Goal: Task Accomplishment & Management: Manage account settings

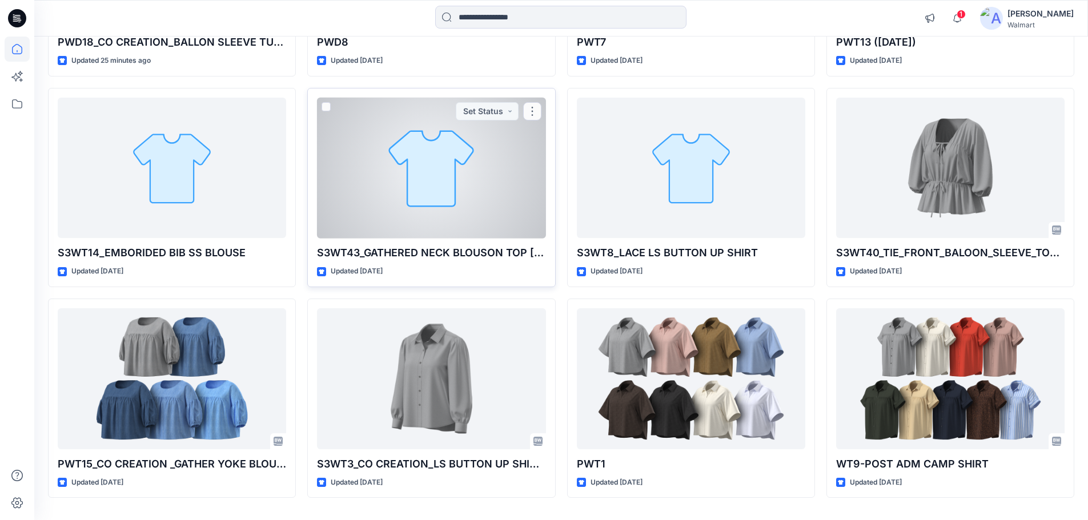
scroll to position [286, 0]
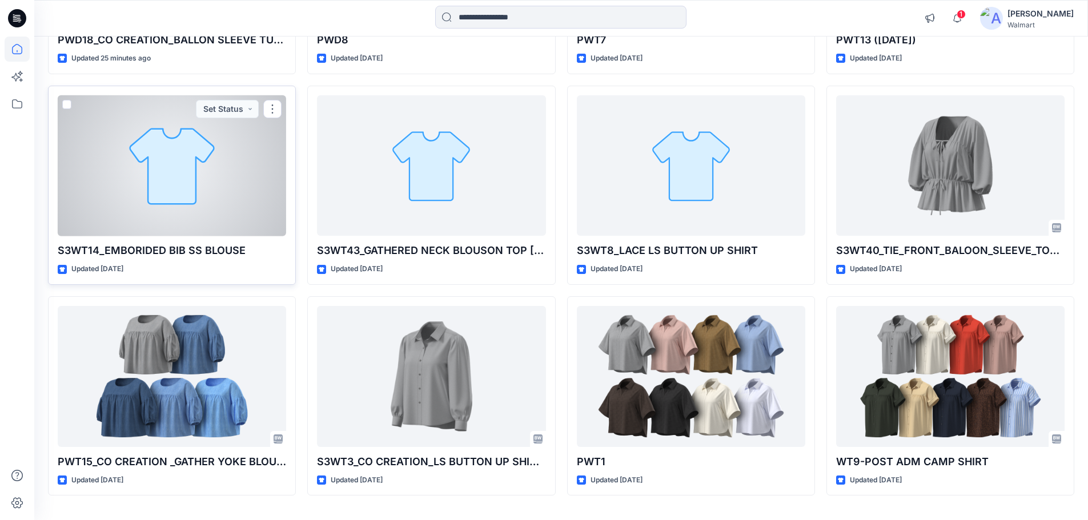
click at [142, 202] on div at bounding box center [172, 165] width 228 height 141
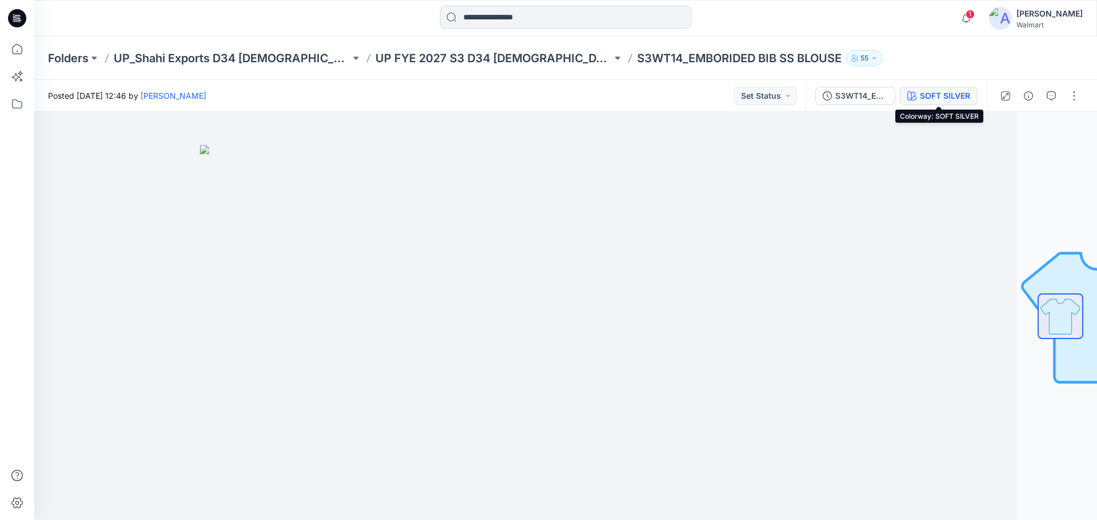
click at [929, 92] on div "SOFT SILVER" at bounding box center [945, 96] width 50 height 13
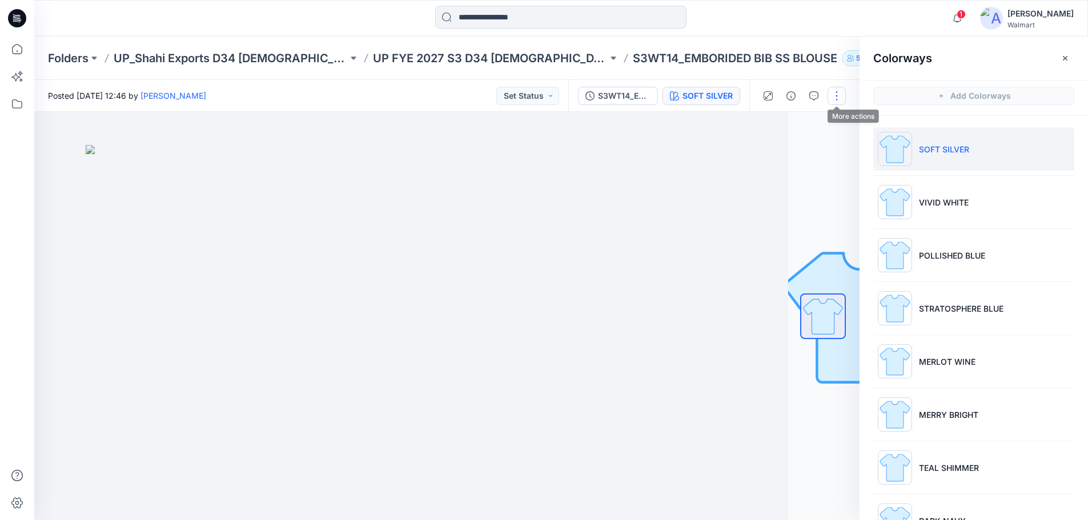
click at [834, 102] on button "button" at bounding box center [837, 96] width 18 height 18
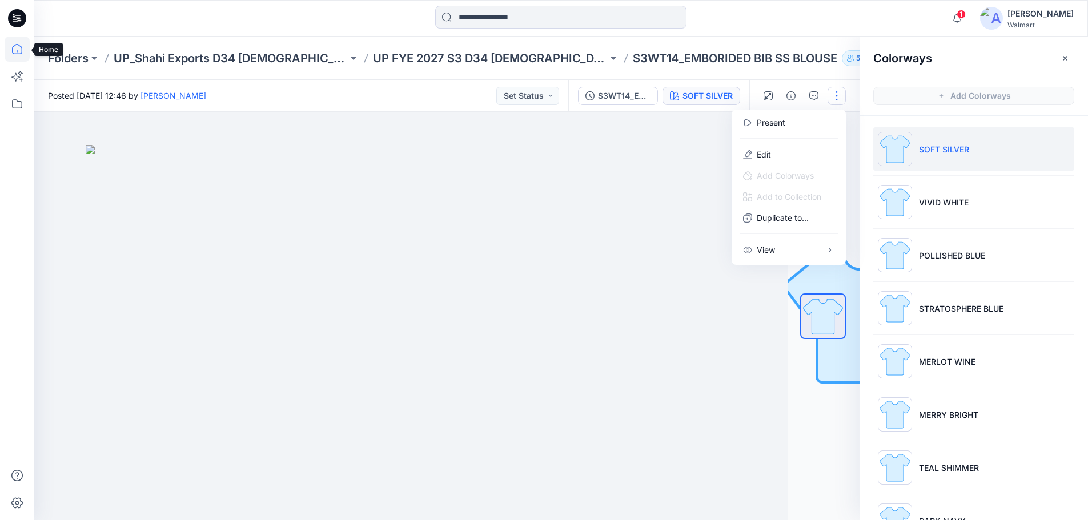
click at [20, 52] on icon at bounding box center [17, 49] width 25 height 25
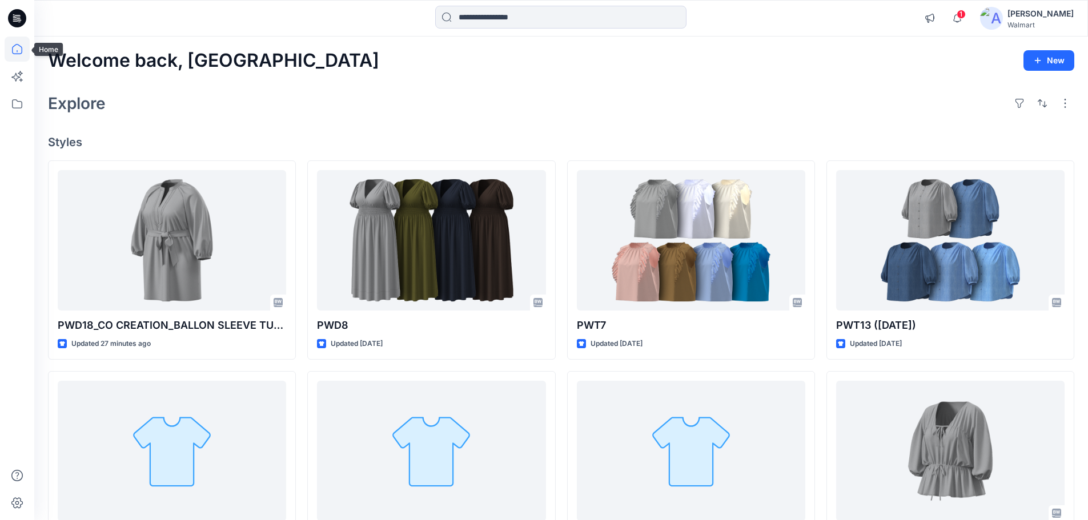
click at [11, 46] on icon at bounding box center [17, 49] width 25 height 25
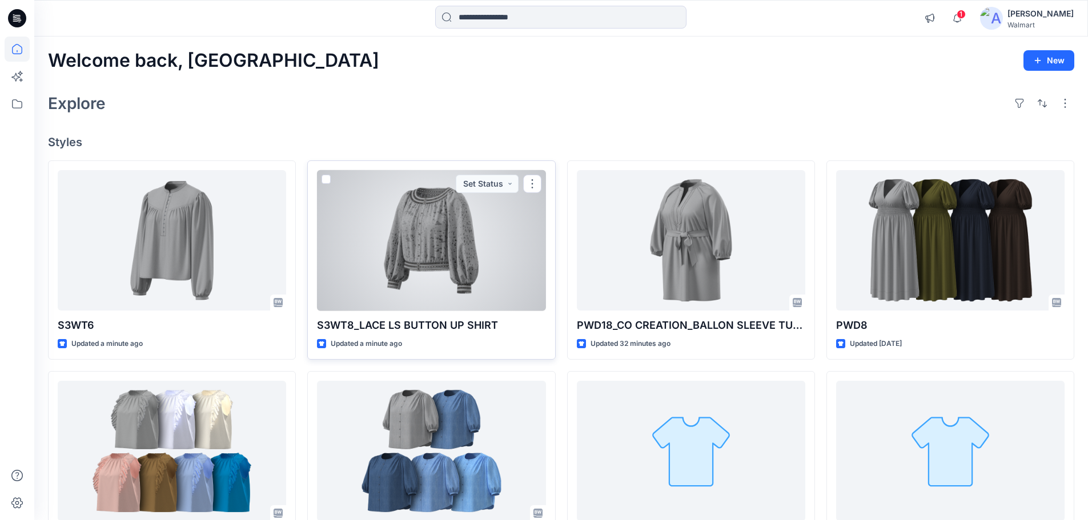
click at [429, 272] on div at bounding box center [431, 240] width 228 height 141
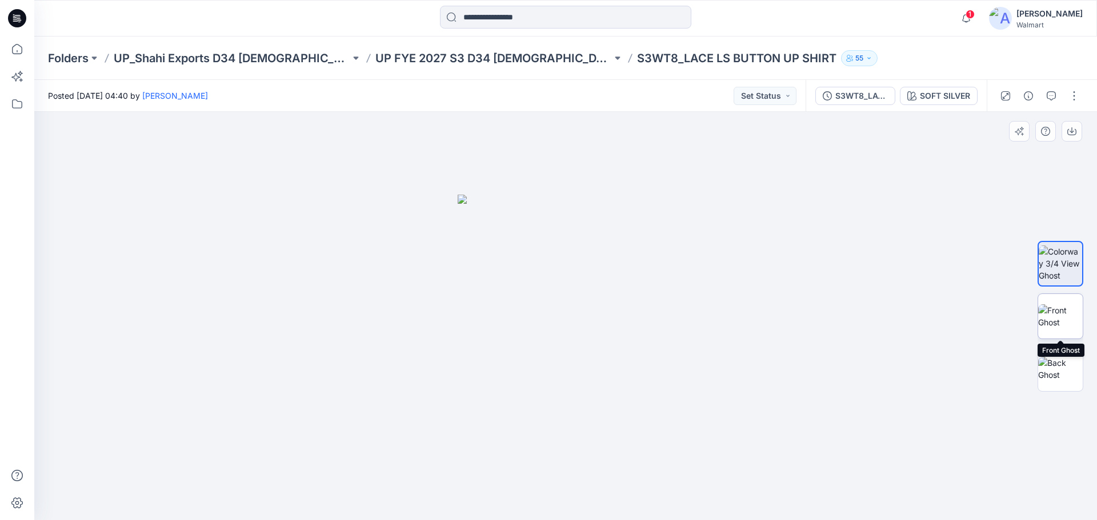
click at [1063, 317] on img at bounding box center [1060, 316] width 45 height 24
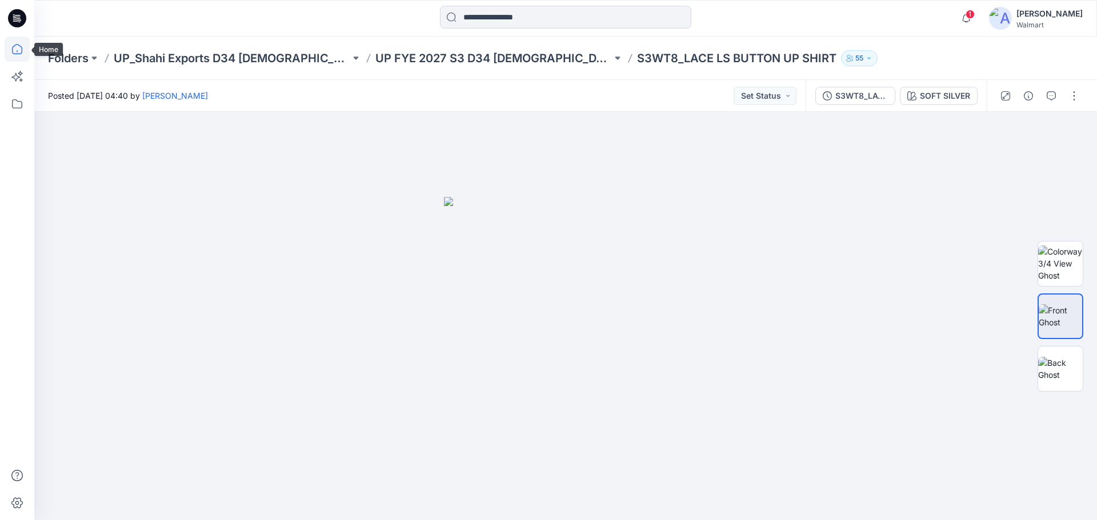
click at [11, 43] on icon at bounding box center [17, 49] width 25 height 25
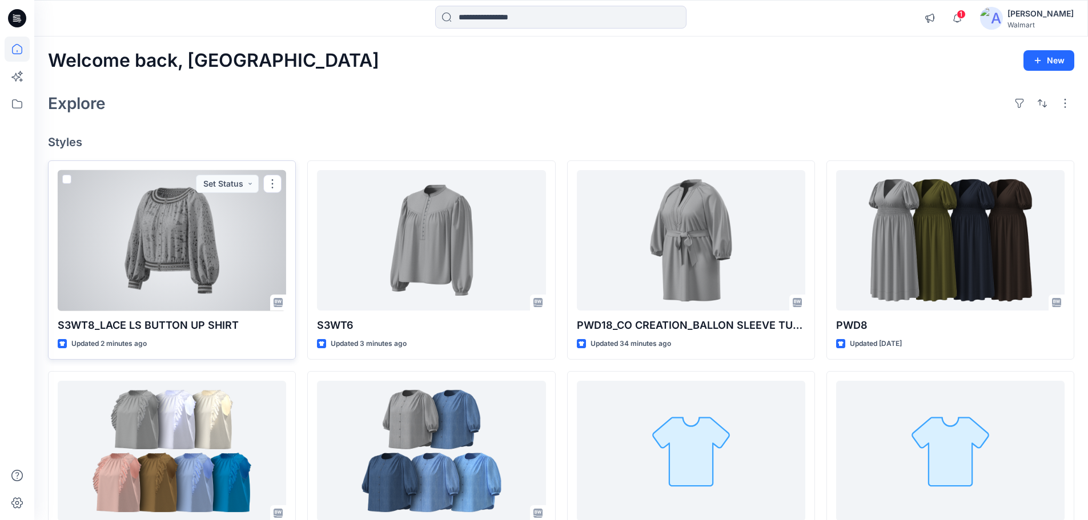
click at [121, 280] on div at bounding box center [172, 240] width 228 height 141
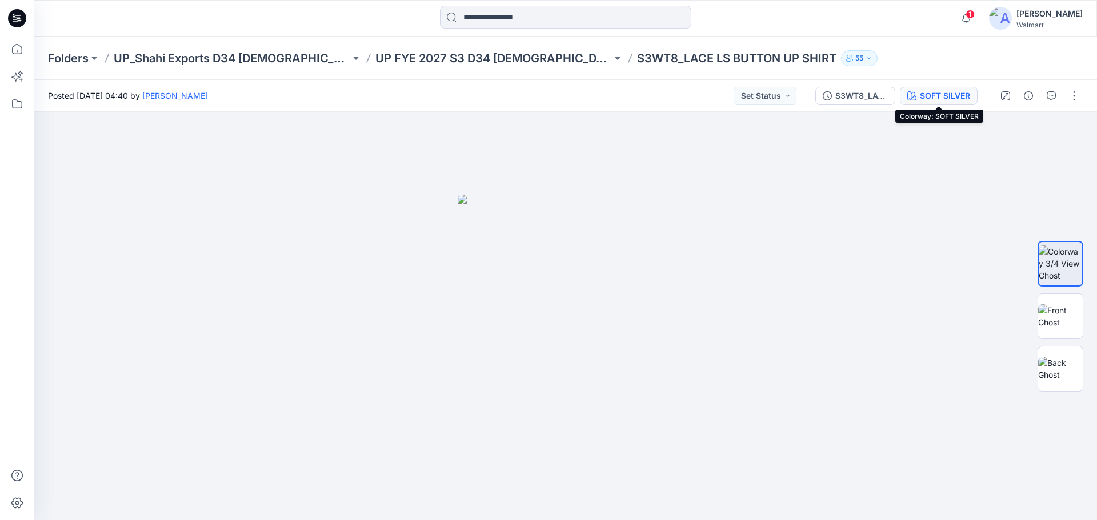
click at [940, 96] on div "SOFT SILVER" at bounding box center [945, 96] width 50 height 13
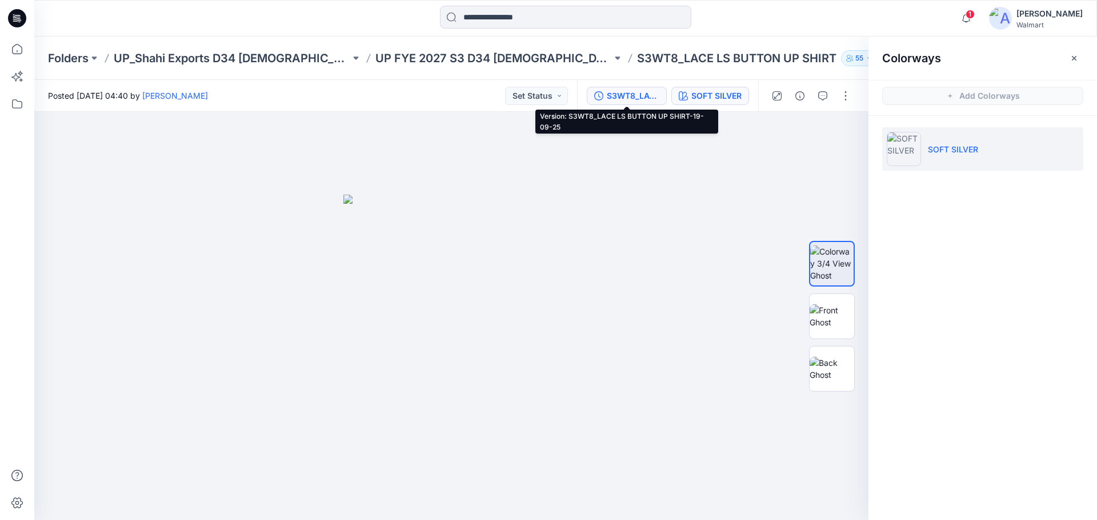
click at [631, 94] on div "S3WT8_LACE LS BUTTON UP SHIRT-19-09-25" at bounding box center [633, 96] width 53 height 13
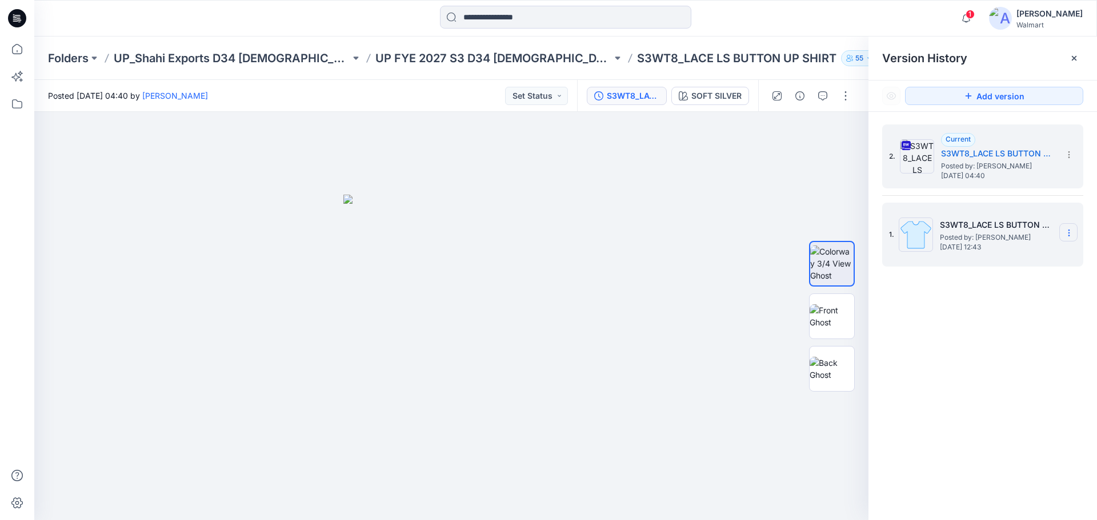
click at [1069, 233] on icon at bounding box center [1068, 233] width 1 height 1
click at [977, 330] on span "Delete Version" at bounding box center [990, 329] width 54 height 14
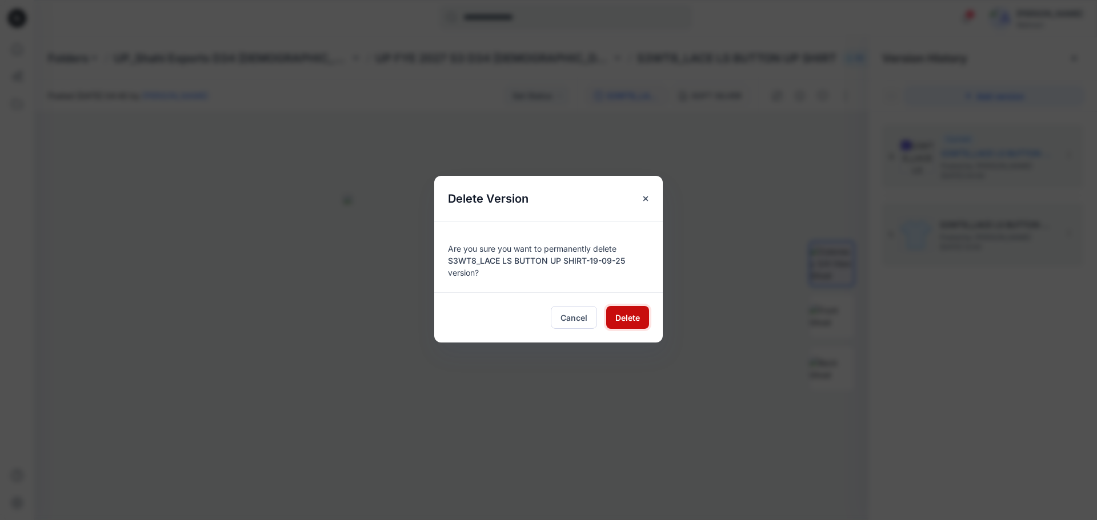
click at [619, 320] on span "Delete" at bounding box center [627, 318] width 25 height 12
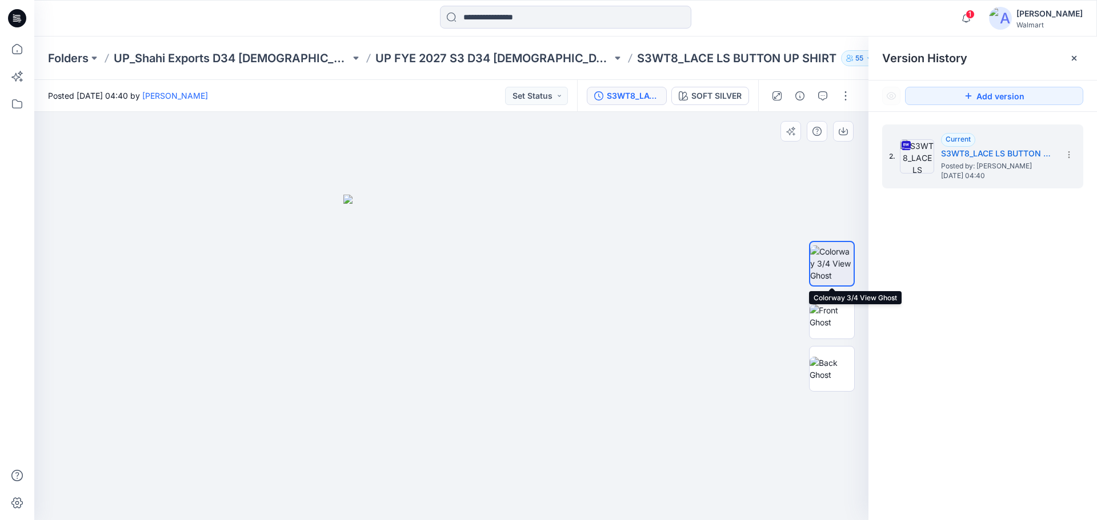
click at [838, 268] on img at bounding box center [831, 264] width 43 height 36
click at [825, 322] on img at bounding box center [831, 316] width 45 height 24
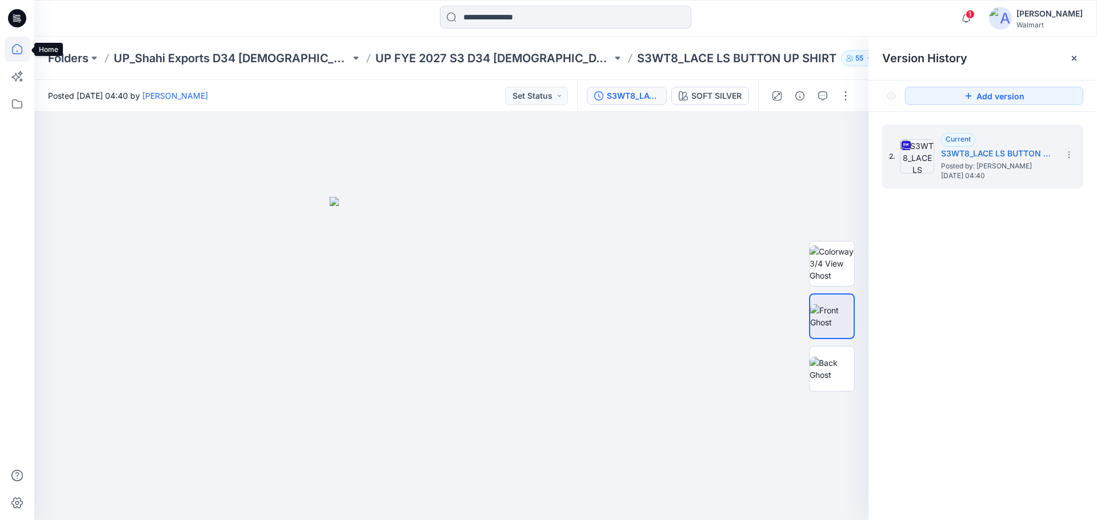
click at [19, 47] on icon at bounding box center [17, 49] width 25 height 25
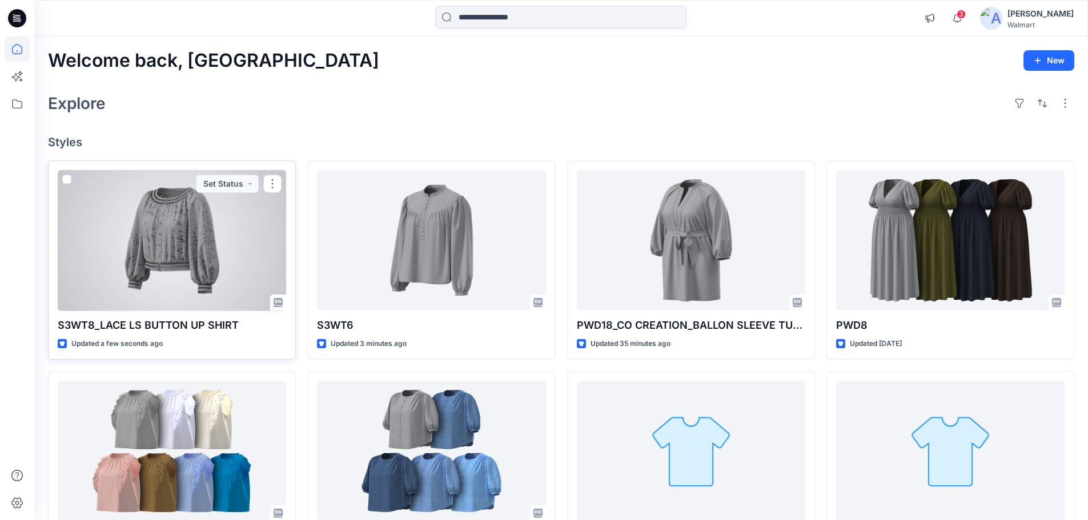
click at [173, 262] on div at bounding box center [172, 240] width 228 height 141
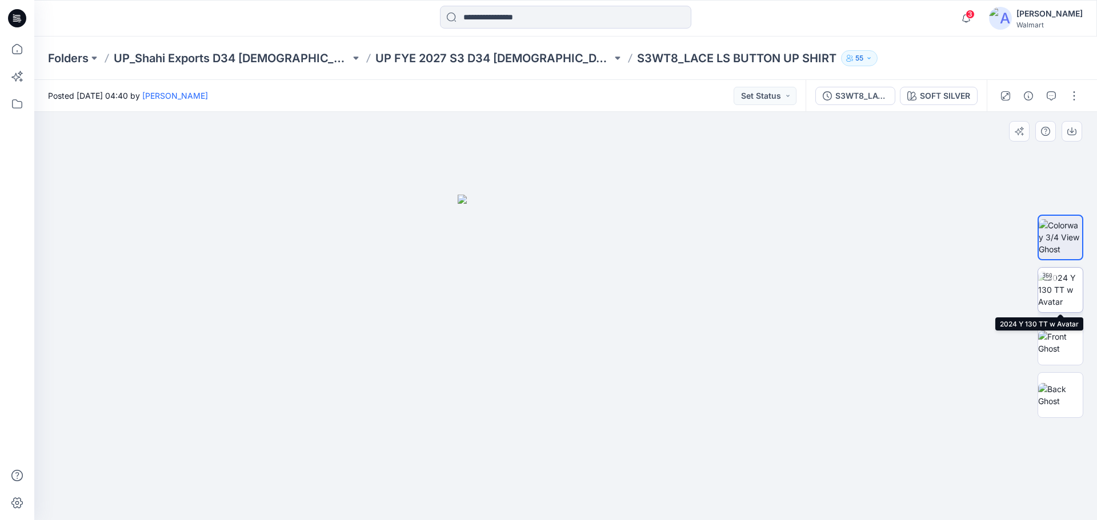
click at [1071, 286] on img at bounding box center [1060, 290] width 45 height 36
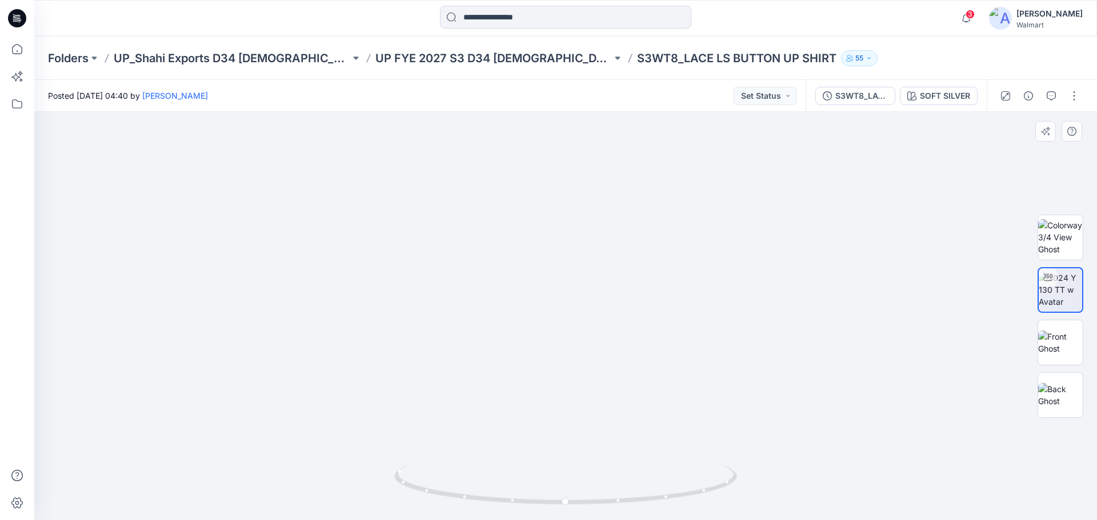
drag, startPoint x: 442, startPoint y: 308, endPoint x: 433, endPoint y: 250, distance: 59.0
drag, startPoint x: 506, startPoint y: 503, endPoint x: 540, endPoint y: 464, distance: 52.2
click at [540, 464] on div at bounding box center [565, 491] width 343 height 57
drag, startPoint x: 513, startPoint y: 508, endPoint x: 352, endPoint y: 489, distance: 162.2
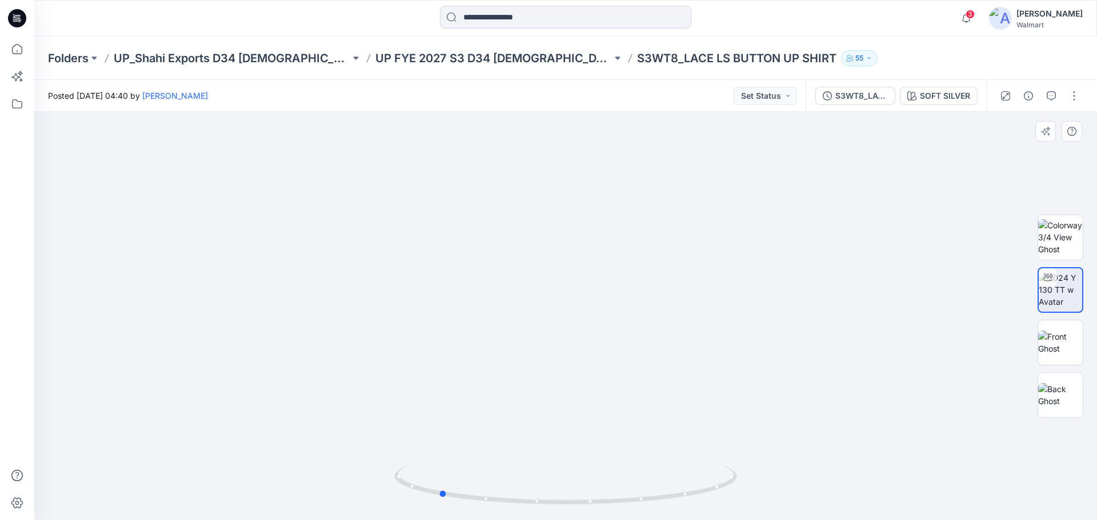
click at [352, 489] on div at bounding box center [565, 316] width 1062 height 408
drag, startPoint x: 530, startPoint y: 383, endPoint x: 522, endPoint y: 304, distance: 79.2
drag, startPoint x: 14, startPoint y: 47, endPoint x: 21, endPoint y: 48, distance: 7.5
click at [14, 47] on icon at bounding box center [17, 49] width 10 height 10
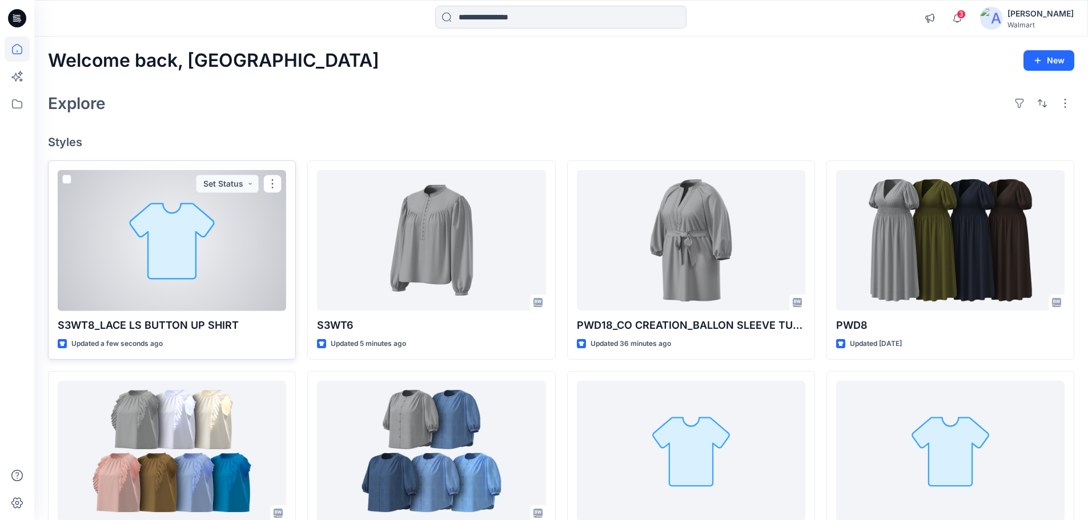
click at [209, 248] on div at bounding box center [172, 240] width 228 height 141
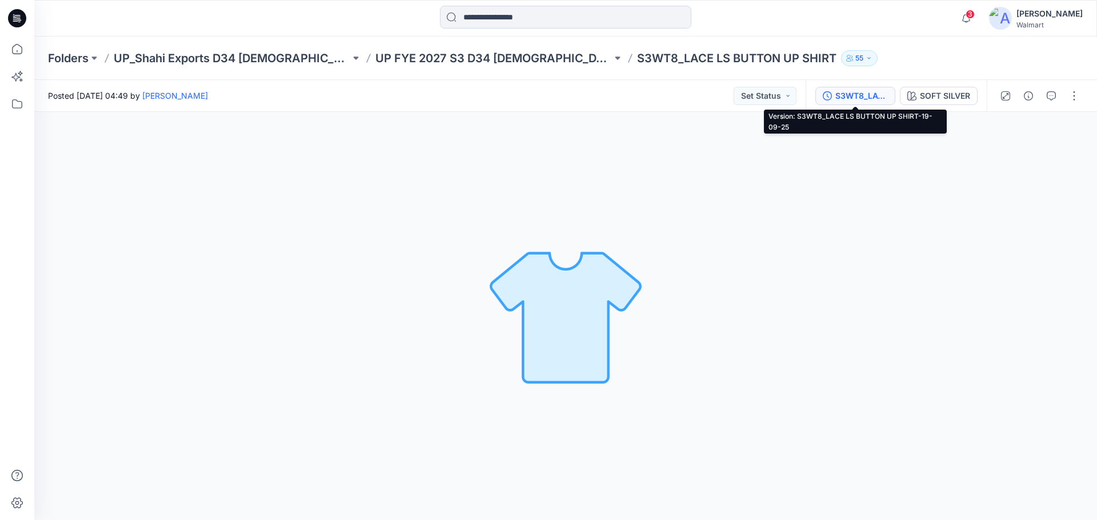
click at [844, 93] on div "S3WT8_LACE LS BUTTON UP SHIRT-19-09-25" at bounding box center [861, 96] width 53 height 13
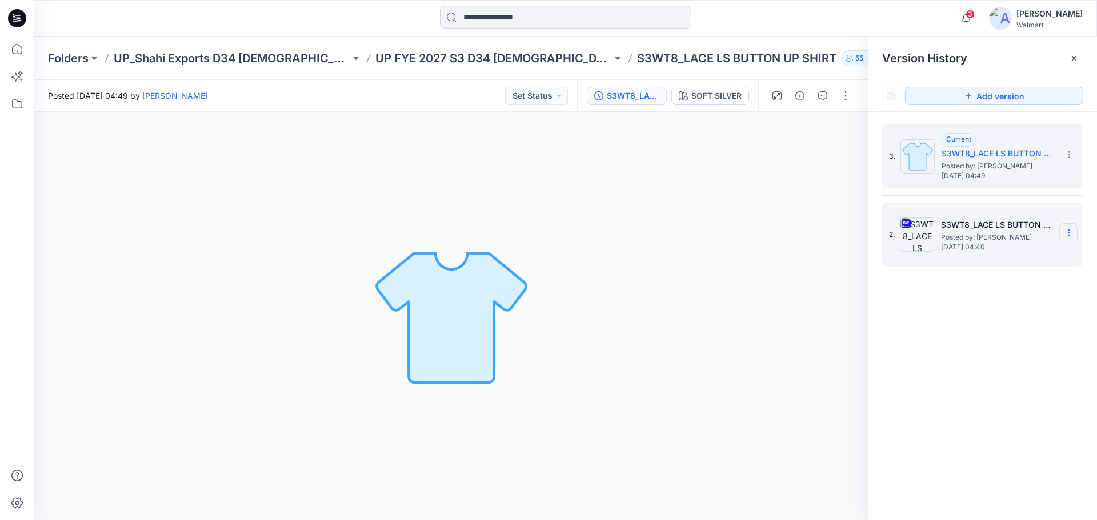
click at [1070, 234] on icon at bounding box center [1068, 232] width 9 height 9
click at [974, 352] on span "Delete Version" at bounding box center [990, 352] width 54 height 14
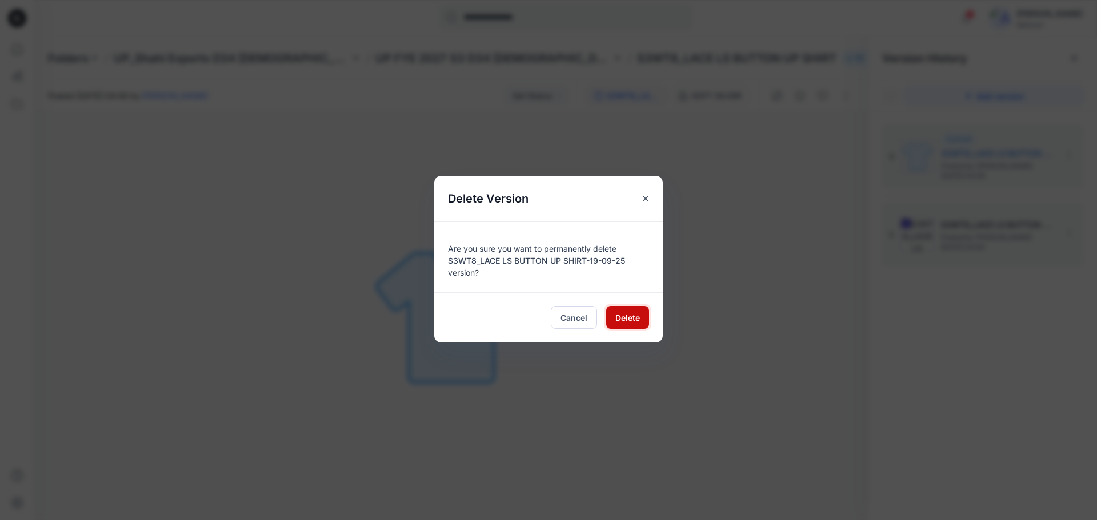
click at [633, 321] on span "Delete" at bounding box center [627, 318] width 25 height 12
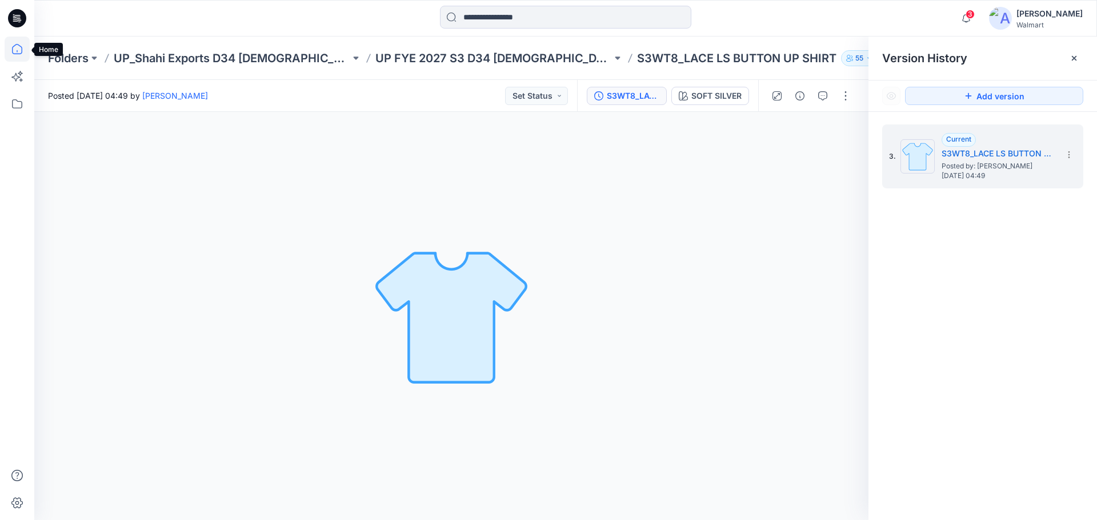
click at [17, 50] on icon at bounding box center [17, 49] width 25 height 25
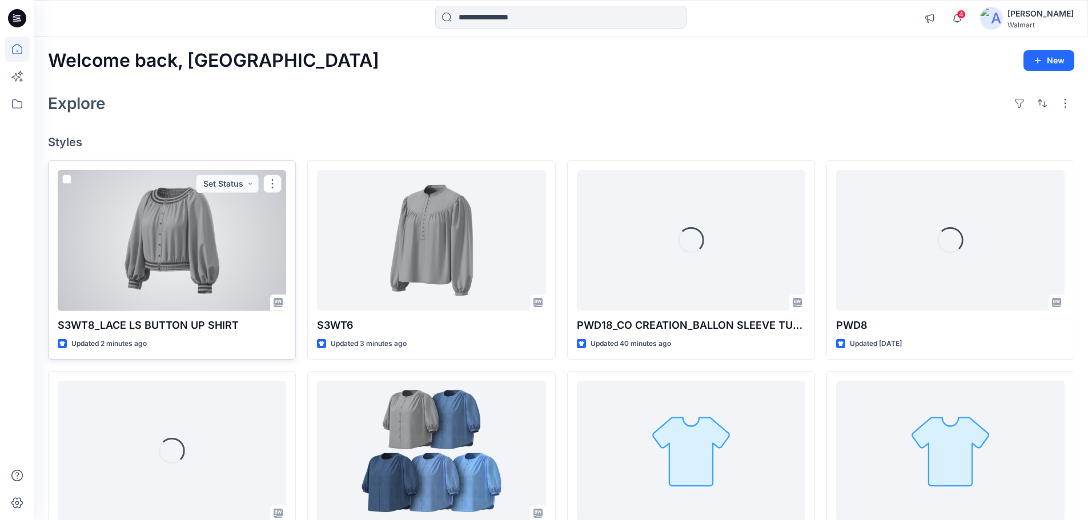
click at [182, 270] on div at bounding box center [172, 240] width 228 height 141
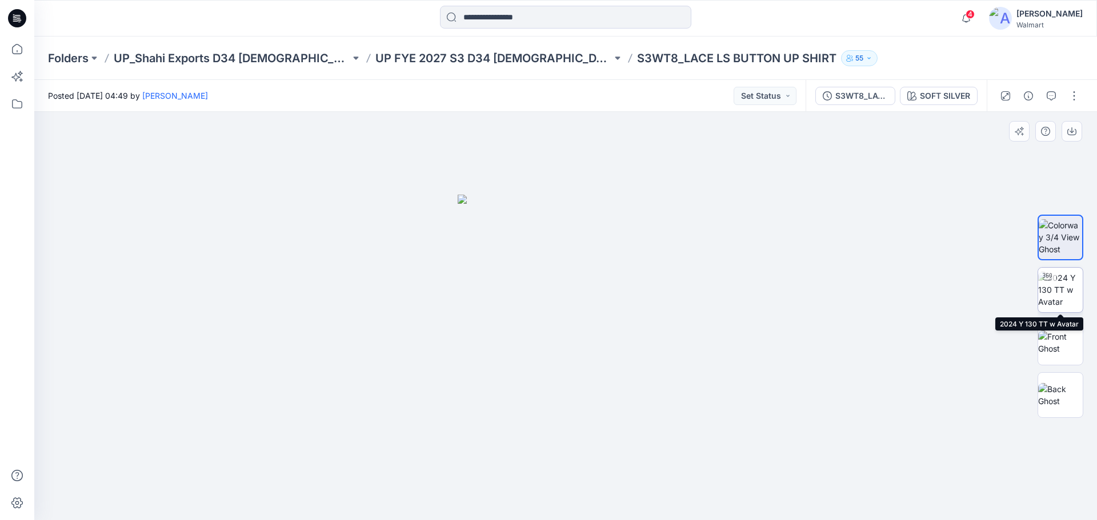
click at [1065, 292] on img at bounding box center [1060, 290] width 45 height 36
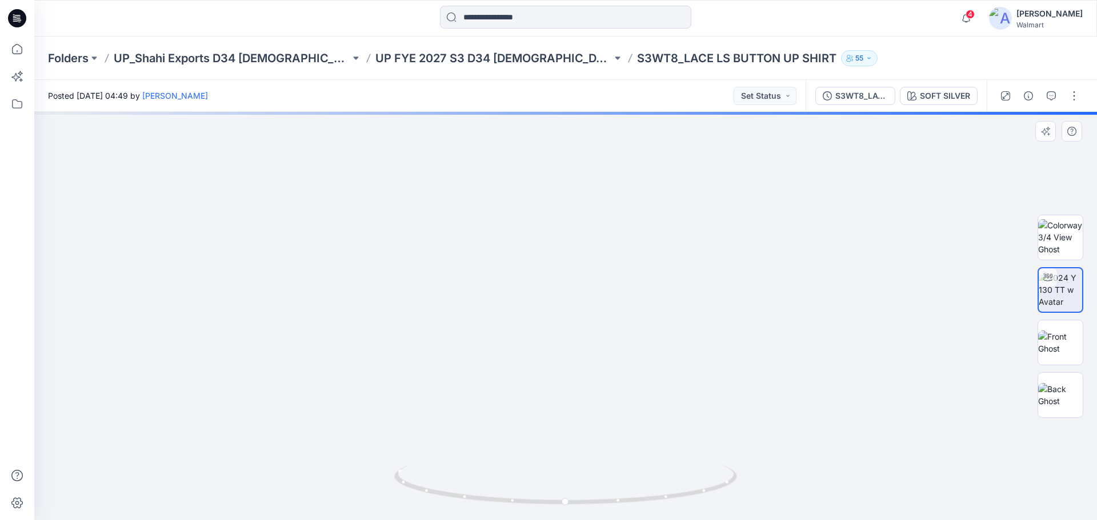
drag, startPoint x: 602, startPoint y: 368, endPoint x: 602, endPoint y: 354, distance: 14.3
click at [602, 354] on img at bounding box center [566, 31] width 1512 height 977
drag, startPoint x: 595, startPoint y: 508, endPoint x: 467, endPoint y: 493, distance: 129.3
click at [467, 493] on div at bounding box center [565, 491] width 343 height 57
drag, startPoint x: 19, startPoint y: 45, endPoint x: 19, endPoint y: 53, distance: 8.6
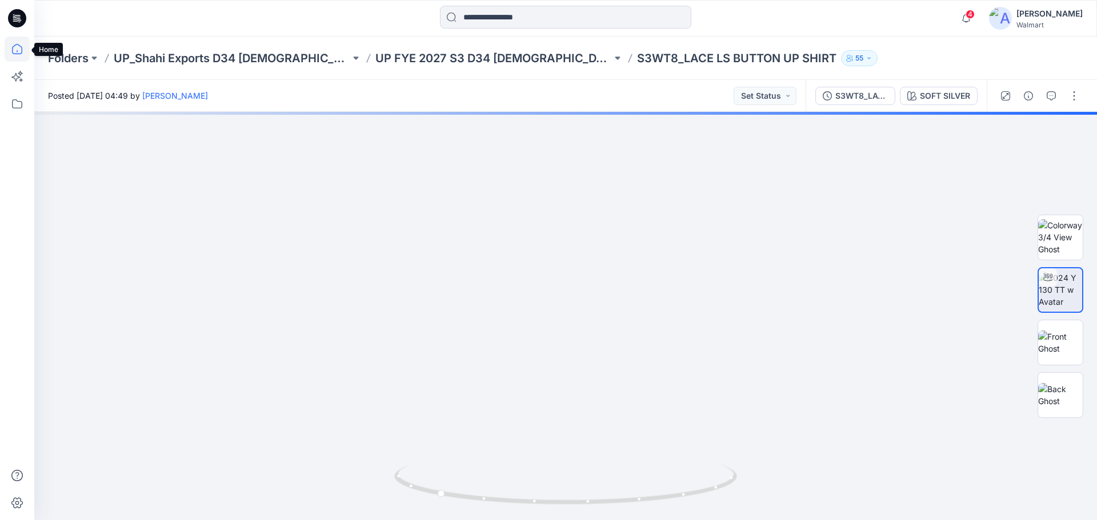
click at [19, 45] on icon at bounding box center [17, 49] width 25 height 25
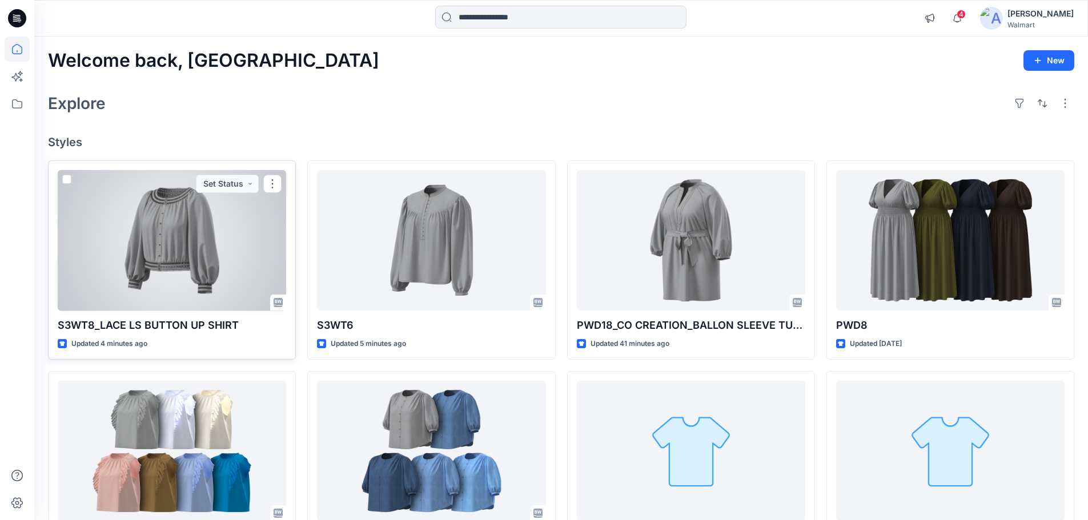
click at [166, 253] on div at bounding box center [172, 240] width 228 height 141
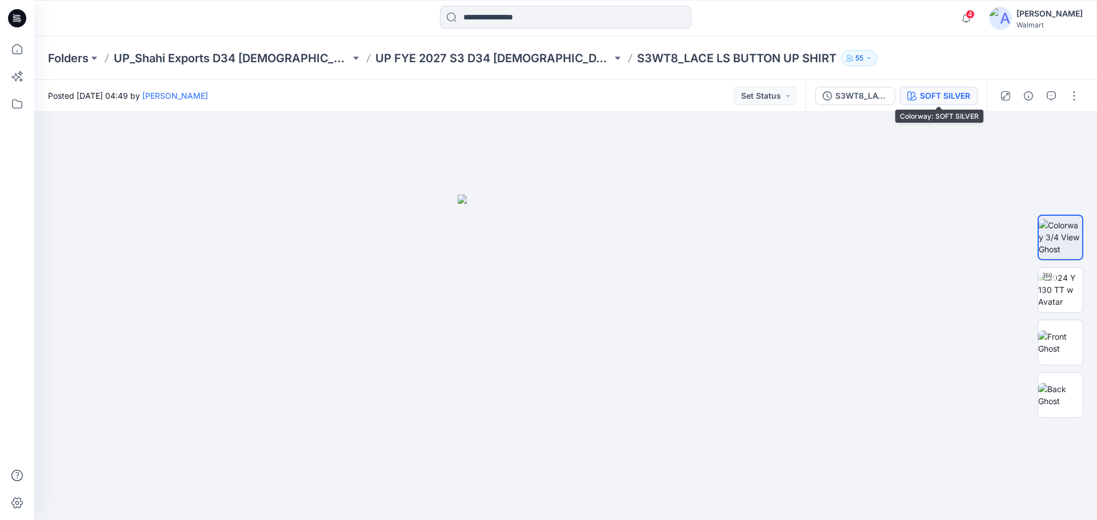
click at [932, 90] on div "SOFT SILVER" at bounding box center [945, 96] width 50 height 13
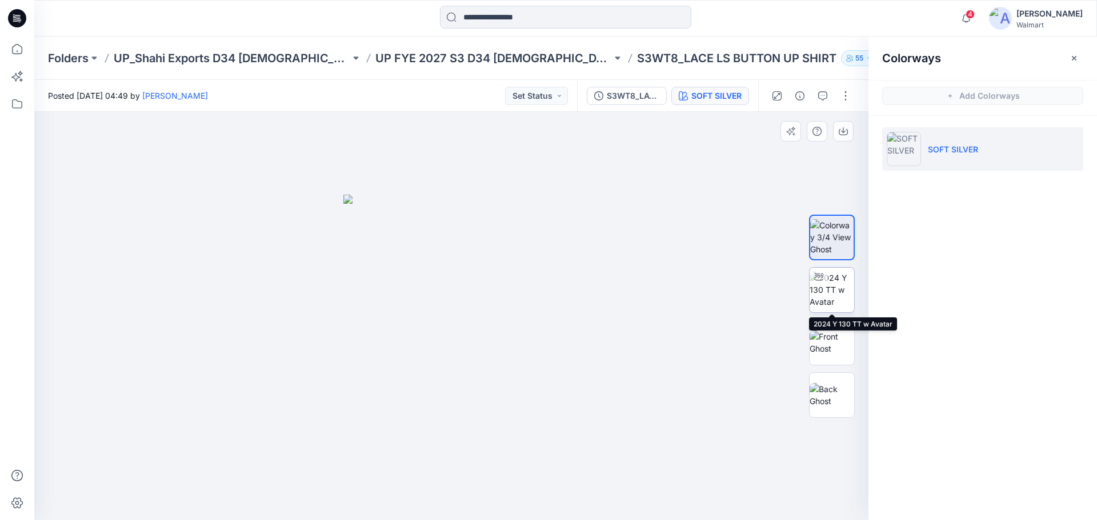
click at [837, 296] on img at bounding box center [831, 290] width 45 height 36
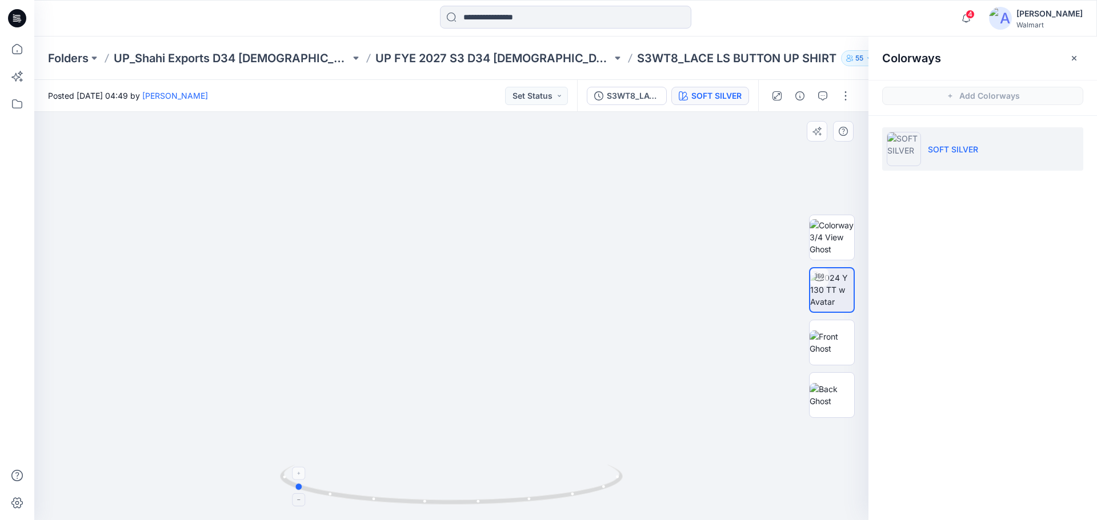
drag, startPoint x: 495, startPoint y: 506, endPoint x: 337, endPoint y: 475, distance: 160.7
click at [337, 475] on icon at bounding box center [453, 486] width 346 height 43
drag, startPoint x: 402, startPoint y: 406, endPoint x: 396, endPoint y: 264, distance: 141.7
drag, startPoint x: 405, startPoint y: 503, endPoint x: 575, endPoint y: 488, distance: 170.9
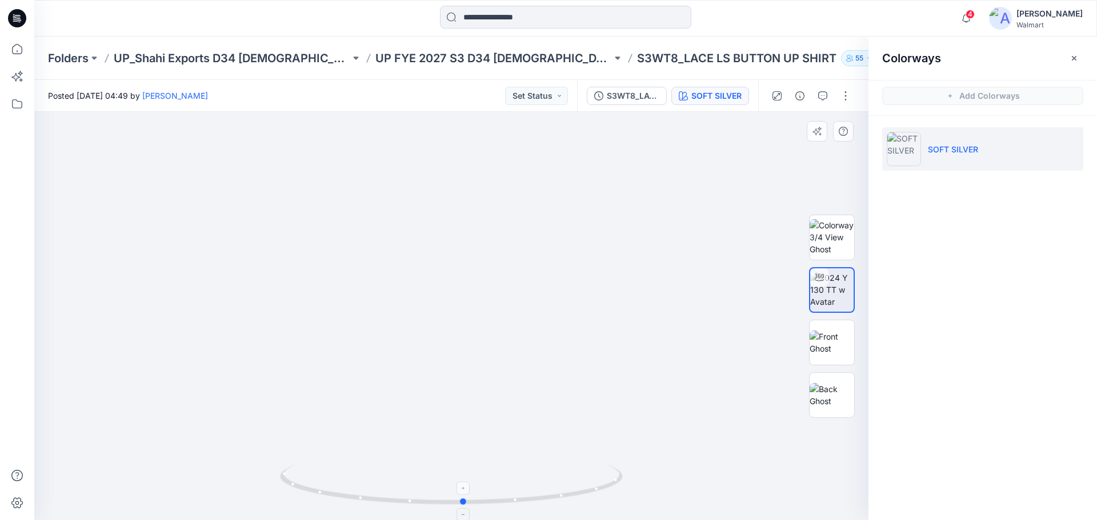
click at [575, 488] on icon at bounding box center [453, 486] width 346 height 43
drag, startPoint x: 378, startPoint y: 429, endPoint x: 364, endPoint y: 477, distance: 50.4
click at [364, 483] on div at bounding box center [451, 316] width 834 height 408
drag, startPoint x: 351, startPoint y: 357, endPoint x: 340, endPoint y: 472, distance: 115.9
click at [340, 472] on div at bounding box center [451, 316] width 834 height 408
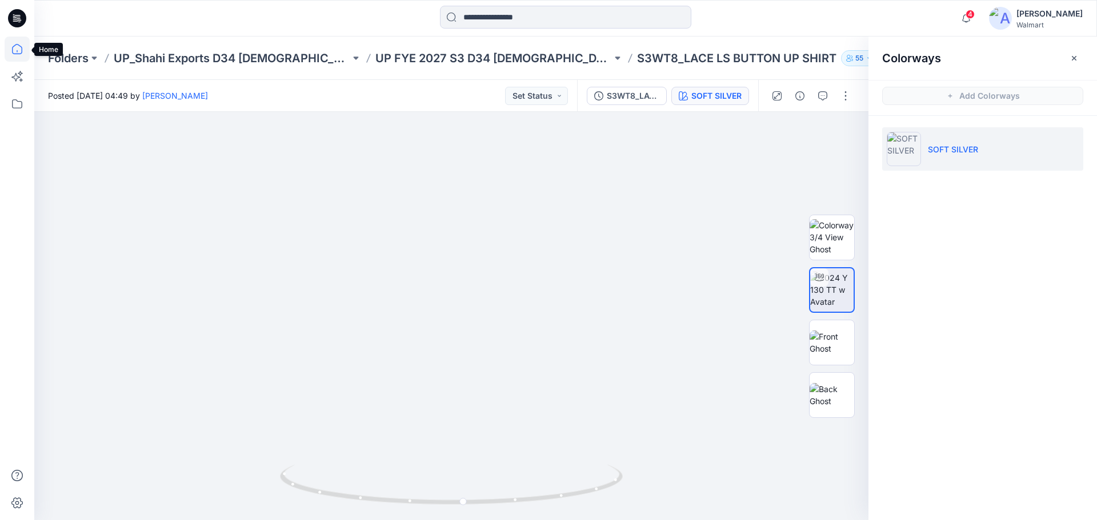
click at [19, 49] on icon at bounding box center [17, 49] width 25 height 25
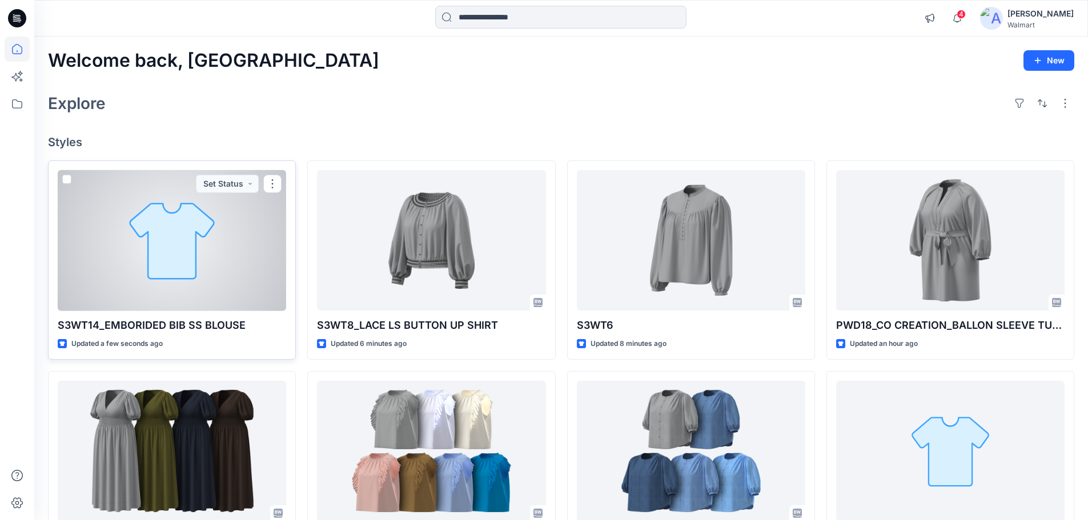
click at [176, 259] on div at bounding box center [172, 240] width 228 height 141
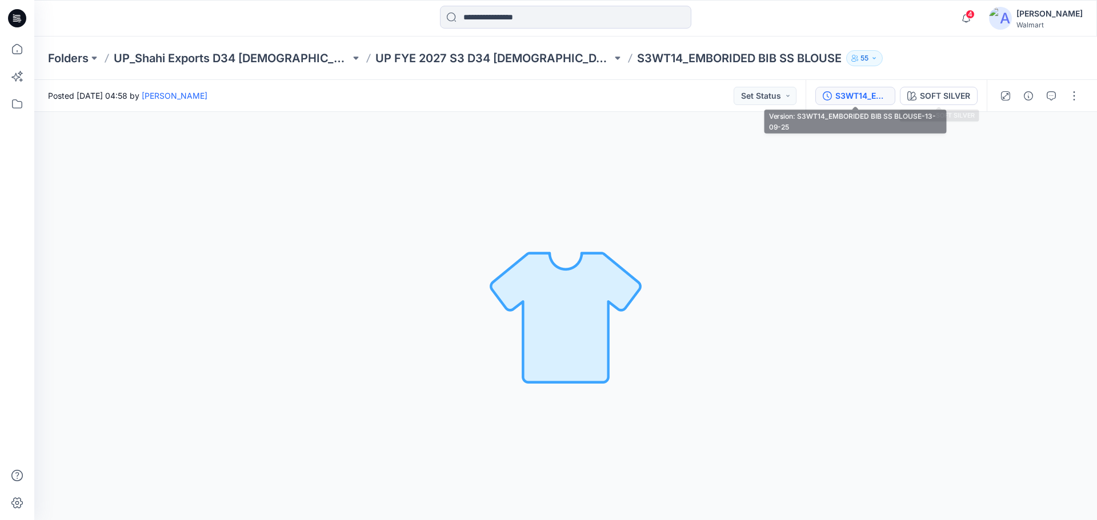
click at [854, 91] on div "S3WT14_EMBORIDED BIB SS BLOUSE-13-09-25" at bounding box center [861, 96] width 53 height 13
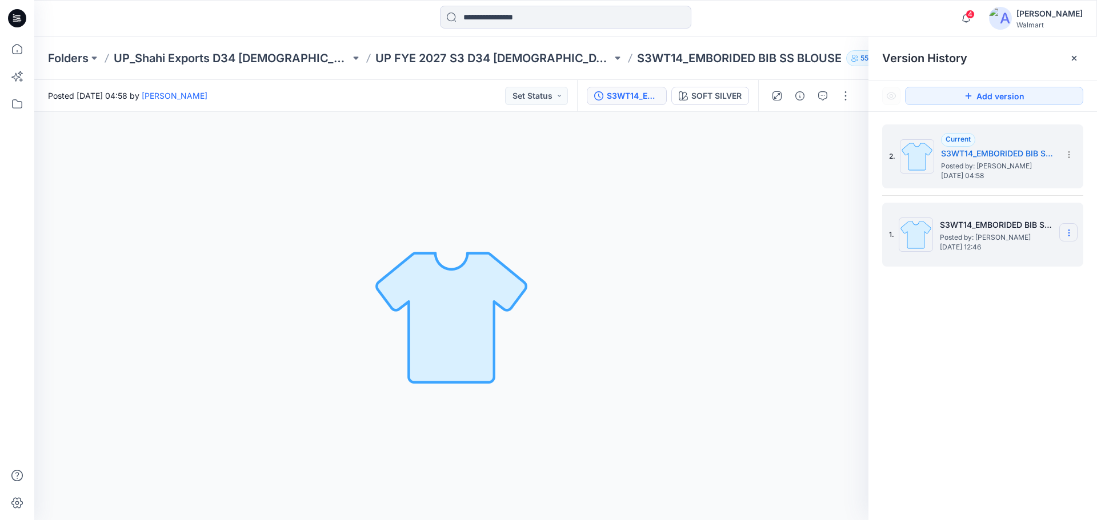
click at [1069, 234] on icon at bounding box center [1068, 232] width 9 height 9
click at [987, 330] on span "Delete Version" at bounding box center [990, 329] width 54 height 14
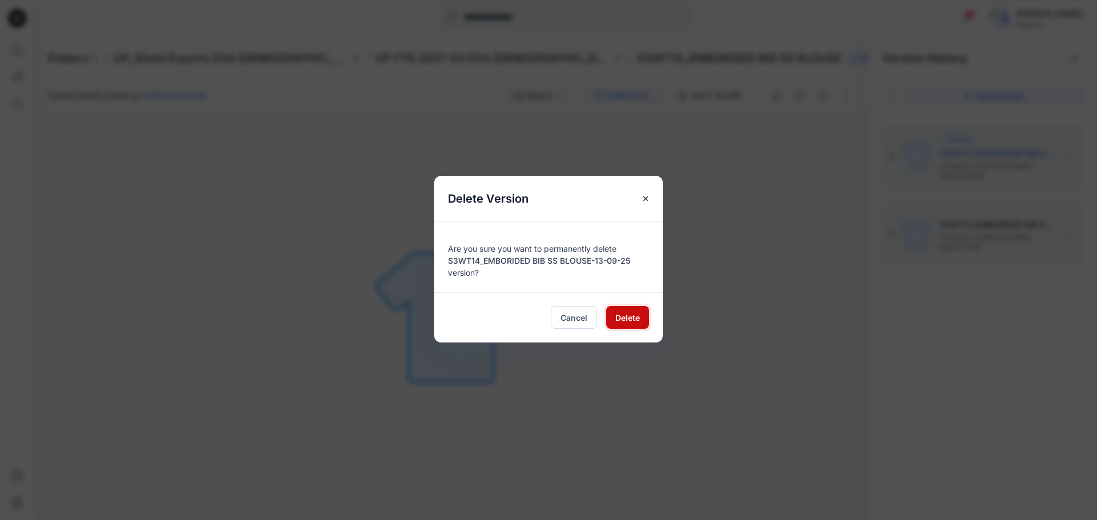
click at [613, 319] on button "Delete" at bounding box center [627, 317] width 43 height 23
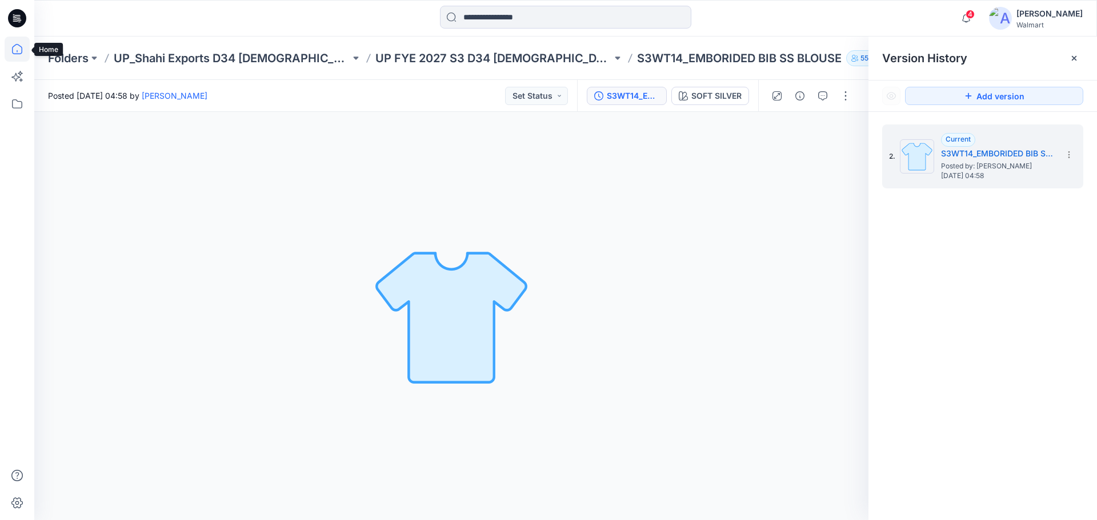
click at [21, 53] on icon at bounding box center [17, 49] width 25 height 25
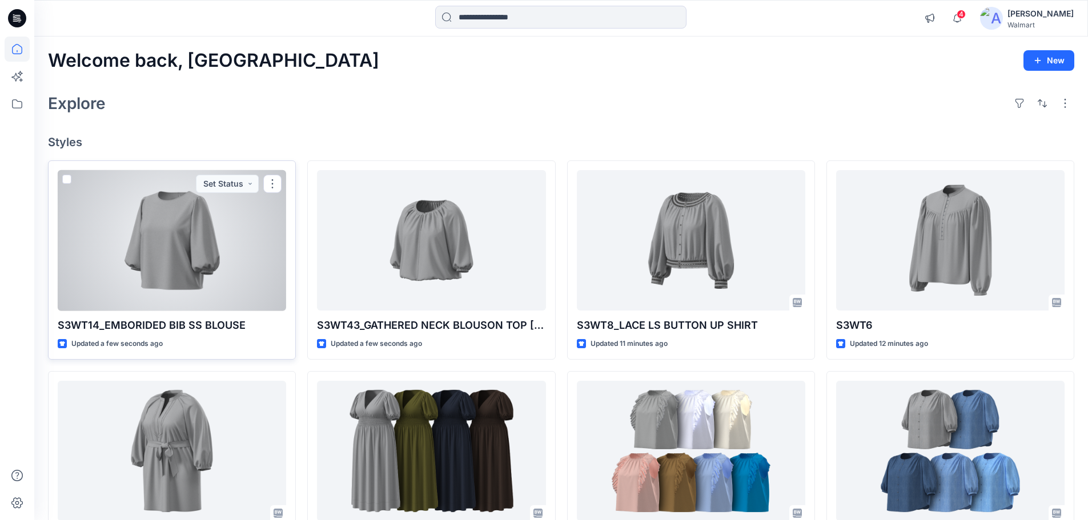
click at [174, 264] on div at bounding box center [172, 240] width 228 height 141
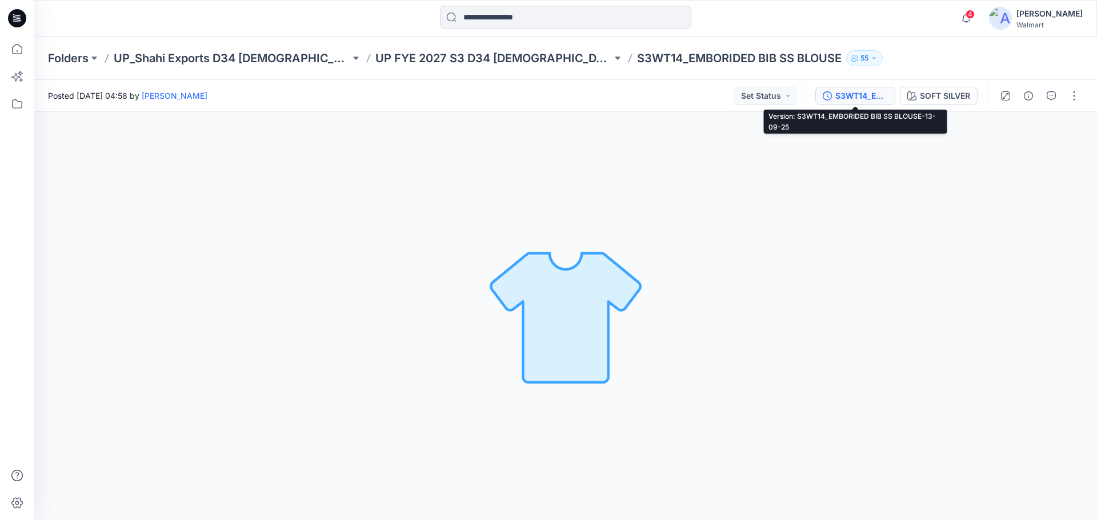
click at [855, 94] on div "S3WT14_EMBORIDED BIB SS BLOUSE-13-09-25" at bounding box center [861, 96] width 53 height 13
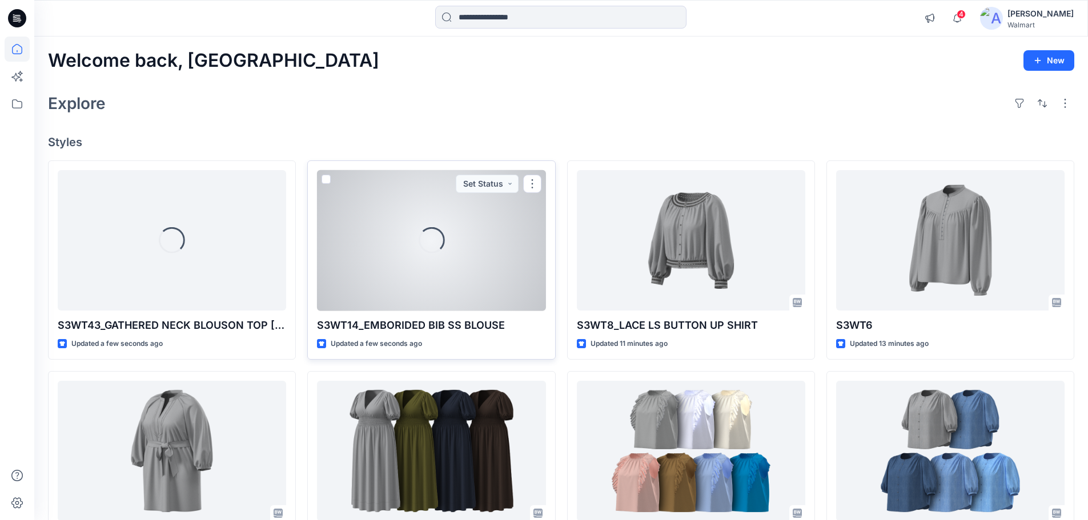
click at [386, 191] on div "Loading..." at bounding box center [431, 240] width 228 height 141
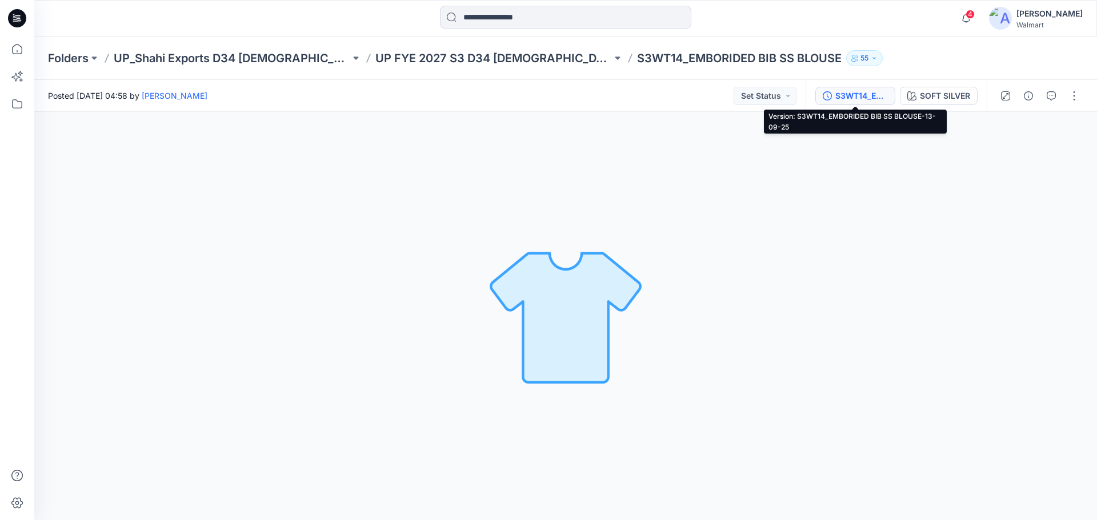
click at [853, 93] on div "S3WT14_EMBORIDED BIB SS BLOUSE-13-09-25" at bounding box center [861, 96] width 53 height 13
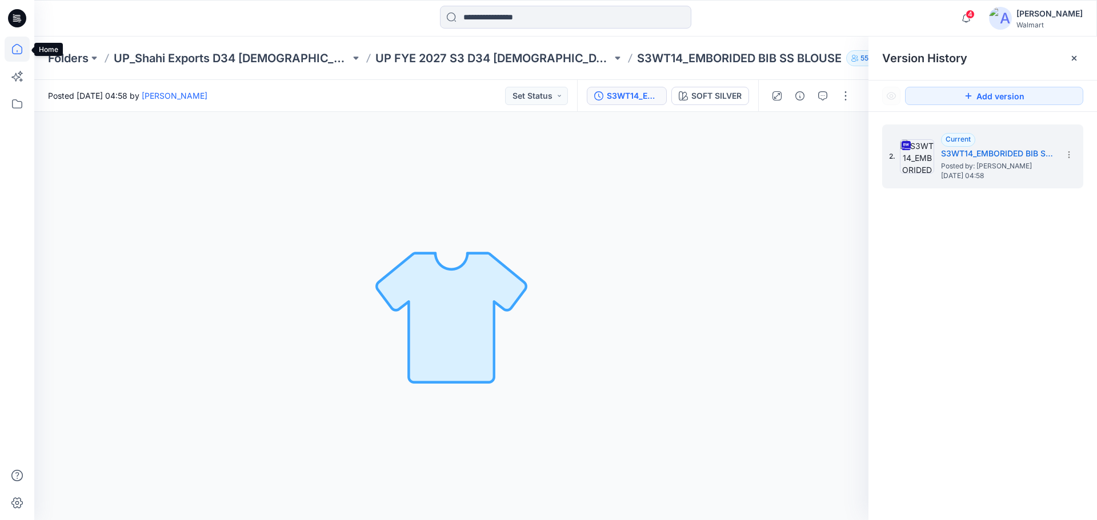
click at [15, 48] on icon at bounding box center [17, 49] width 25 height 25
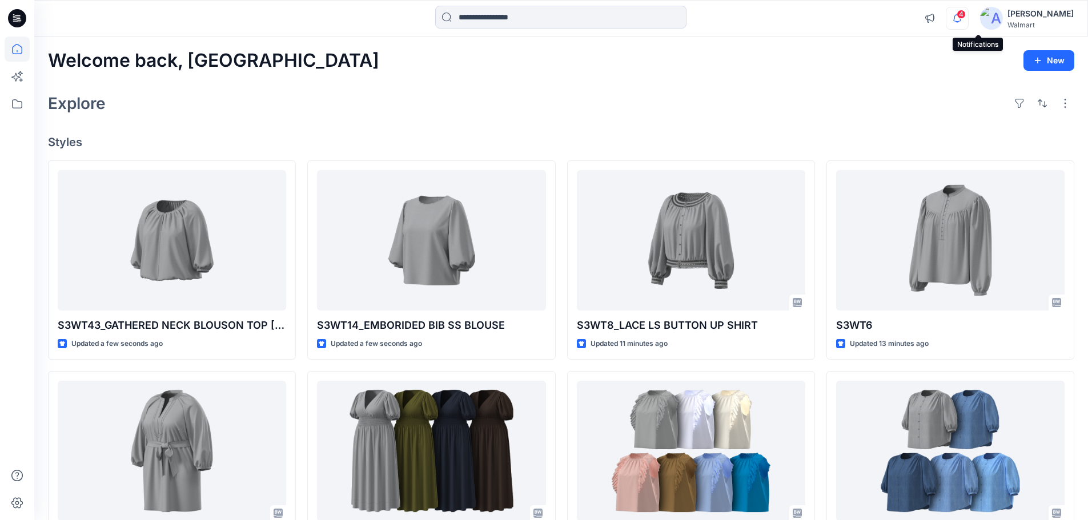
click at [968, 17] on icon "button" at bounding box center [957, 18] width 22 height 23
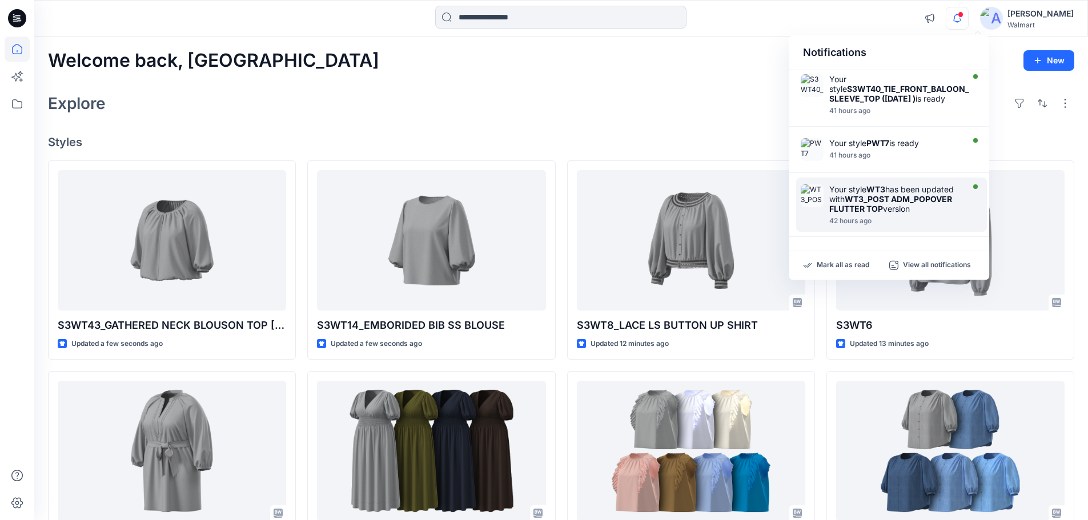
scroll to position [361, 0]
click at [457, 97] on div "Explore" at bounding box center [561, 103] width 1026 height 27
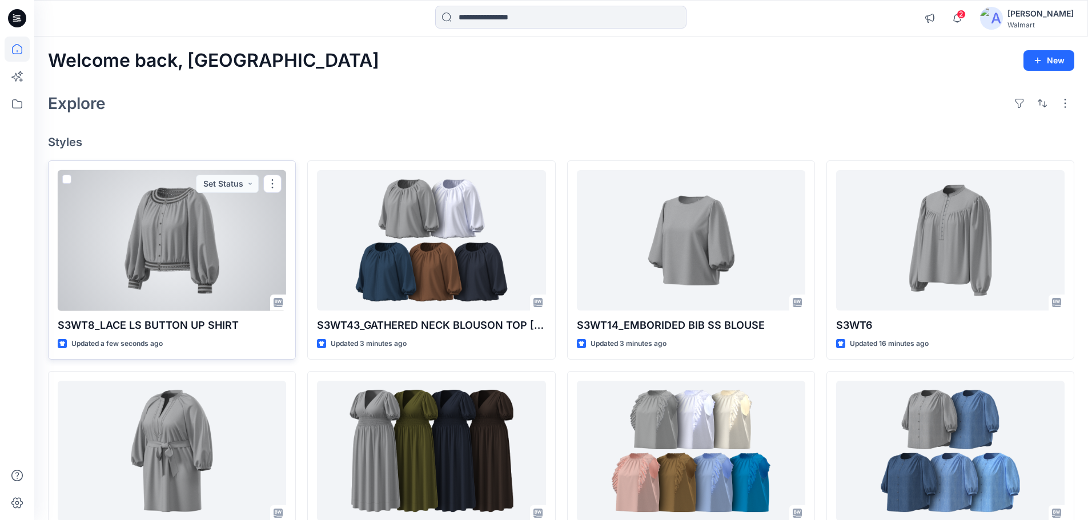
click at [214, 215] on div at bounding box center [172, 240] width 228 height 141
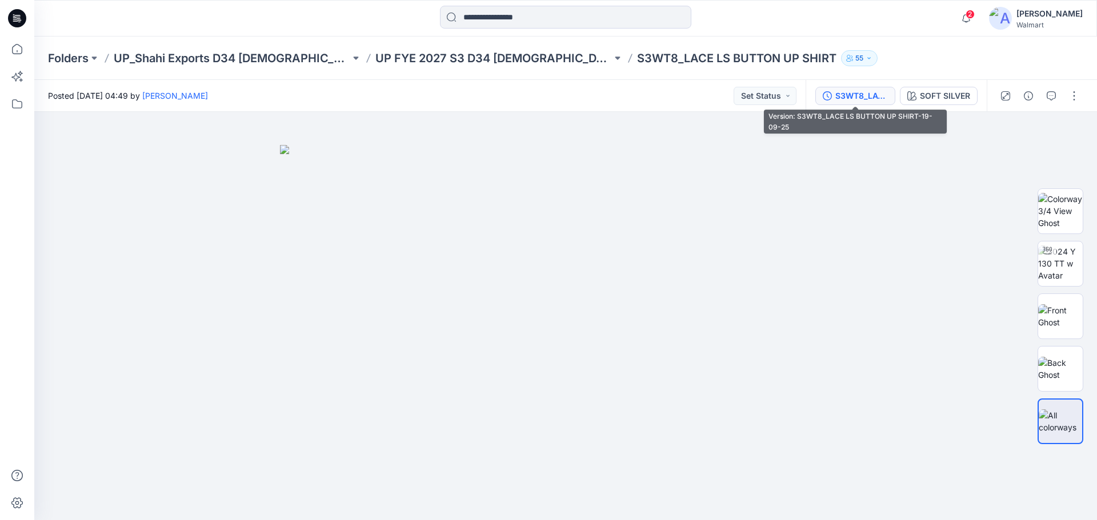
click at [854, 98] on div "S3WT8_LACE LS BUTTON UP SHIRT-19-09-25" at bounding box center [861, 96] width 53 height 13
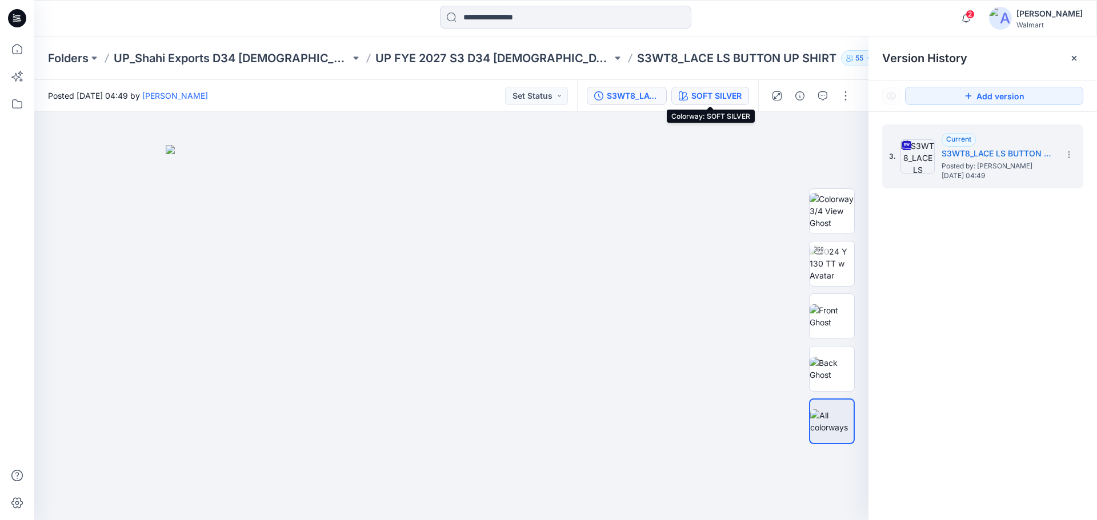
click at [704, 97] on div "SOFT SILVER" at bounding box center [716, 96] width 50 height 13
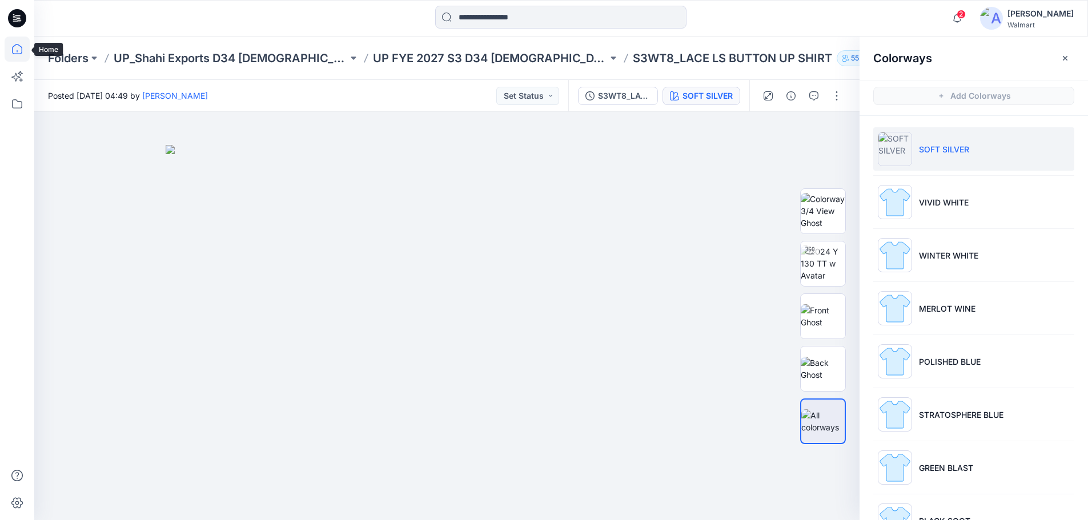
click at [14, 51] on icon at bounding box center [17, 49] width 25 height 25
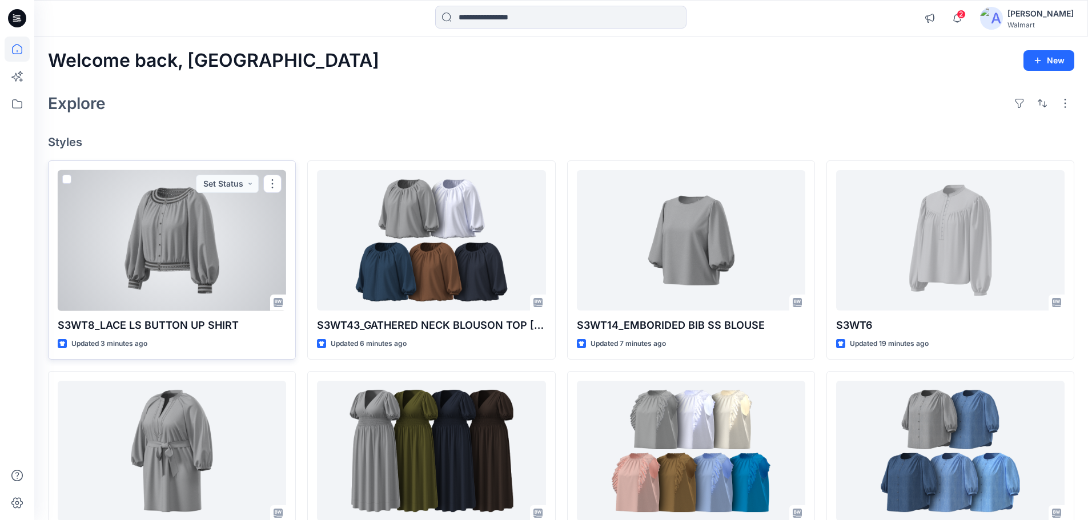
click at [191, 208] on div at bounding box center [172, 240] width 228 height 141
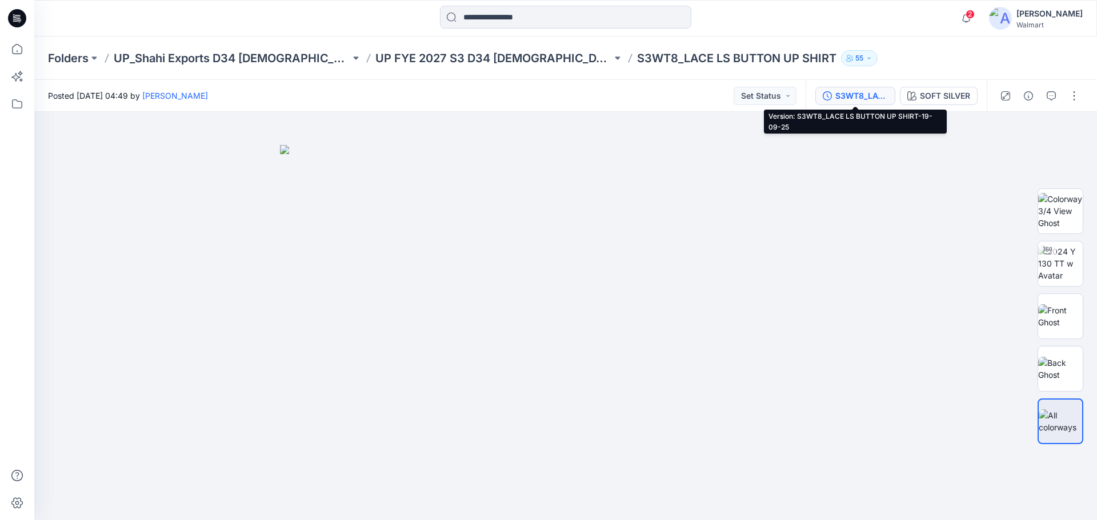
click at [850, 96] on div "S3WT8_LACE LS BUTTON UP SHIRT-19-09-25" at bounding box center [861, 96] width 53 height 13
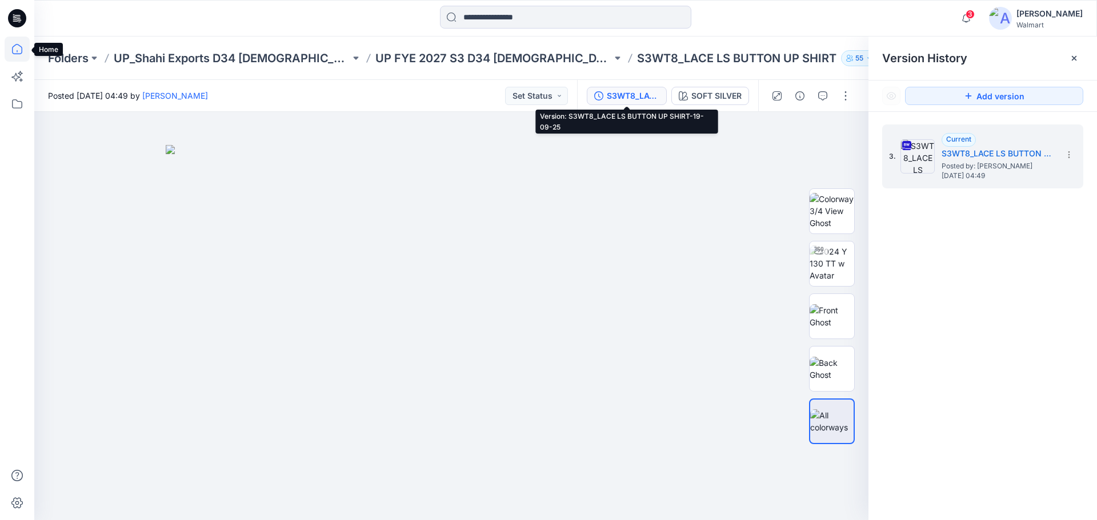
click at [18, 52] on icon at bounding box center [17, 49] width 25 height 25
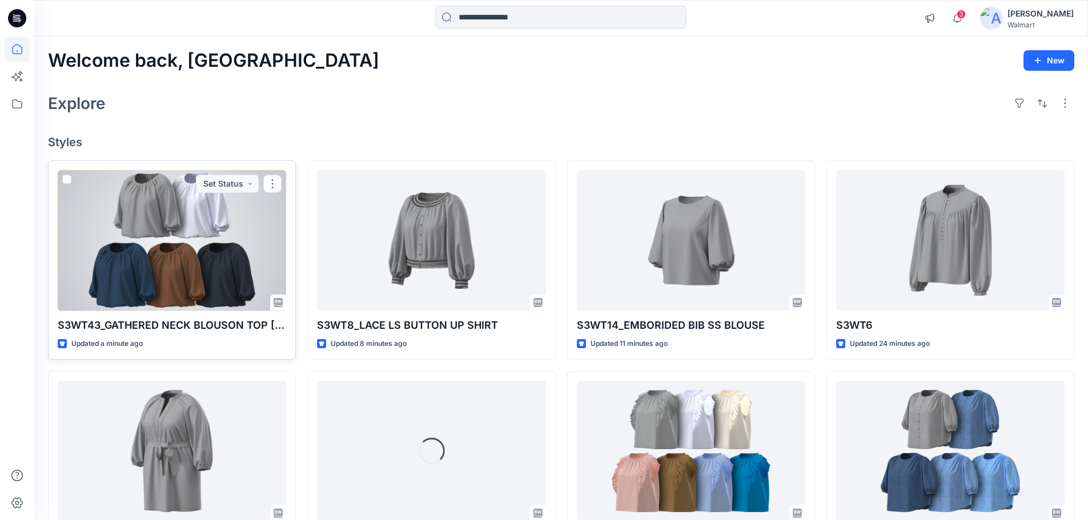
click at [139, 227] on div at bounding box center [172, 240] width 228 height 141
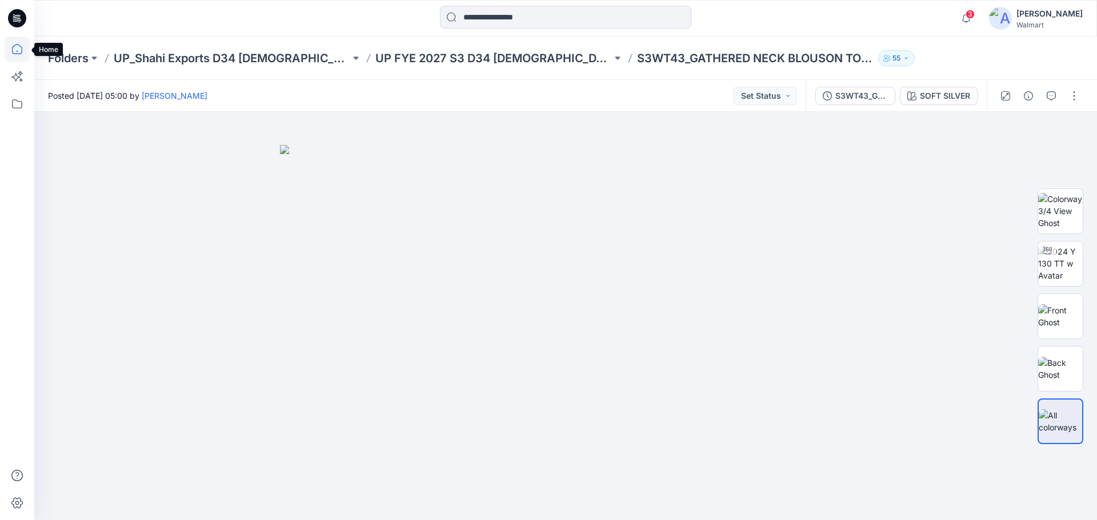
click at [22, 47] on icon at bounding box center [17, 49] width 25 height 25
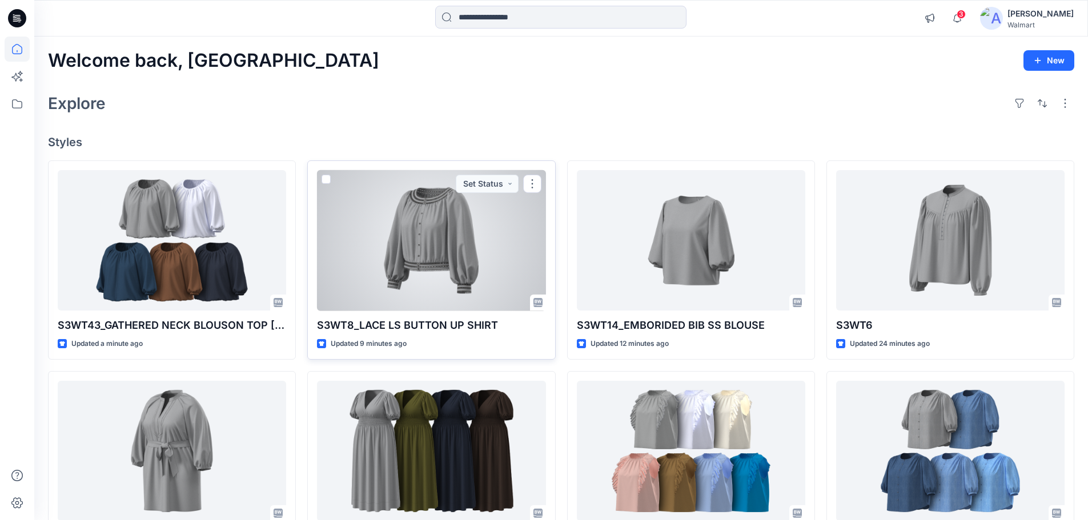
click at [355, 263] on div at bounding box center [431, 240] width 228 height 141
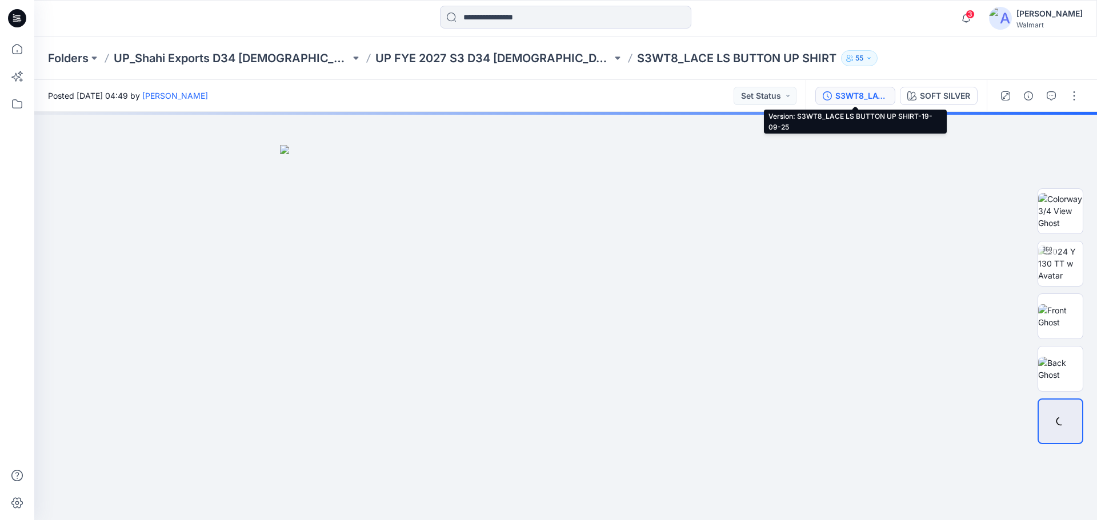
click at [860, 90] on div "S3WT8_LACE LS BUTTON UP SHIRT-19-09-25" at bounding box center [861, 96] width 53 height 13
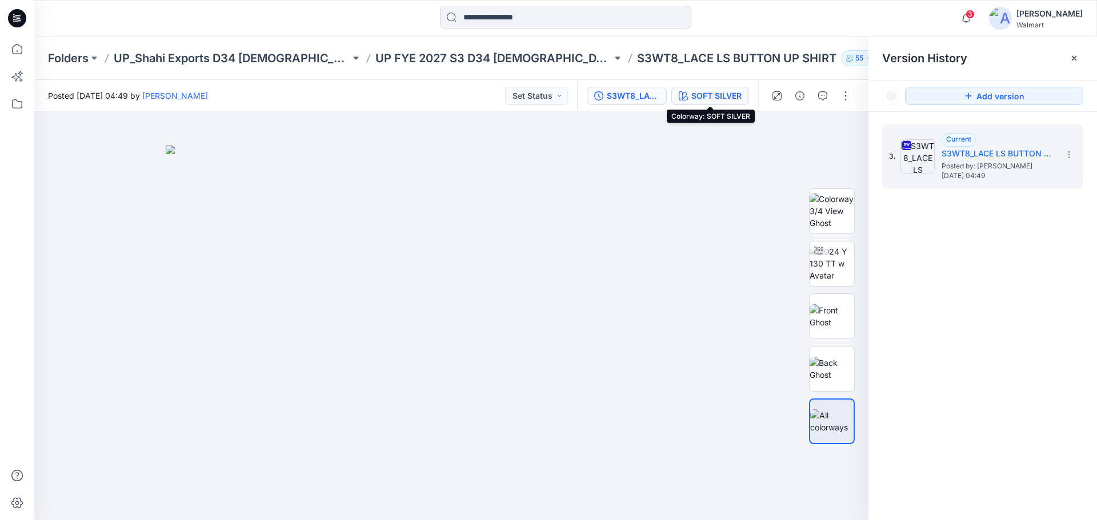
click at [714, 99] on div "SOFT SILVER" at bounding box center [716, 96] width 50 height 13
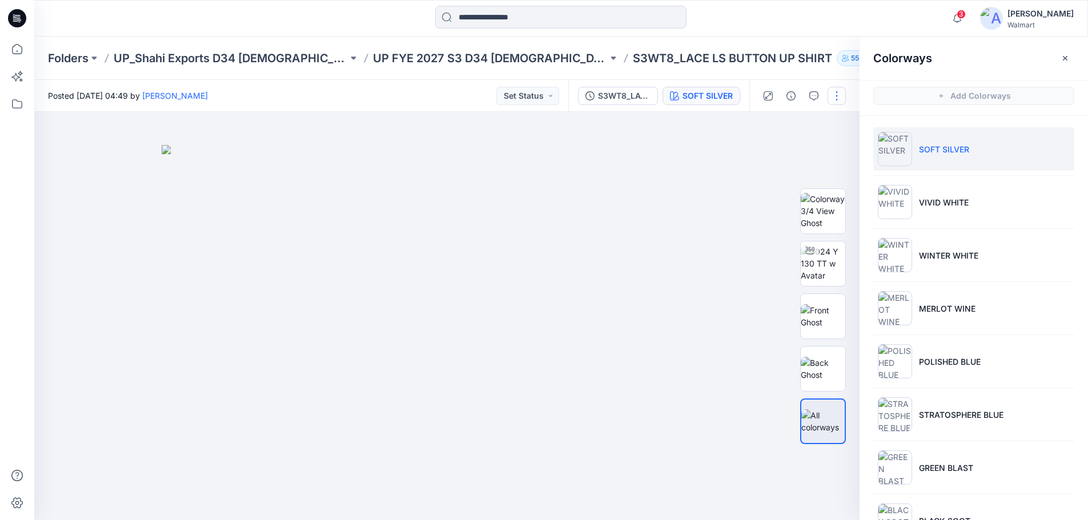
click at [841, 93] on button "button" at bounding box center [837, 96] width 18 height 18
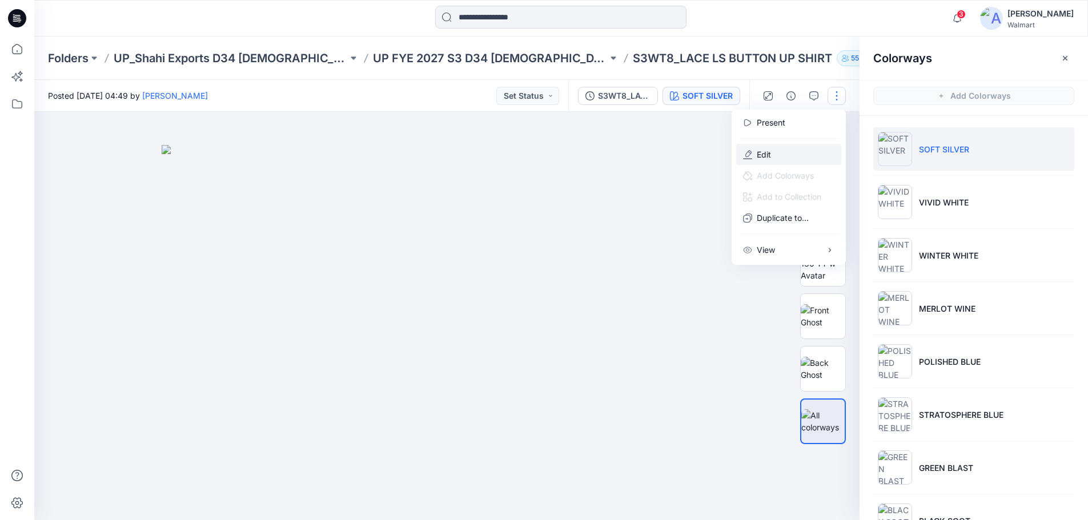
click at [765, 156] on p "Edit" at bounding box center [764, 154] width 14 height 12
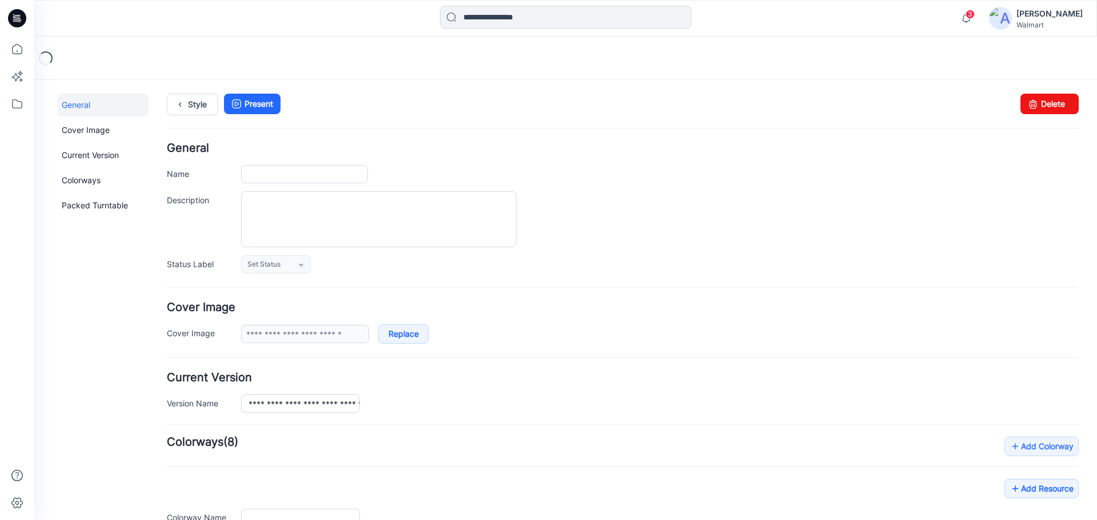
type input "**********"
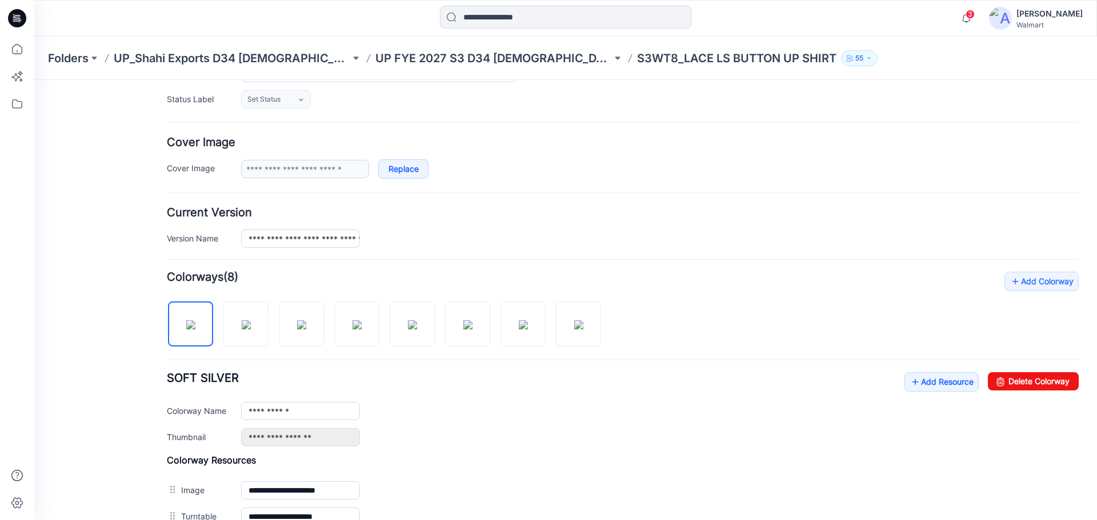
scroll to position [171, 0]
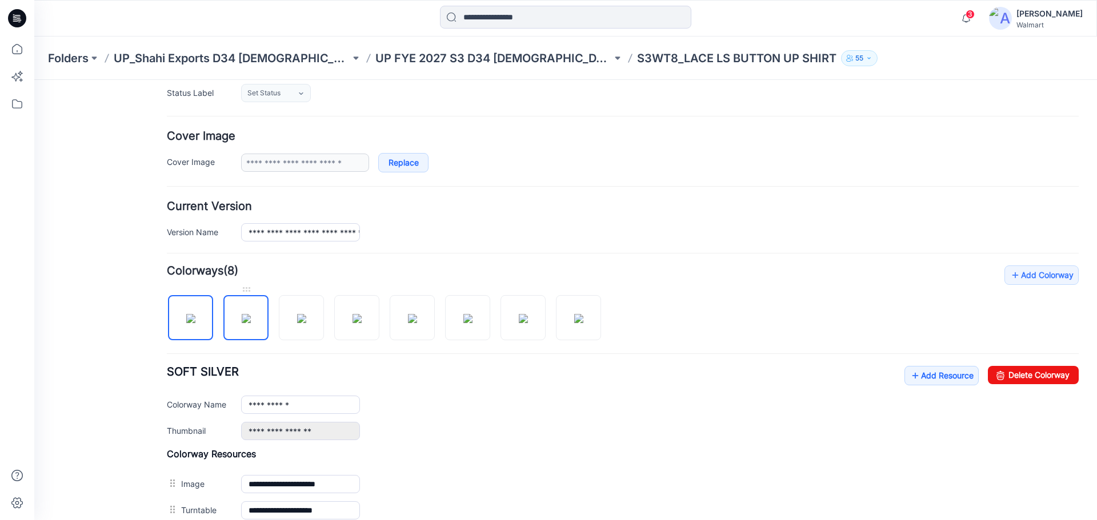
click at [243, 323] on img at bounding box center [246, 318] width 9 height 9
click at [306, 316] on img at bounding box center [301, 318] width 9 height 9
click at [251, 319] on img at bounding box center [246, 318] width 9 height 9
click at [1001, 375] on link "Delete Colorway" at bounding box center [1033, 375] width 91 height 18
drag, startPoint x: 526, startPoint y: 324, endPoint x: 665, endPoint y: 318, distance: 139.5
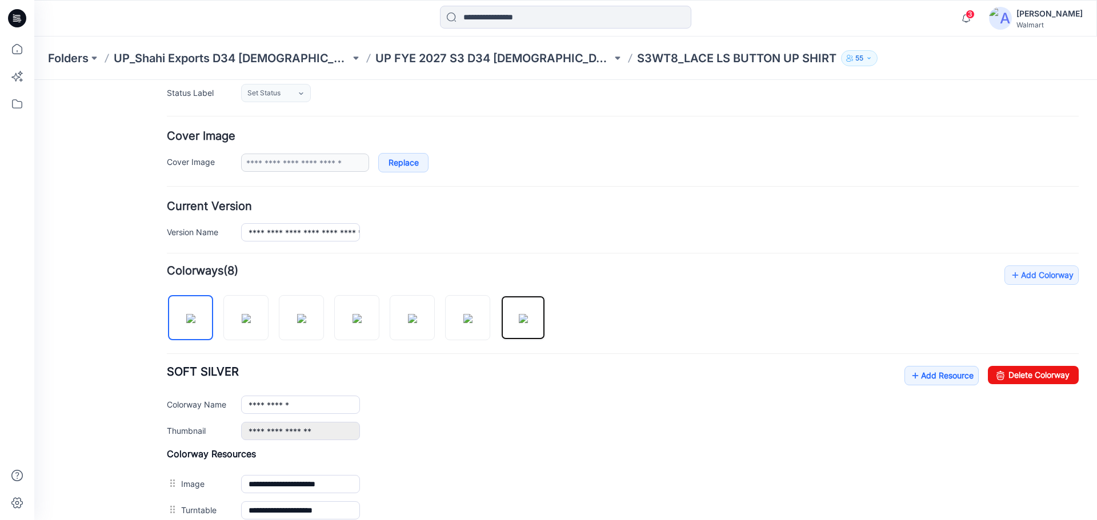
click at [527, 323] on img at bounding box center [523, 318] width 9 height 9
drag, startPoint x: 1010, startPoint y: 378, endPoint x: 641, endPoint y: 120, distance: 450.0
click at [1010, 378] on link "Delete Colorway" at bounding box center [1033, 375] width 91 height 18
drag, startPoint x: 469, startPoint y: 322, endPoint x: 480, endPoint y: 319, distance: 10.7
click at [469, 321] on img at bounding box center [467, 318] width 9 height 9
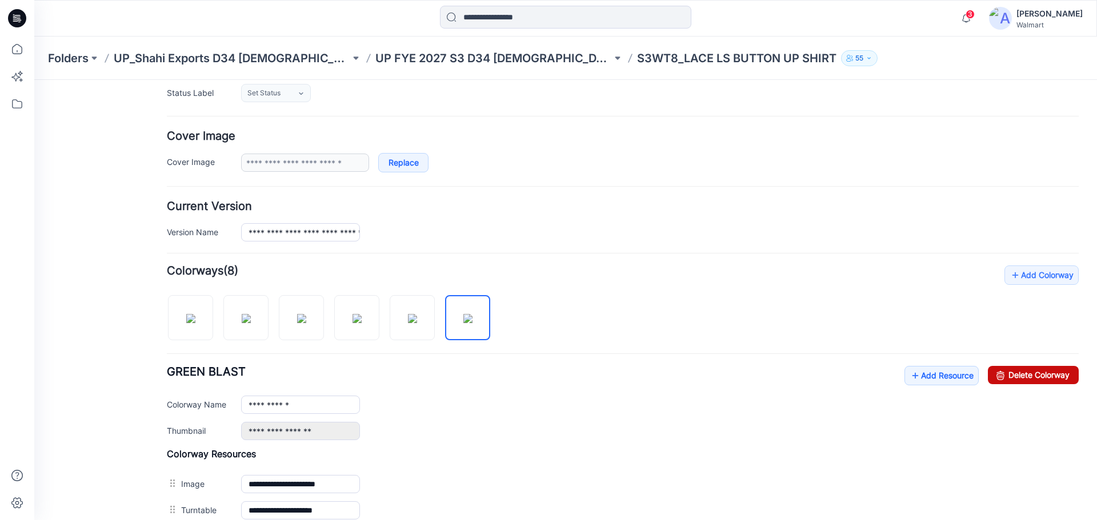
drag, startPoint x: 1036, startPoint y: 371, endPoint x: 629, endPoint y: 119, distance: 478.8
click at [1036, 371] on link "Delete Colorway" at bounding box center [1033, 375] width 91 height 18
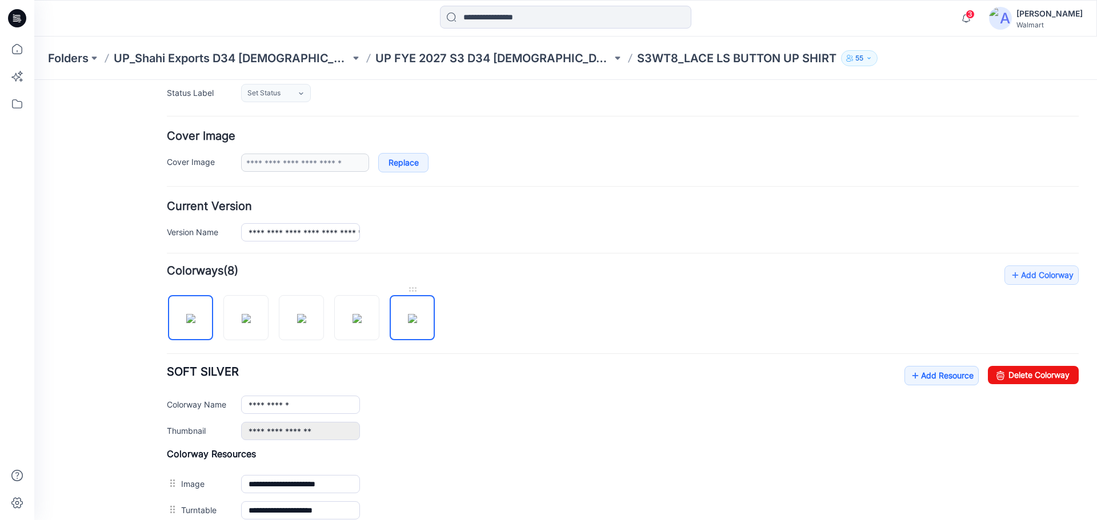
click at [417, 318] on img at bounding box center [412, 318] width 9 height 9
drag, startPoint x: 1022, startPoint y: 371, endPoint x: 625, endPoint y: 110, distance: 474.3
click at [1022, 371] on link "Delete Colorway" at bounding box center [1033, 375] width 91 height 18
click at [362, 319] on img at bounding box center [356, 318] width 9 height 9
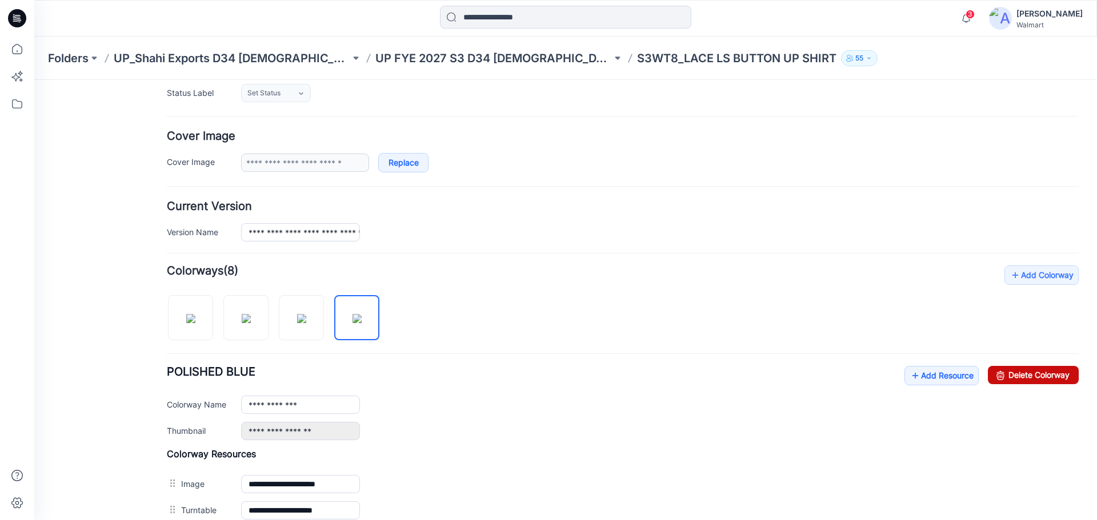
drag, startPoint x: 1025, startPoint y: 372, endPoint x: 632, endPoint y: 117, distance: 468.6
click at [1025, 372] on link "Delete Colorway" at bounding box center [1033, 375] width 91 height 18
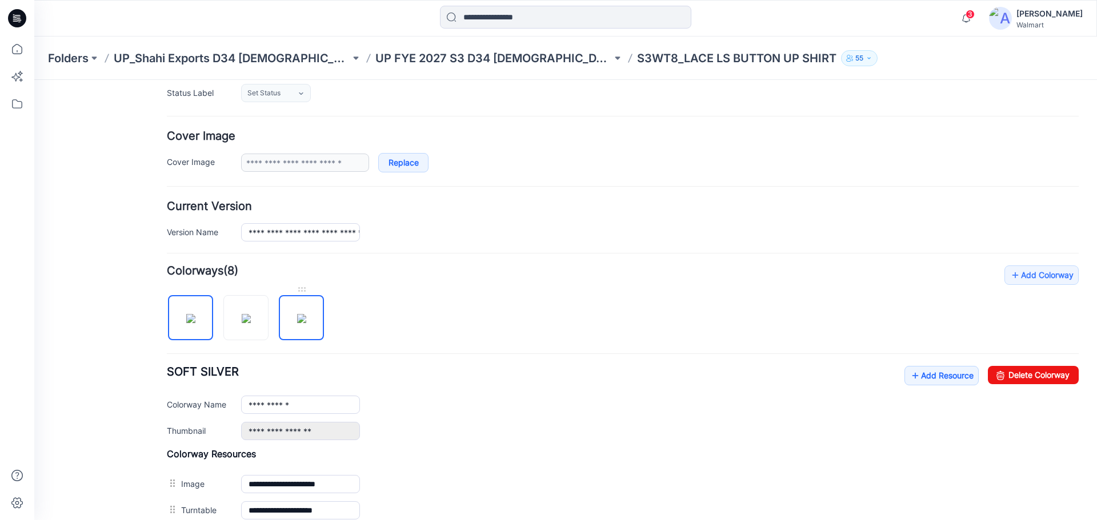
click at [302, 322] on img at bounding box center [301, 318] width 9 height 9
click at [1016, 378] on link "Delete Colorway" at bounding box center [1033, 375] width 91 height 18
click at [251, 323] on img at bounding box center [246, 318] width 9 height 9
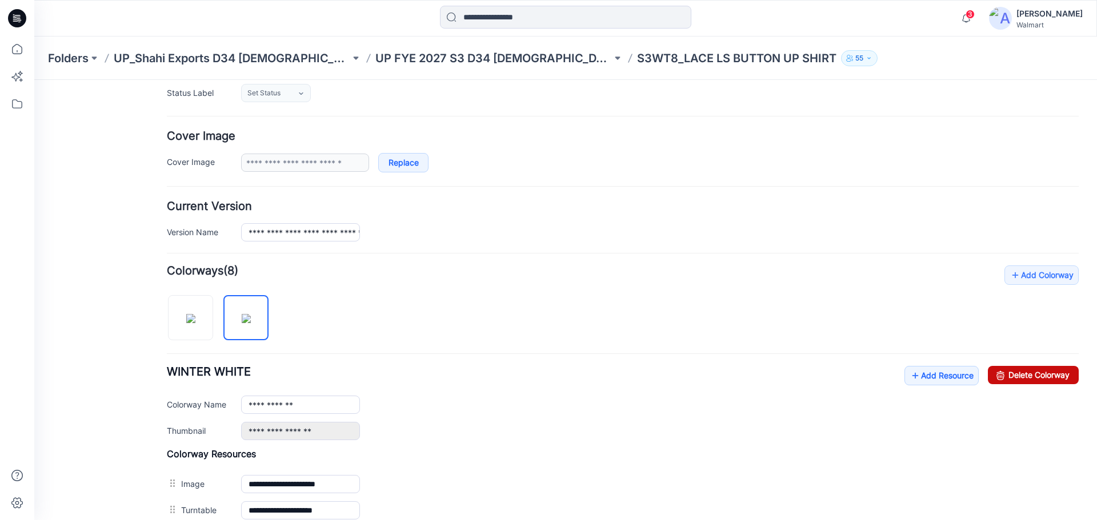
click at [1017, 378] on link "Delete Colorway" at bounding box center [1033, 375] width 91 height 18
type input "**********"
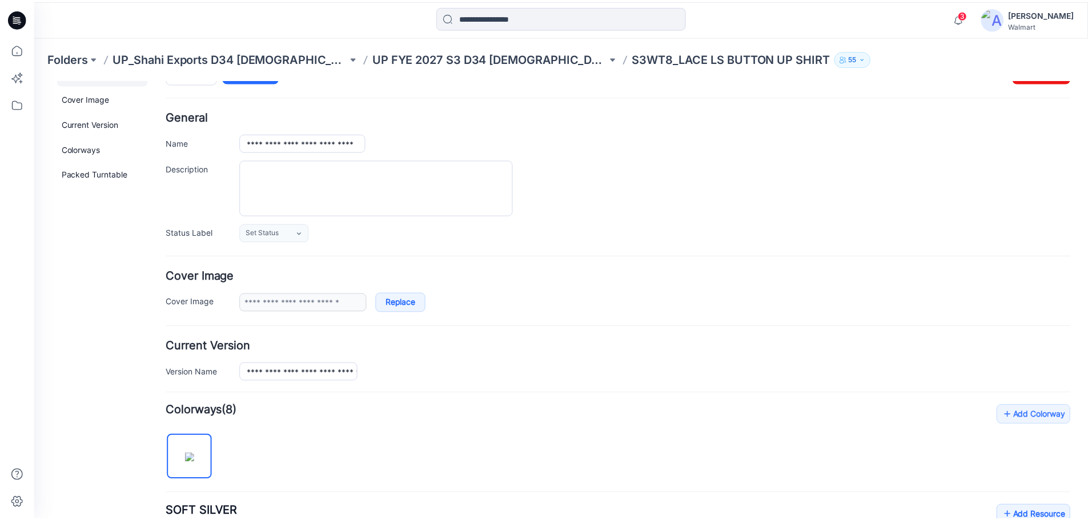
scroll to position [0, 0]
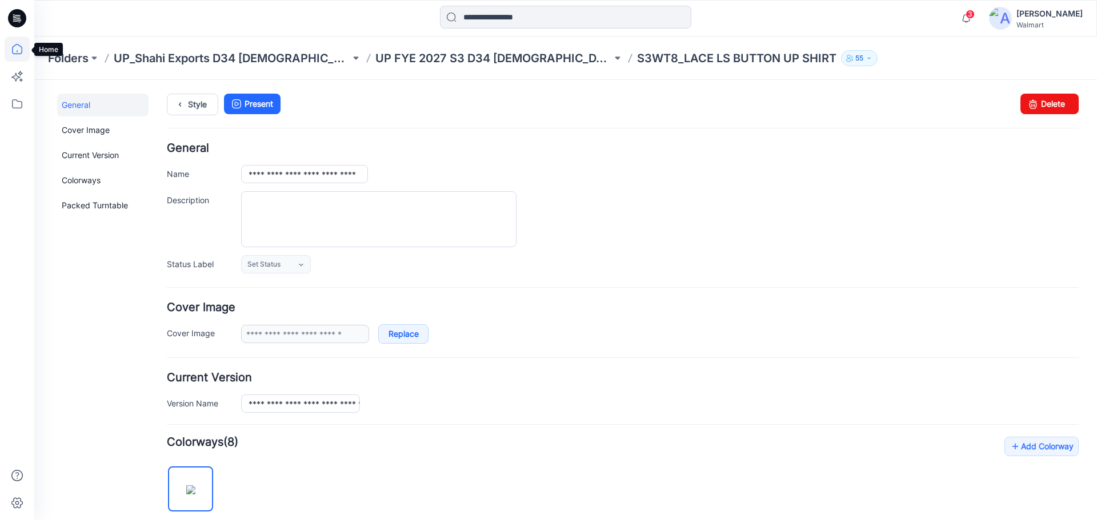
click at [14, 41] on icon at bounding box center [17, 49] width 25 height 25
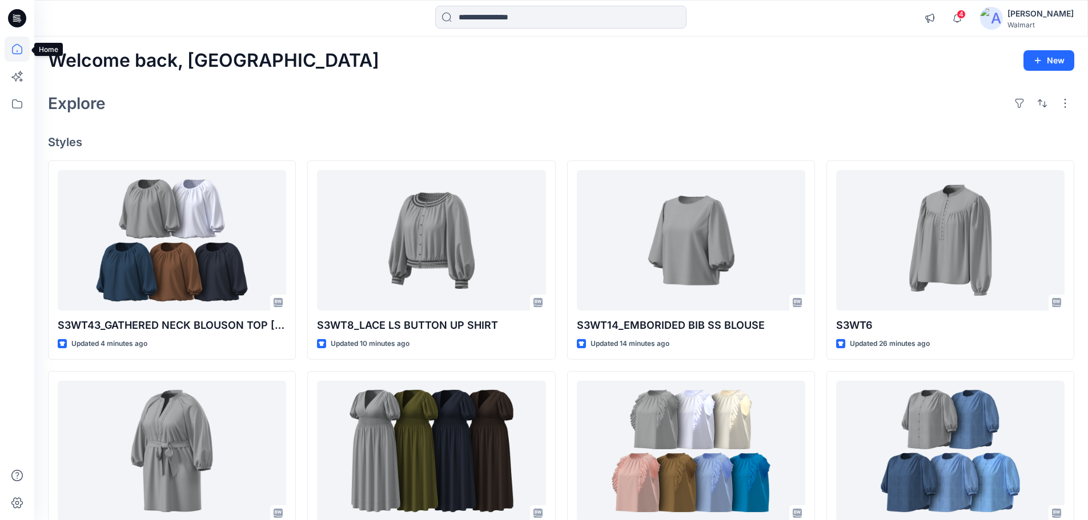
drag, startPoint x: 10, startPoint y: 46, endPoint x: 19, endPoint y: 46, distance: 8.6
click at [11, 46] on icon at bounding box center [17, 49] width 25 height 25
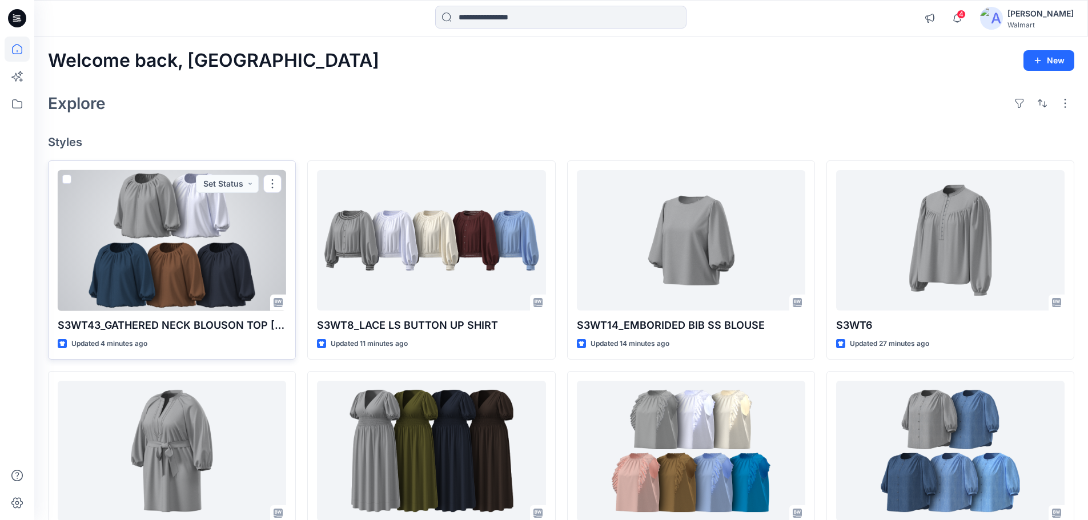
click at [170, 238] on div at bounding box center [172, 240] width 228 height 141
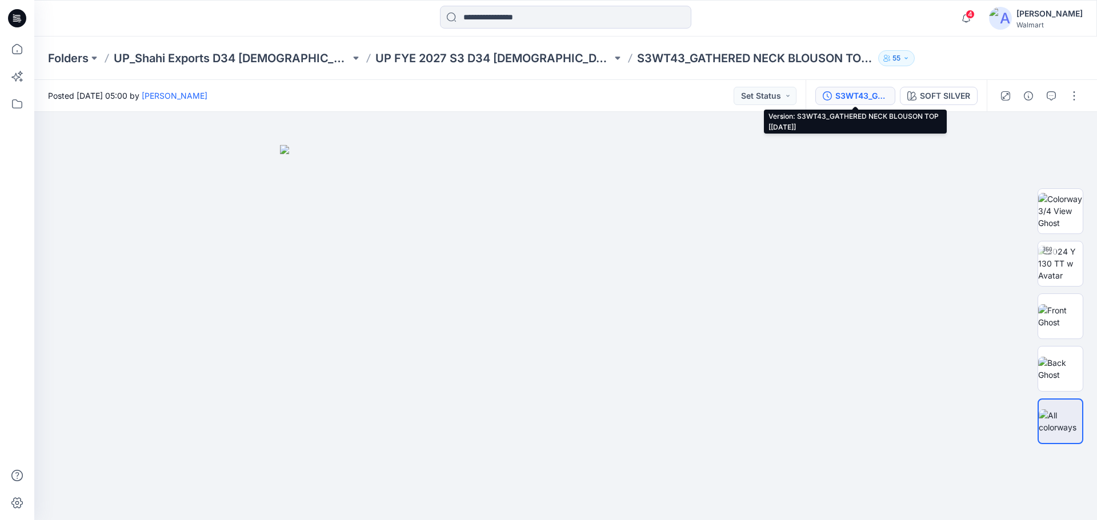
click at [857, 96] on div "S3WT43_GATHERED NECK BLOUSON TOP [[DATE]]" at bounding box center [861, 96] width 53 height 13
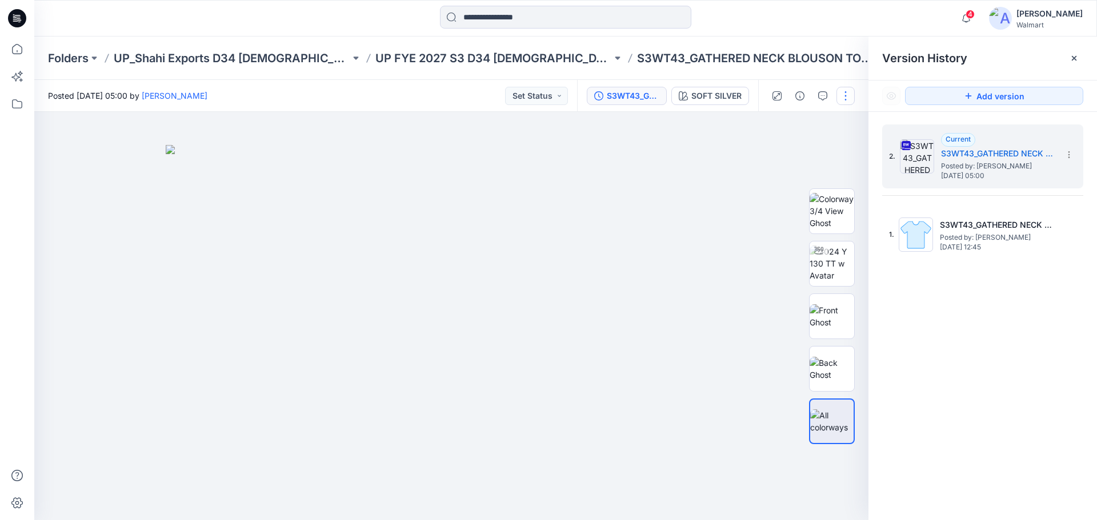
click at [845, 99] on button "button" at bounding box center [845, 96] width 18 height 18
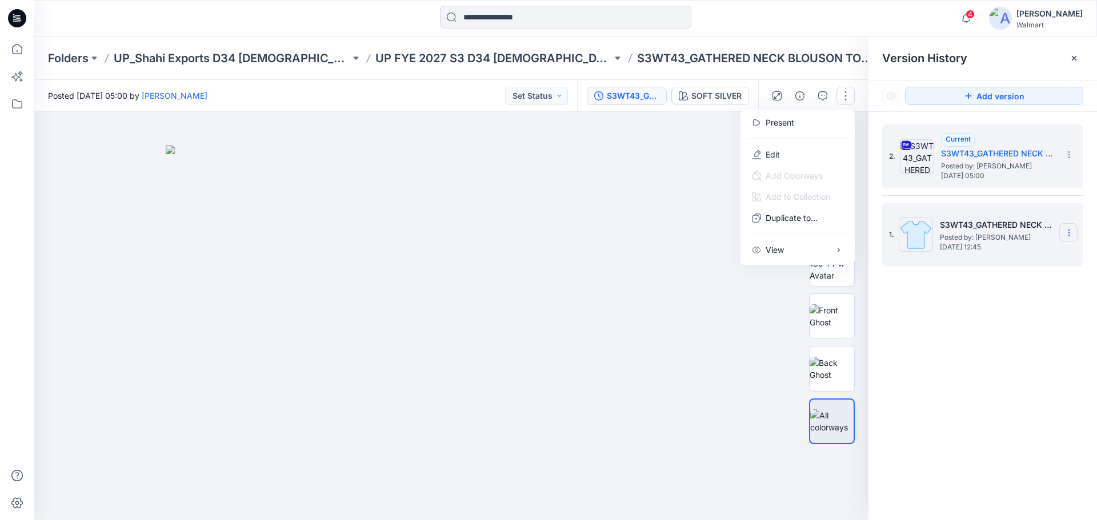
click at [1070, 234] on icon at bounding box center [1068, 232] width 9 height 9
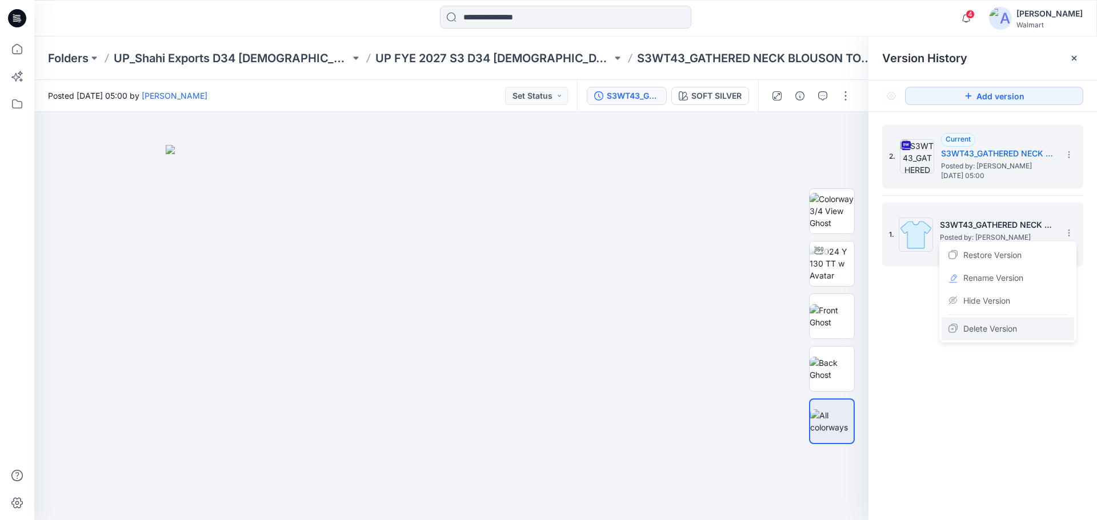
click at [976, 324] on span "Delete Version" at bounding box center [990, 329] width 54 height 14
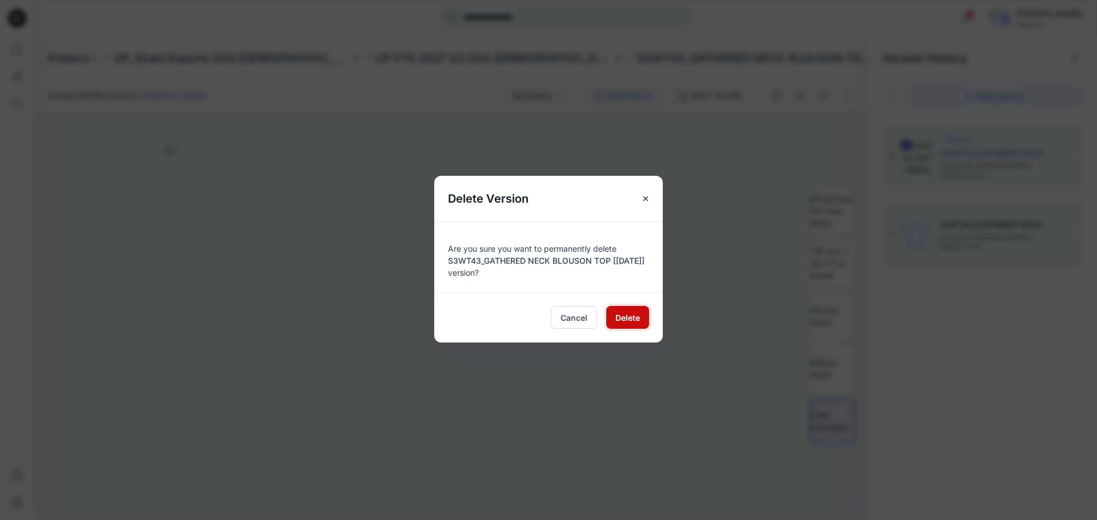
click at [629, 318] on span "Delete" at bounding box center [627, 318] width 25 height 12
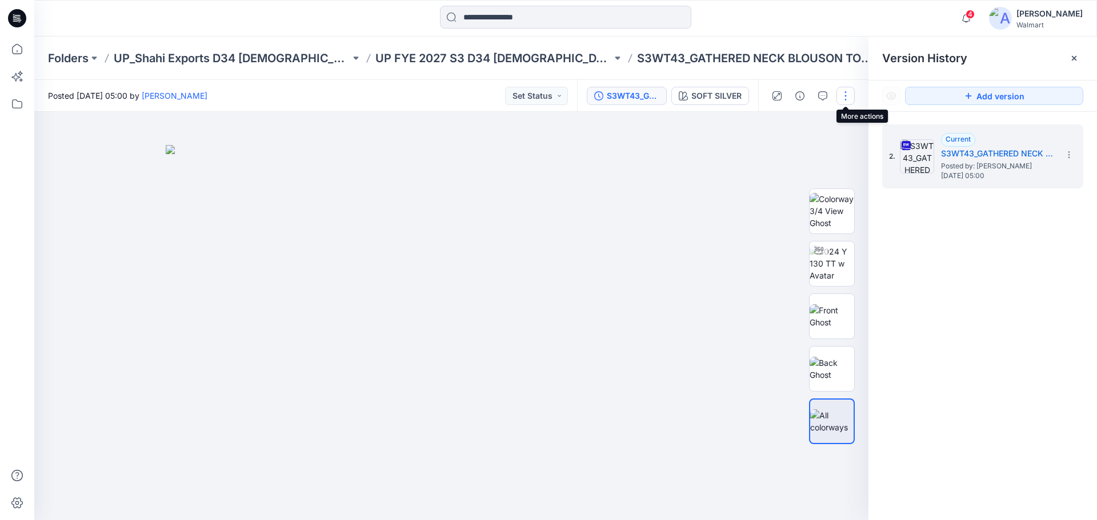
click at [842, 97] on button "button" at bounding box center [845, 96] width 18 height 18
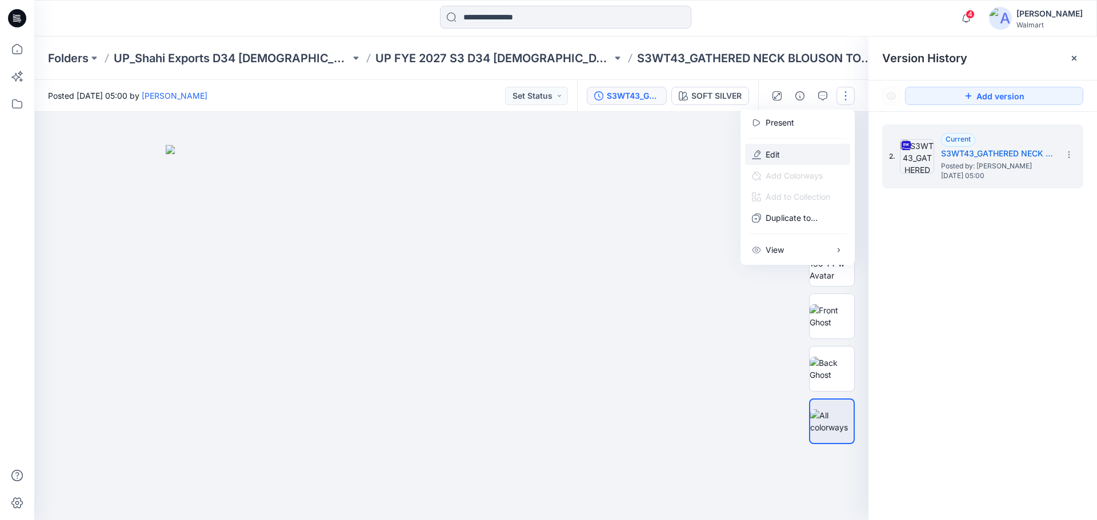
click at [770, 156] on p "Edit" at bounding box center [772, 154] width 14 height 12
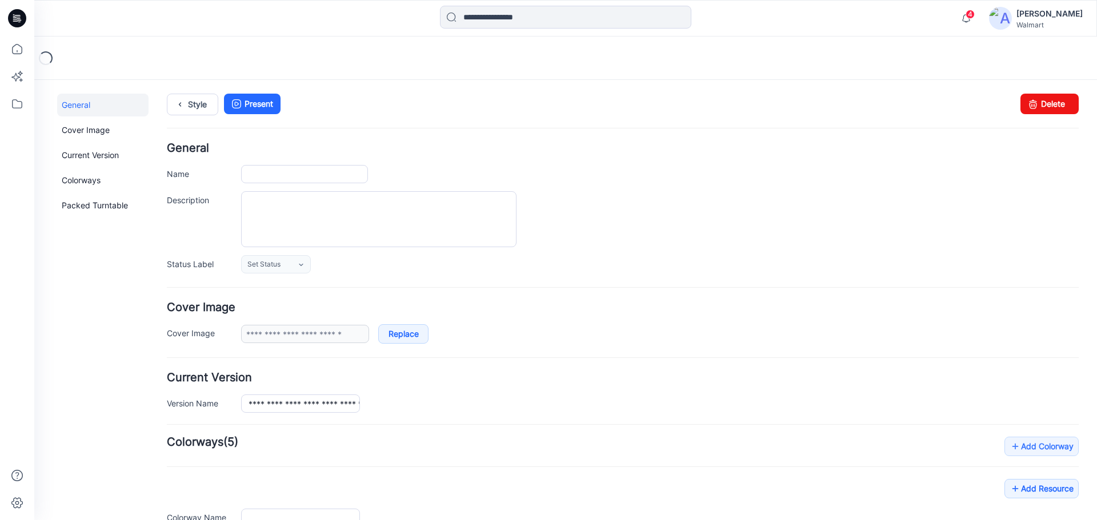
type input "**********"
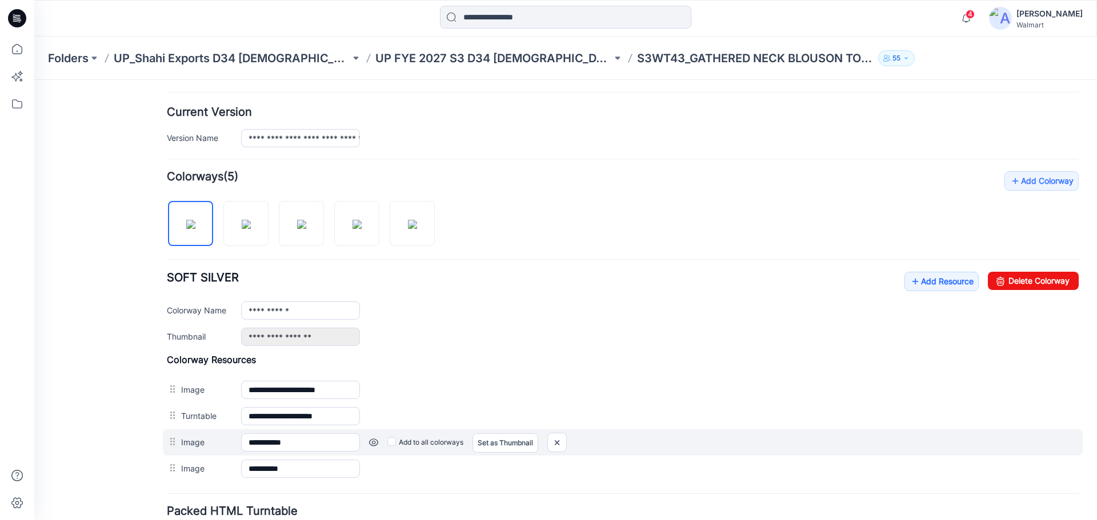
scroll to position [286, 0]
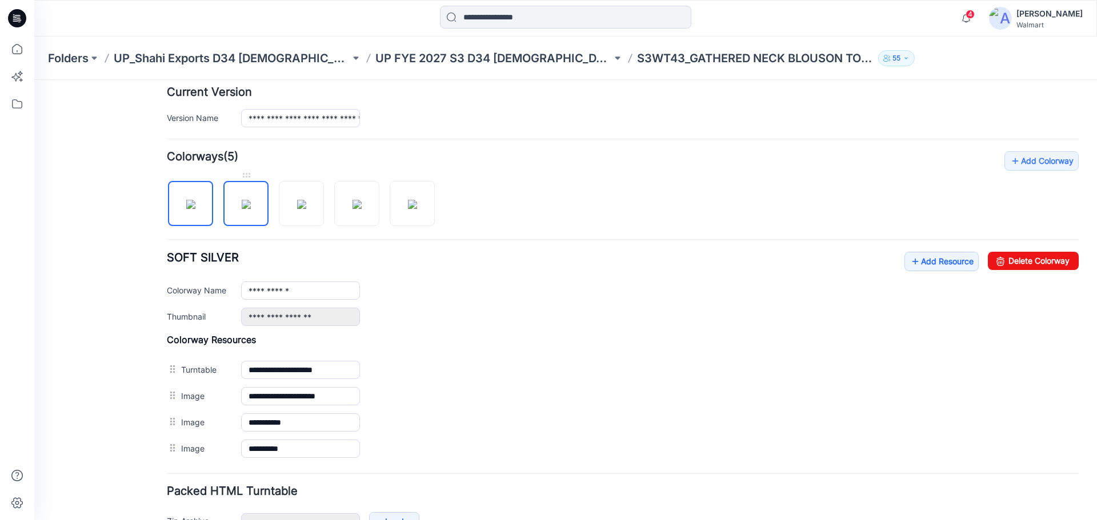
click at [242, 206] on img at bounding box center [246, 204] width 9 height 9
click at [297, 209] on img at bounding box center [301, 204] width 9 height 9
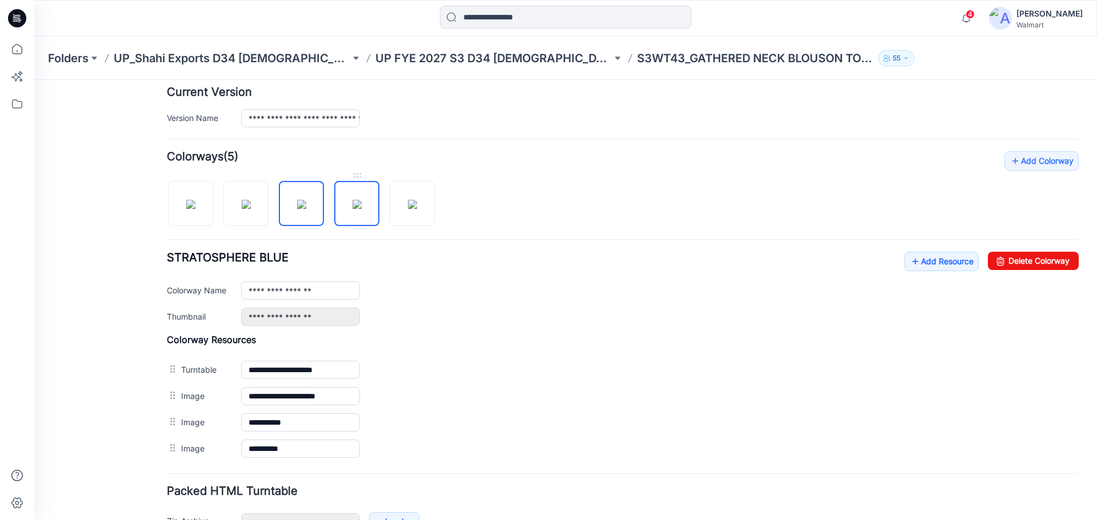
click at [356, 208] on img at bounding box center [356, 204] width 9 height 9
click at [410, 209] on img at bounding box center [412, 204] width 9 height 9
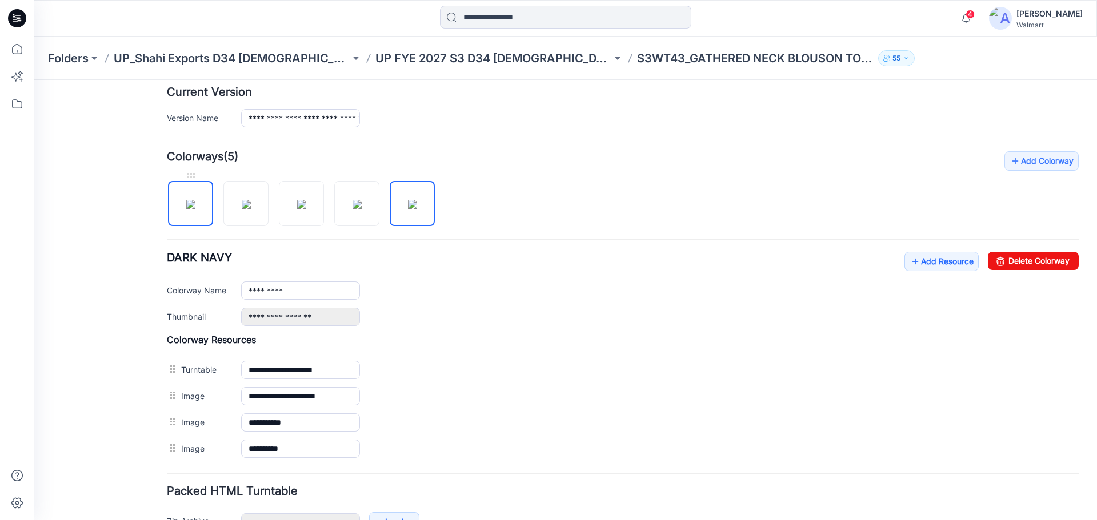
click at [195, 209] on img at bounding box center [190, 204] width 9 height 9
type input "**********"
click at [936, 258] on link "Add Resource" at bounding box center [941, 261] width 74 height 19
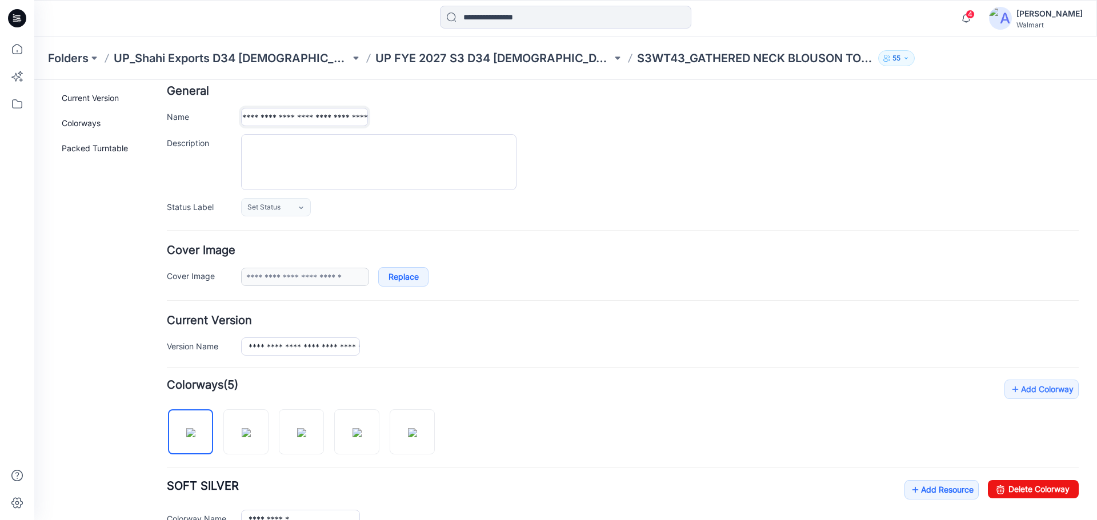
scroll to position [0, 86]
drag, startPoint x: 286, startPoint y: 118, endPoint x: 323, endPoint y: 123, distance: 36.9
click at [323, 123] on input "**********" at bounding box center [304, 117] width 127 height 18
click at [278, 154] on textarea "Description" at bounding box center [378, 162] width 275 height 56
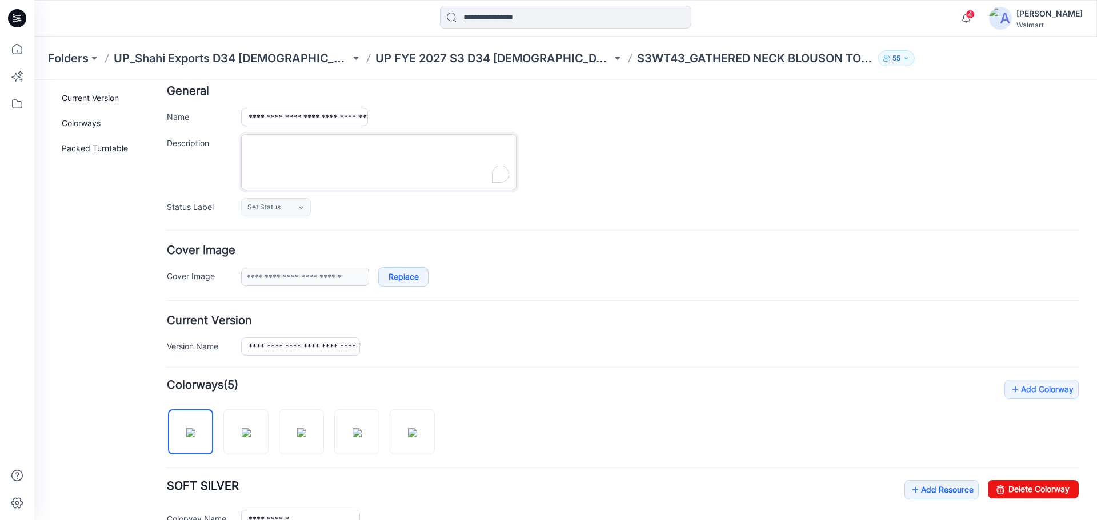
paste textarea "**********"
type textarea "**********"
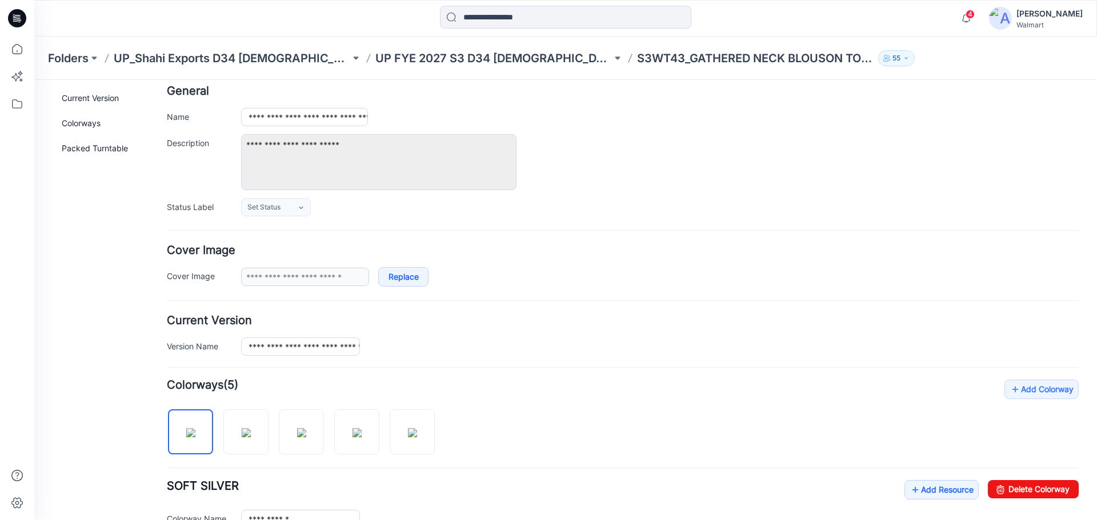
click at [69, 232] on div "General Cover Image Current Version Colorways Packed Turntable" at bounding box center [102, 436] width 91 height 799
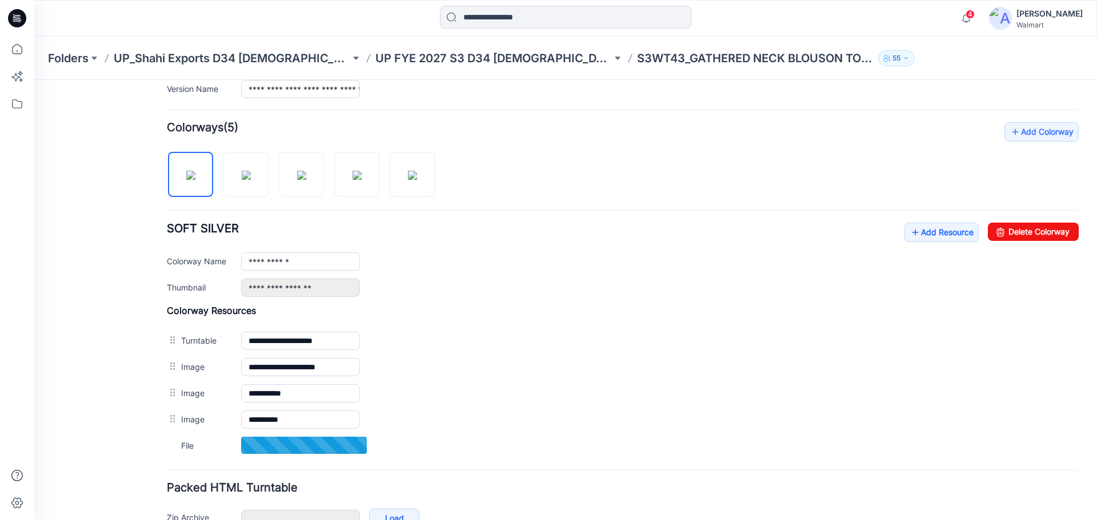
scroll to position [343, 0]
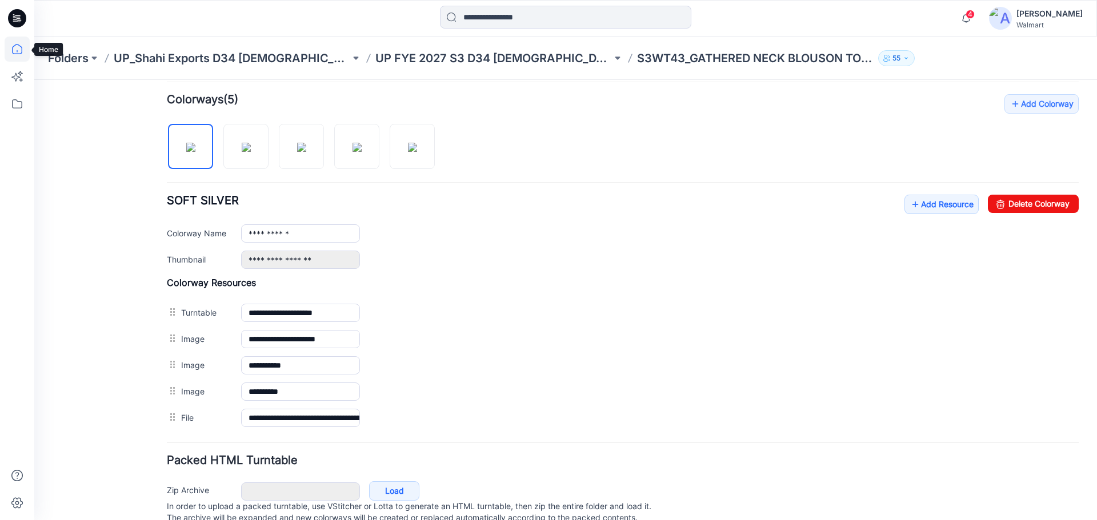
click at [19, 46] on icon at bounding box center [17, 49] width 25 height 25
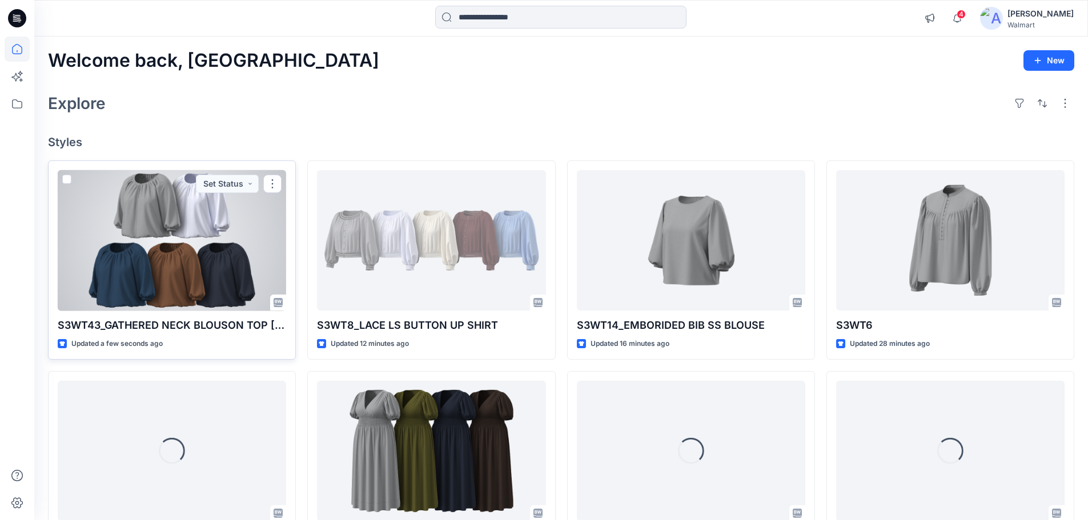
click at [194, 230] on div at bounding box center [172, 240] width 228 height 141
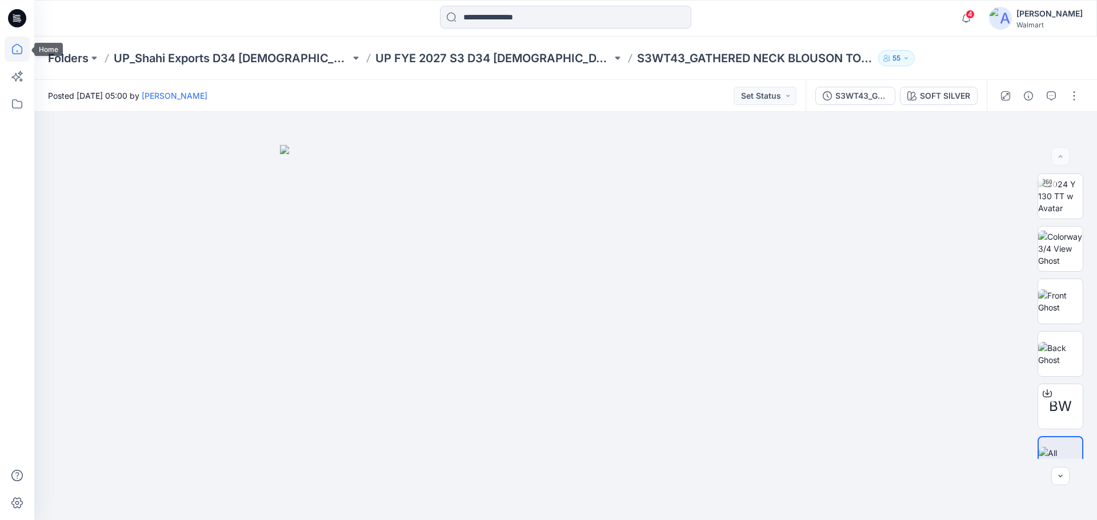
click at [17, 50] on icon at bounding box center [17, 49] width 25 height 25
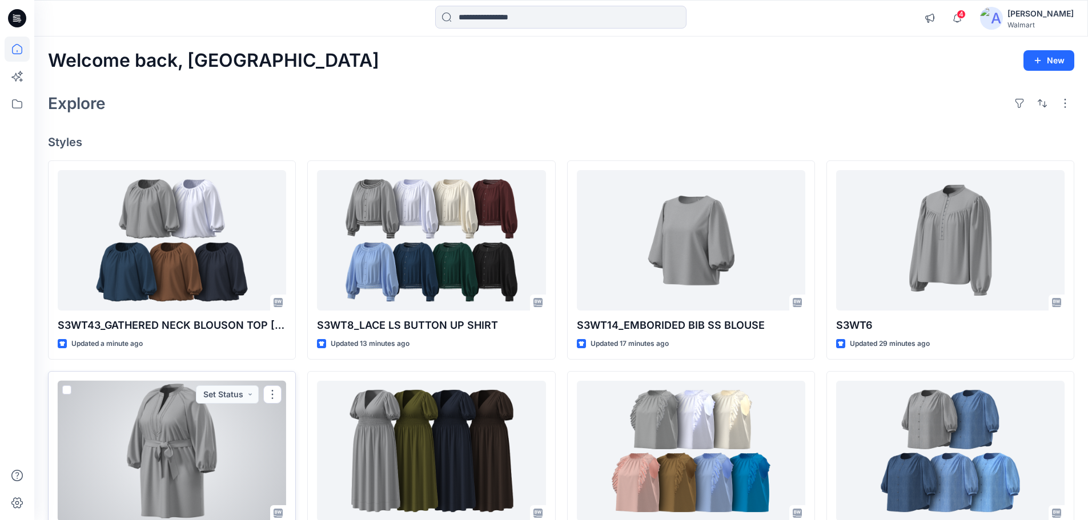
click at [191, 445] on div at bounding box center [172, 451] width 228 height 141
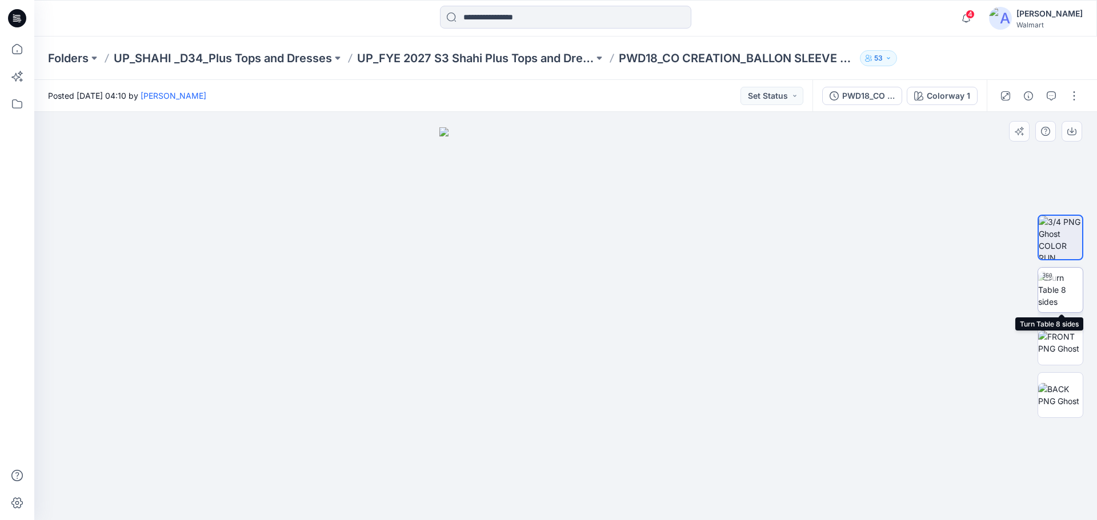
click at [1054, 283] on div at bounding box center [1047, 277] width 18 height 18
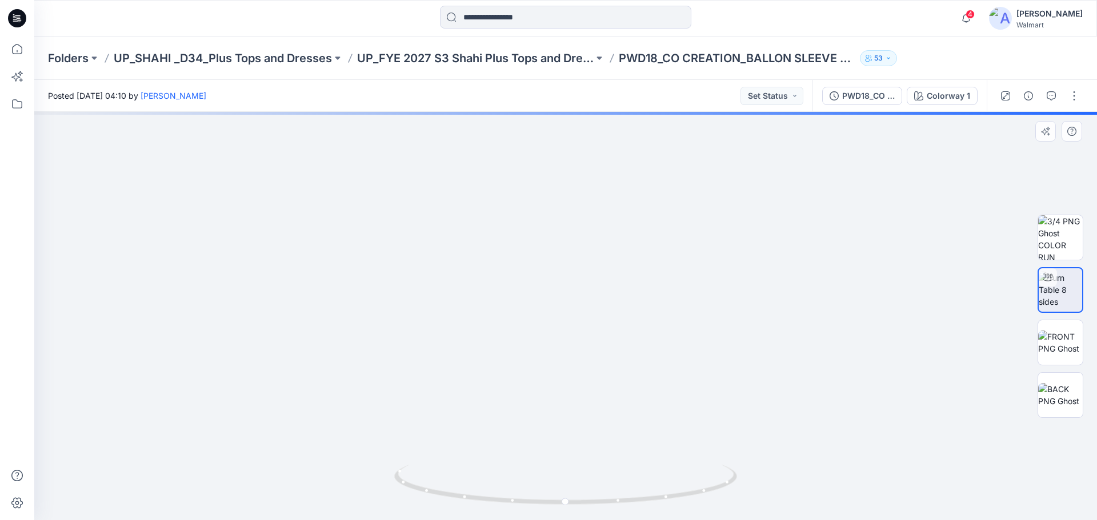
drag, startPoint x: 493, startPoint y: 324, endPoint x: 504, endPoint y: 449, distance: 125.6
drag, startPoint x: 514, startPoint y: 423, endPoint x: 464, endPoint y: 231, distance: 197.8
drag, startPoint x: 454, startPoint y: 356, endPoint x: 439, endPoint y: 232, distance: 124.9
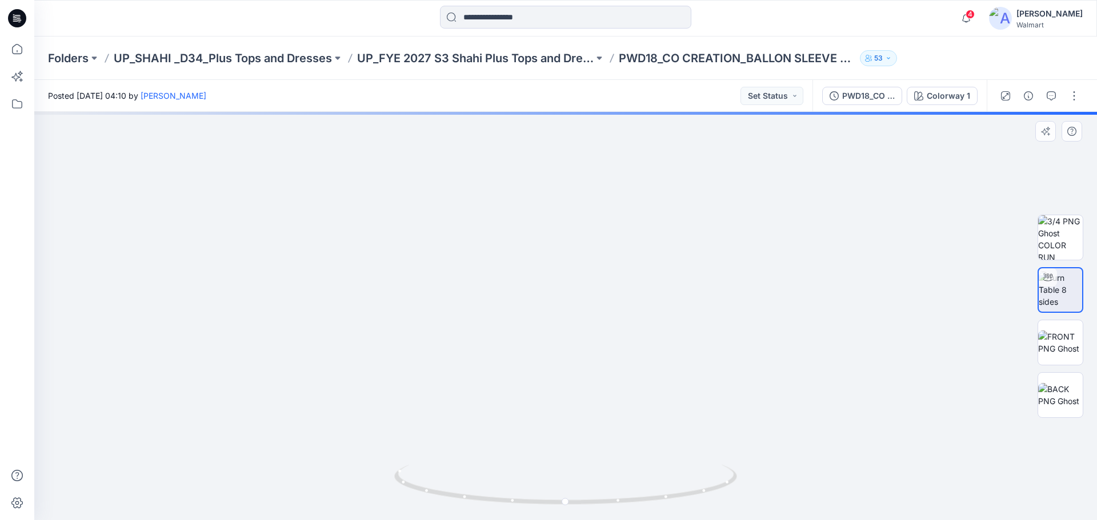
drag, startPoint x: 445, startPoint y: 291, endPoint x: 439, endPoint y: 252, distance: 39.4
drag, startPoint x: 419, startPoint y: 287, endPoint x: 585, endPoint y: 499, distance: 270.1
click at [585, 499] on div at bounding box center [565, 316] width 1062 height 408
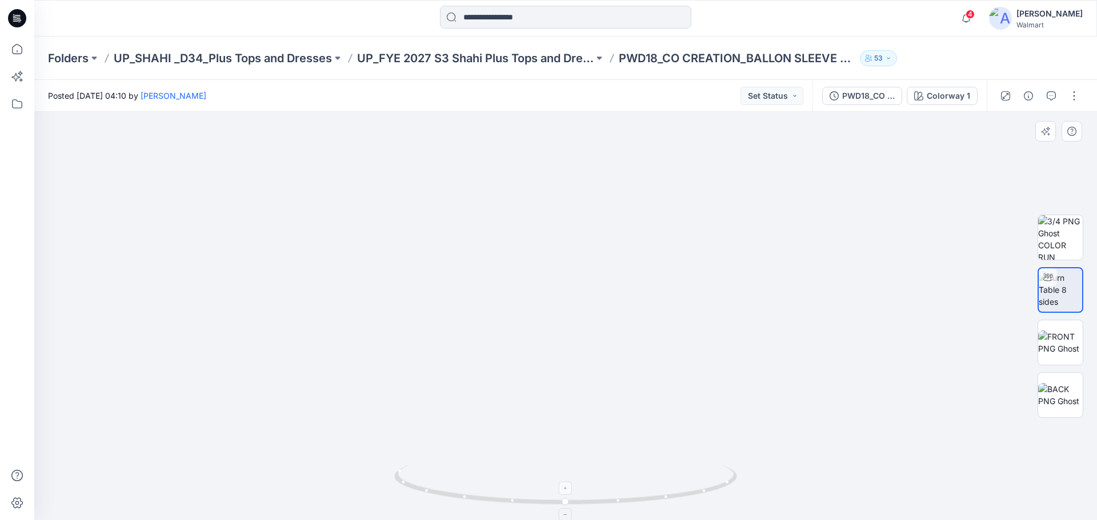
drag, startPoint x: 497, startPoint y: 319, endPoint x: 445, endPoint y: 480, distance: 169.1
click at [445, 480] on div at bounding box center [565, 316] width 1062 height 408
drag, startPoint x: 477, startPoint y: 235, endPoint x: 455, endPoint y: 473, distance: 238.6
click at [455, 473] on div at bounding box center [565, 316] width 1062 height 408
drag, startPoint x: 400, startPoint y: 340, endPoint x: 396, endPoint y: 436, distance: 95.5
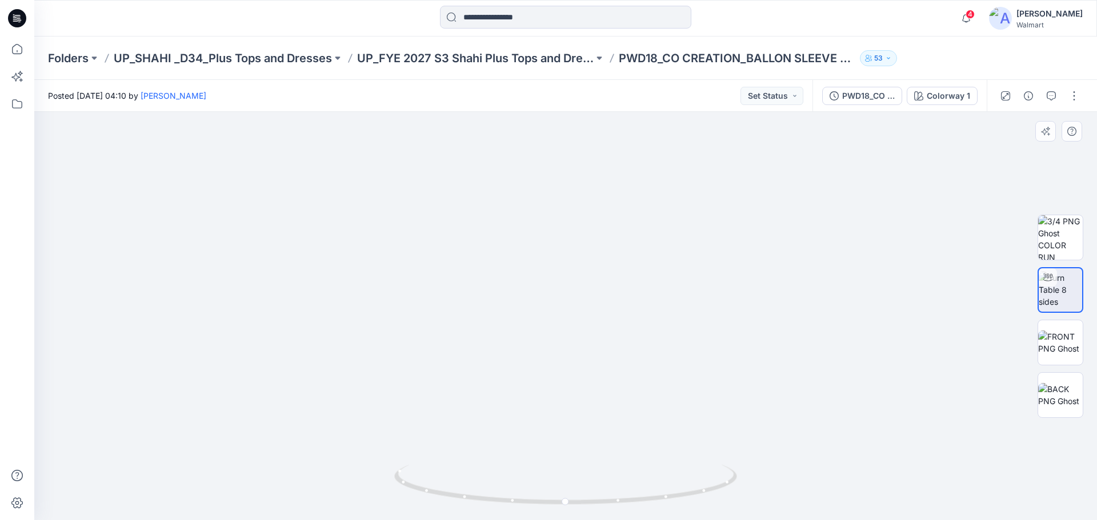
drag, startPoint x: 539, startPoint y: 505, endPoint x: 374, endPoint y: 500, distance: 165.1
click at [374, 500] on div at bounding box center [565, 316] width 1062 height 408
drag, startPoint x: 509, startPoint y: 434, endPoint x: 571, endPoint y: 428, distance: 62.0
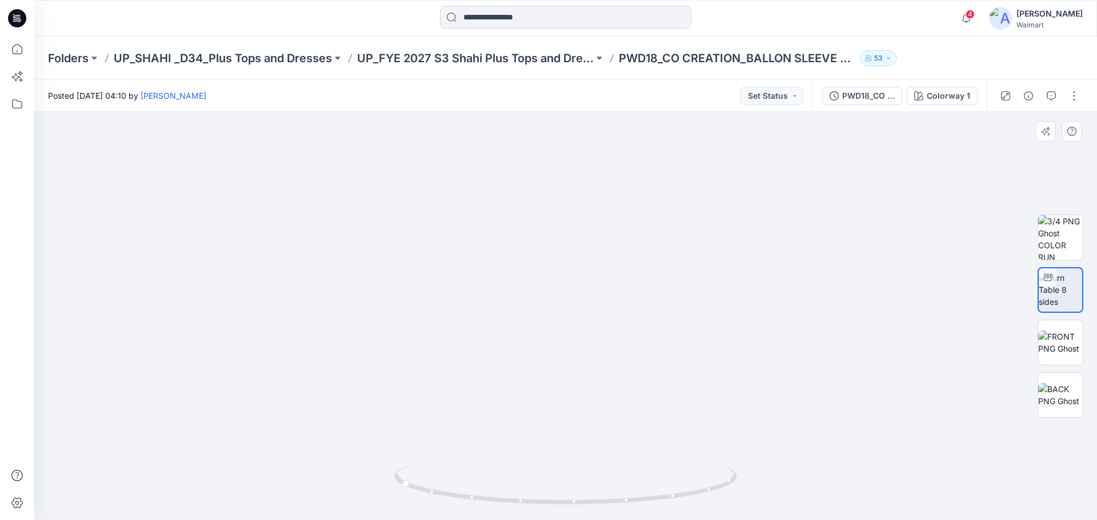
drag, startPoint x: 575, startPoint y: 441, endPoint x: 553, endPoint y: 316, distance: 127.0
click at [553, 316] on img at bounding box center [565, 181] width 763 height 678
click at [18, 52] on icon at bounding box center [17, 49] width 25 height 25
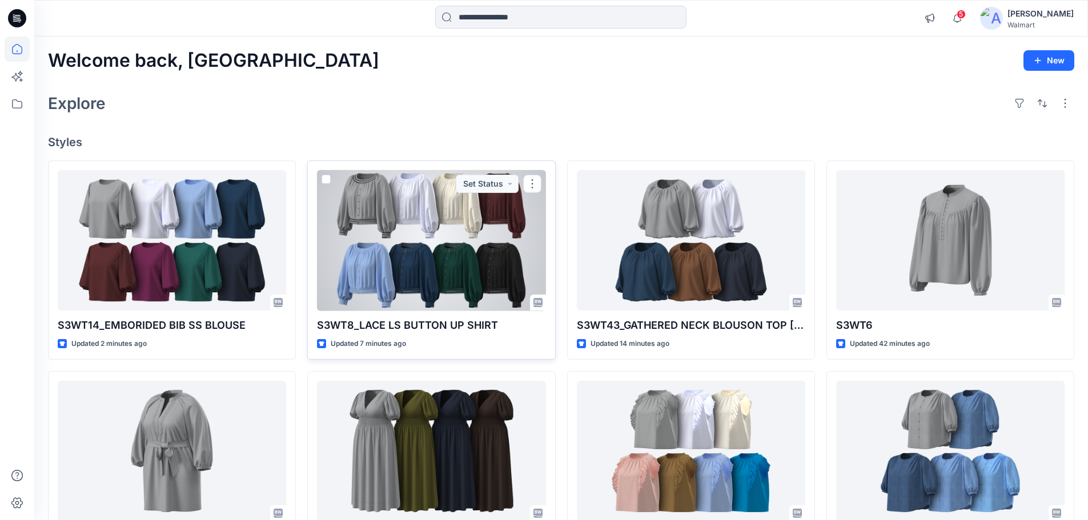
click at [424, 245] on div at bounding box center [431, 240] width 228 height 141
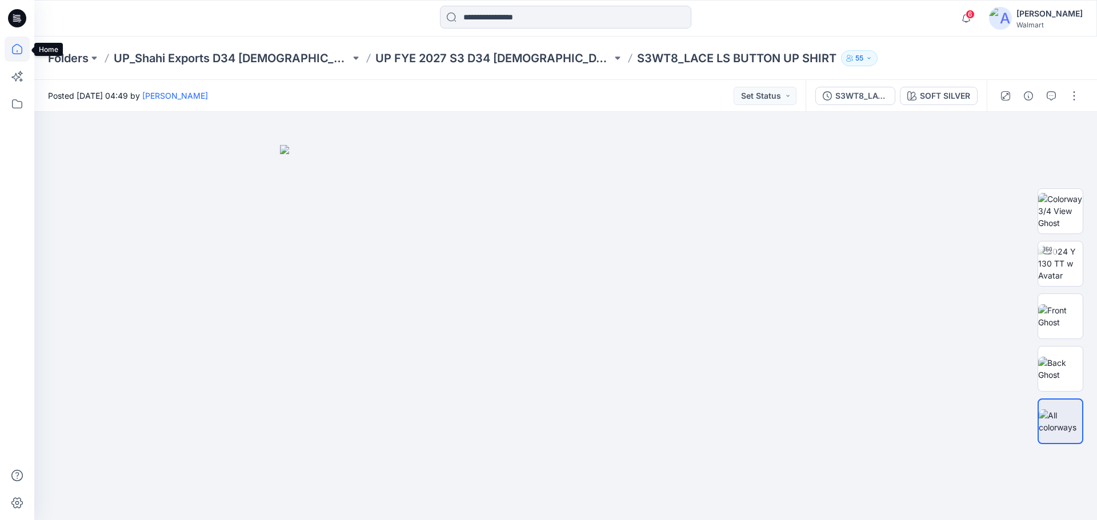
click at [21, 51] on icon at bounding box center [17, 49] width 25 height 25
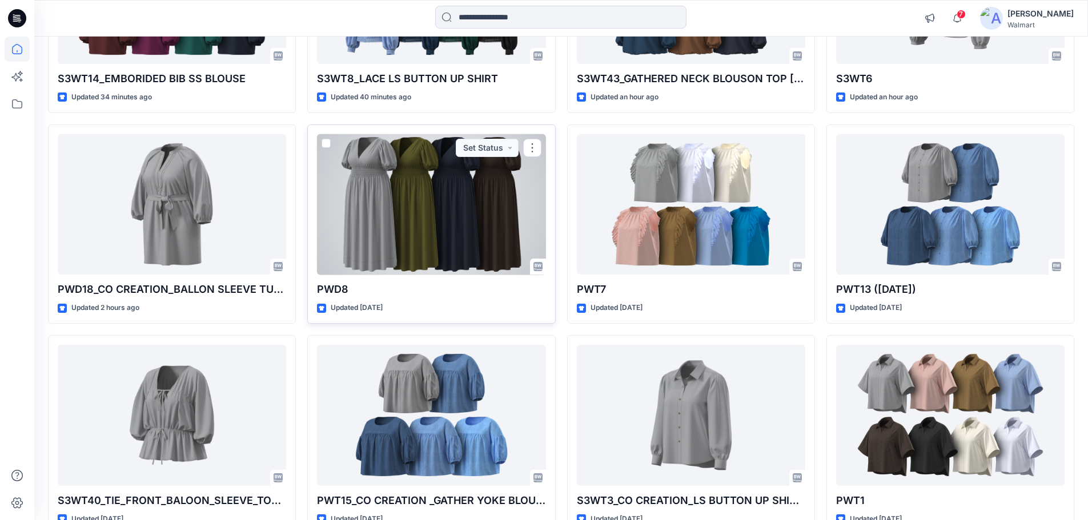
scroll to position [316, 0]
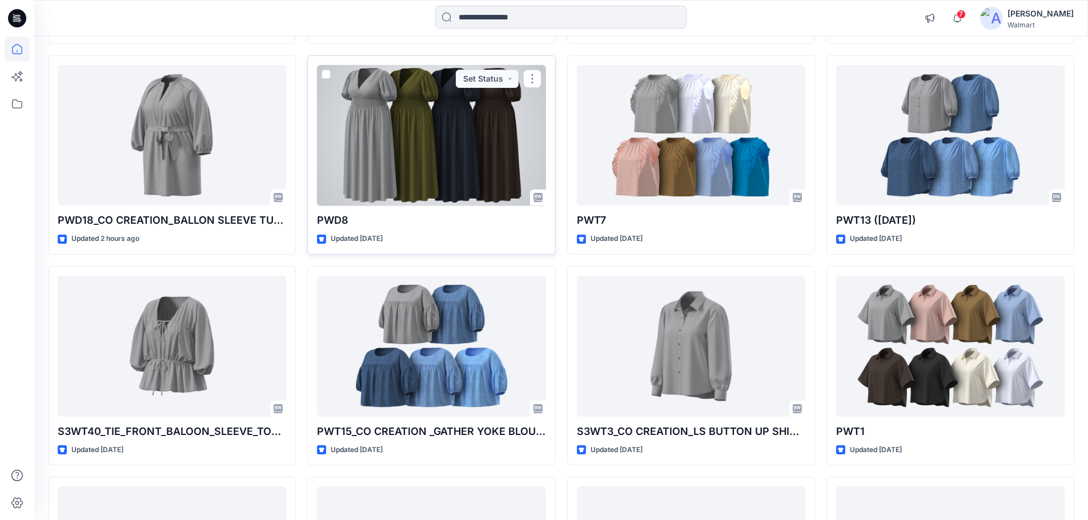
click at [428, 186] on div at bounding box center [431, 135] width 228 height 141
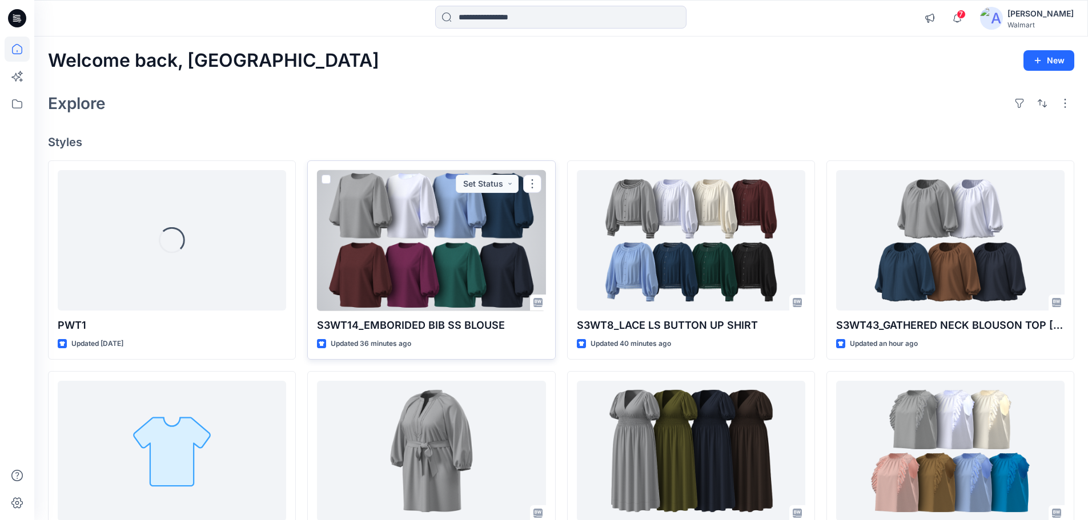
click at [452, 243] on div at bounding box center [431, 240] width 228 height 141
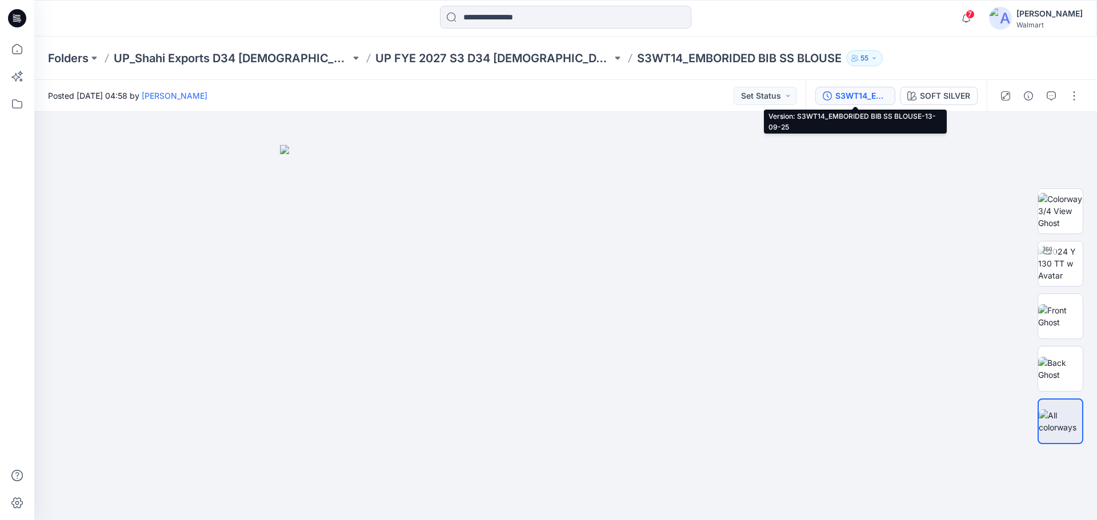
click at [854, 94] on div "S3WT14_EMBORIDED BIB SS BLOUSE-13-09-25" at bounding box center [861, 96] width 53 height 13
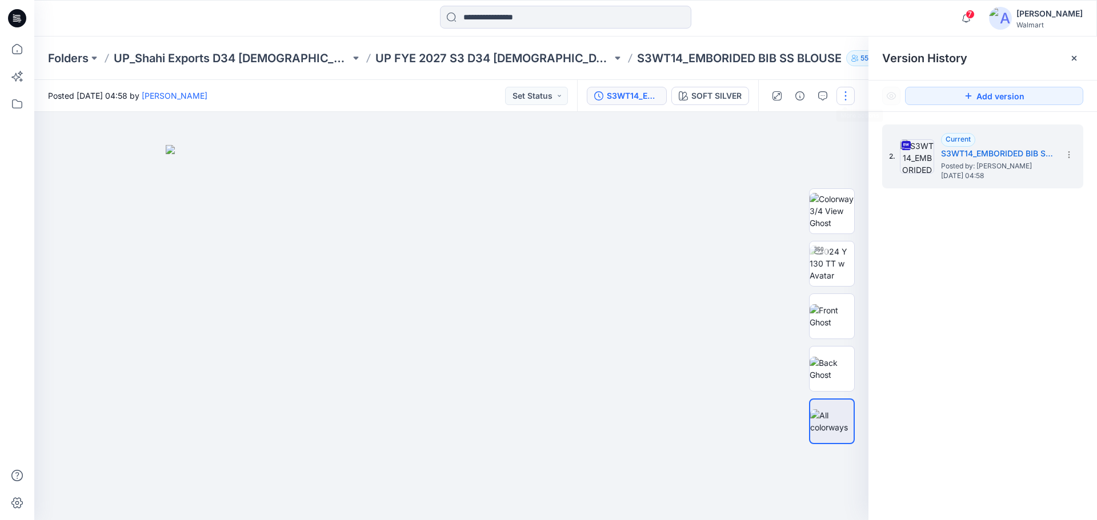
click at [848, 100] on button "button" at bounding box center [845, 96] width 18 height 18
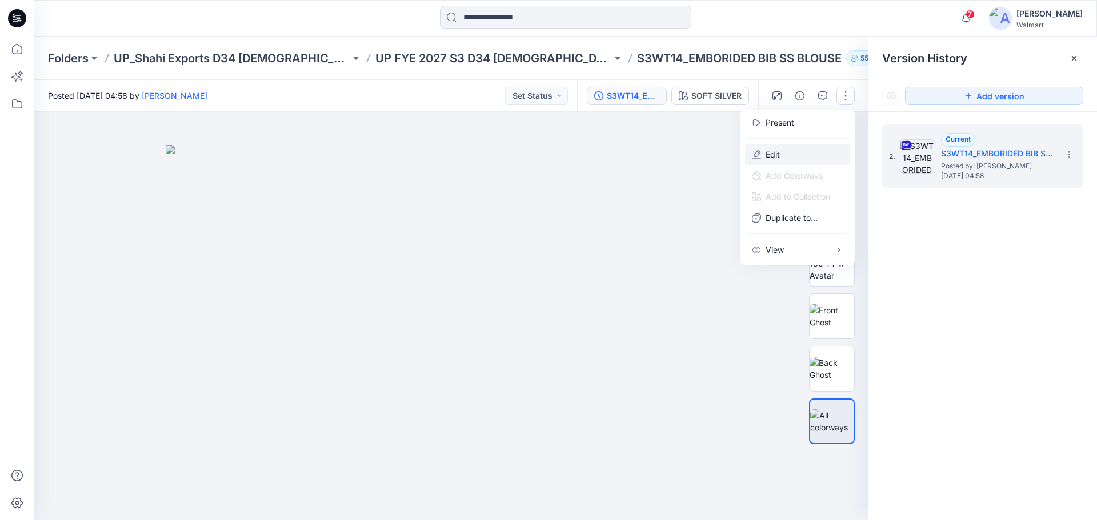
click at [772, 156] on p "Edit" at bounding box center [772, 154] width 14 height 12
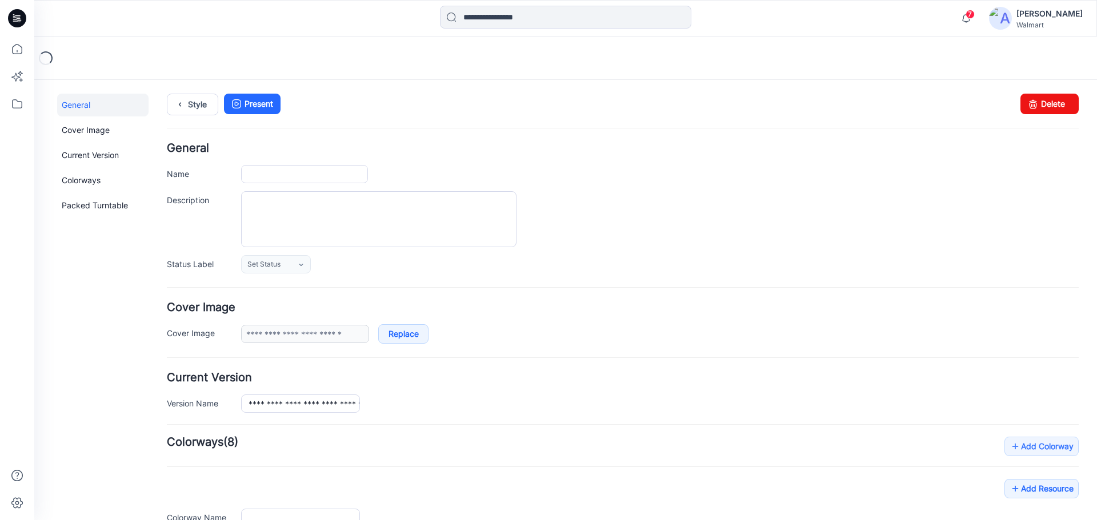
type input "**********"
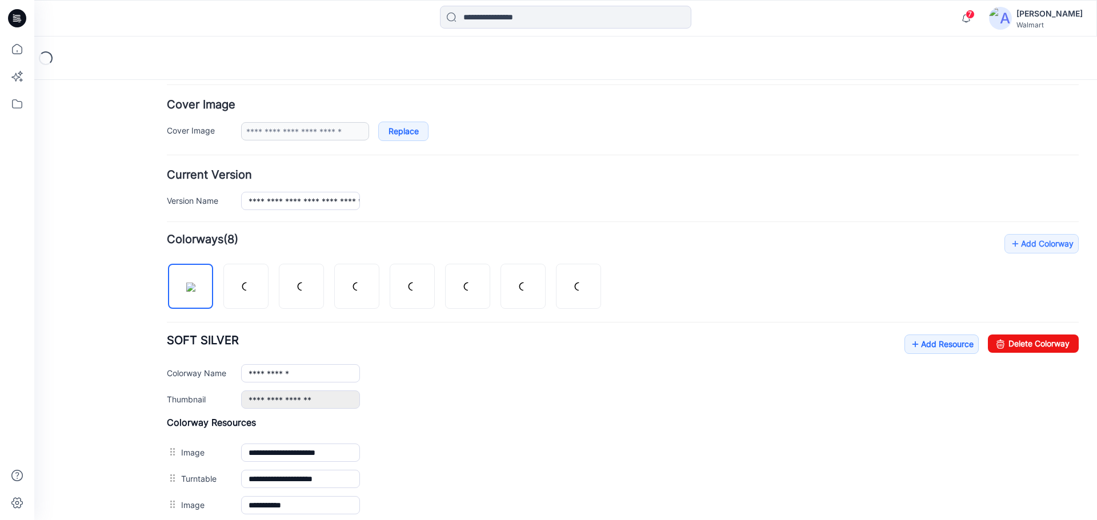
scroll to position [228, 0]
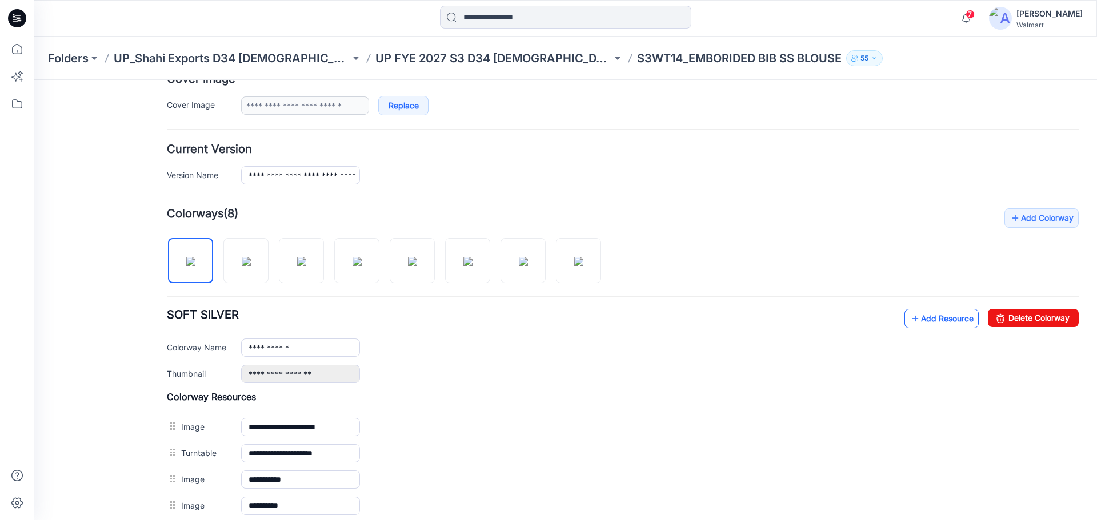
click at [933, 316] on link "Add Resource" at bounding box center [941, 318] width 74 height 19
click at [929, 323] on link "Add Resource" at bounding box center [941, 318] width 74 height 19
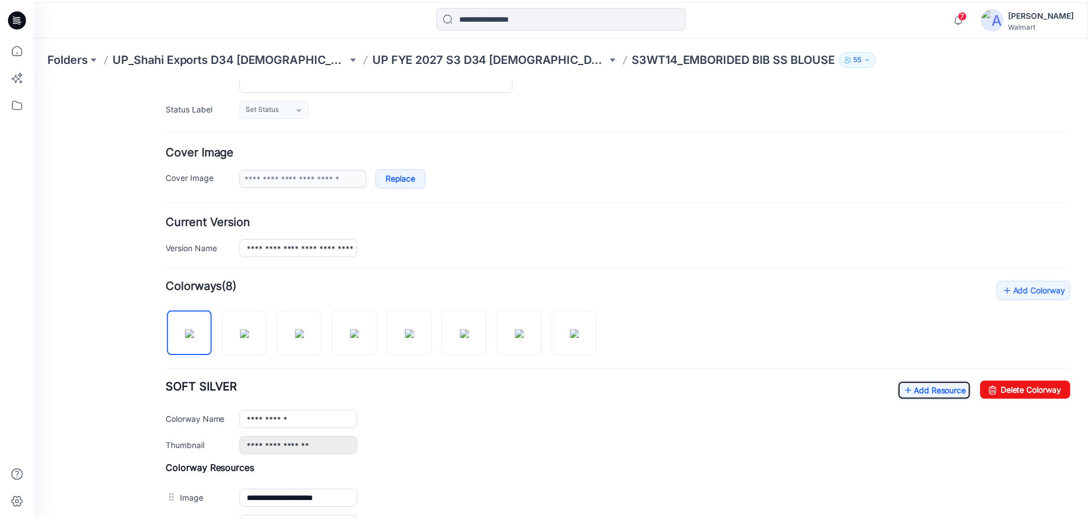
scroll to position [155, 0]
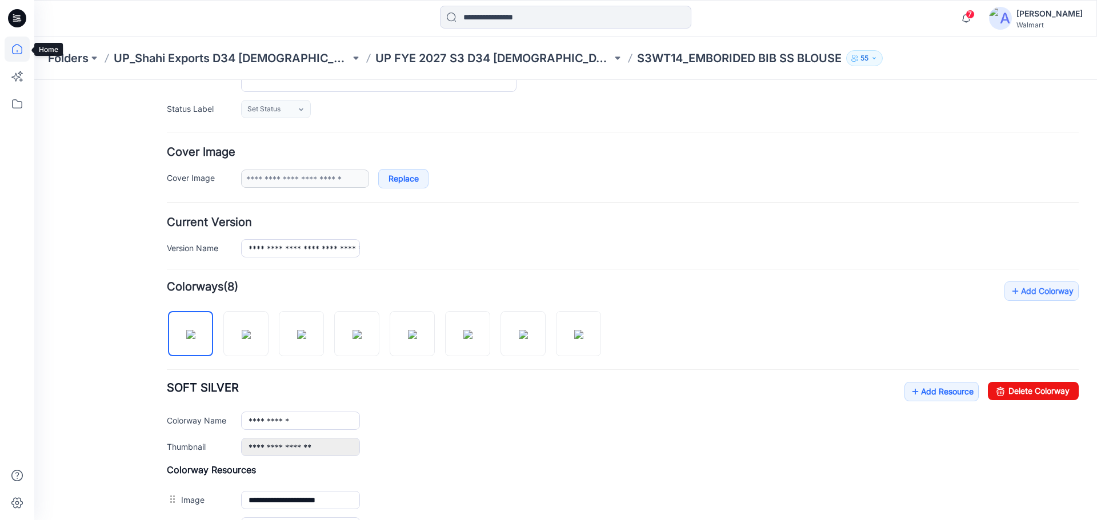
click at [18, 49] on icon at bounding box center [17, 49] width 25 height 25
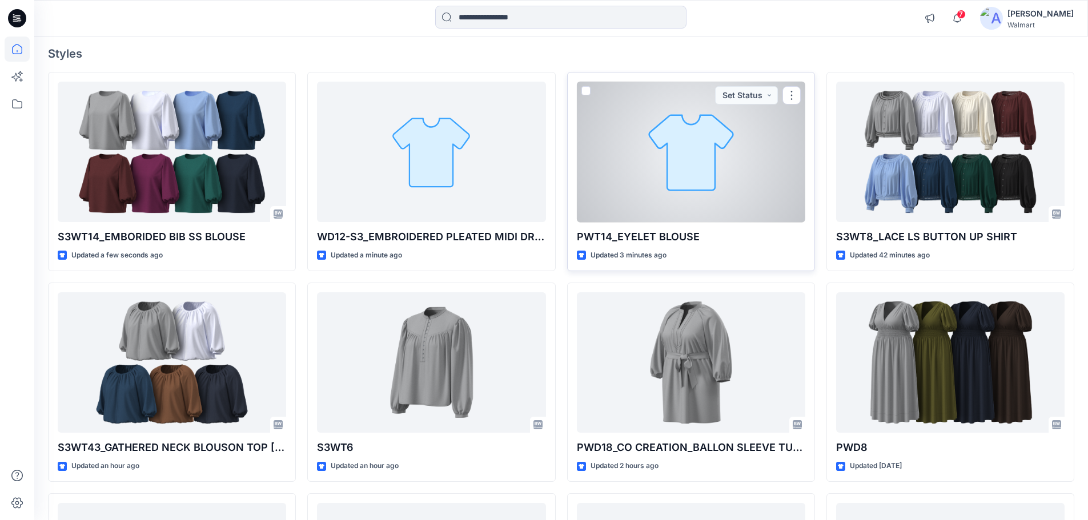
scroll to position [114, 0]
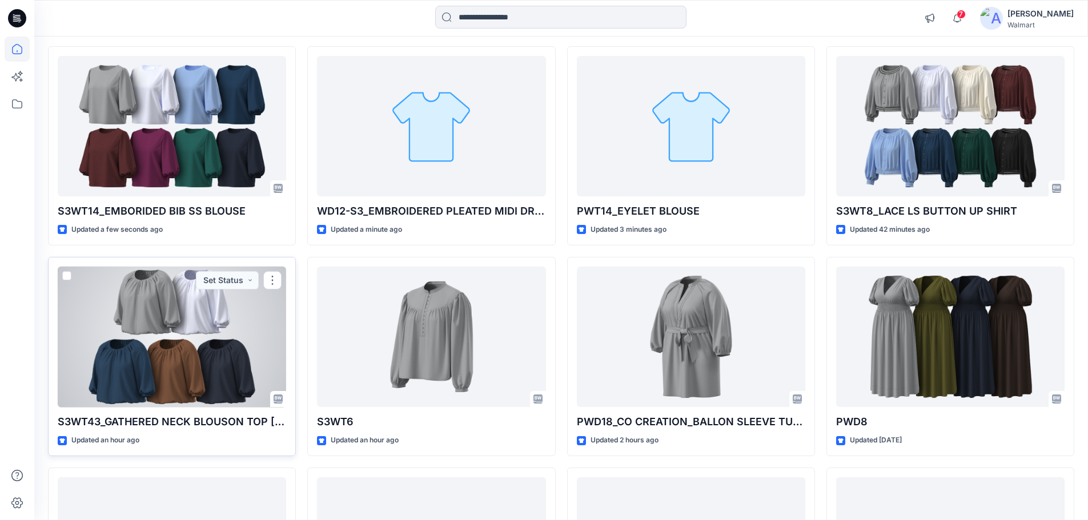
click at [203, 362] on div at bounding box center [172, 337] width 228 height 141
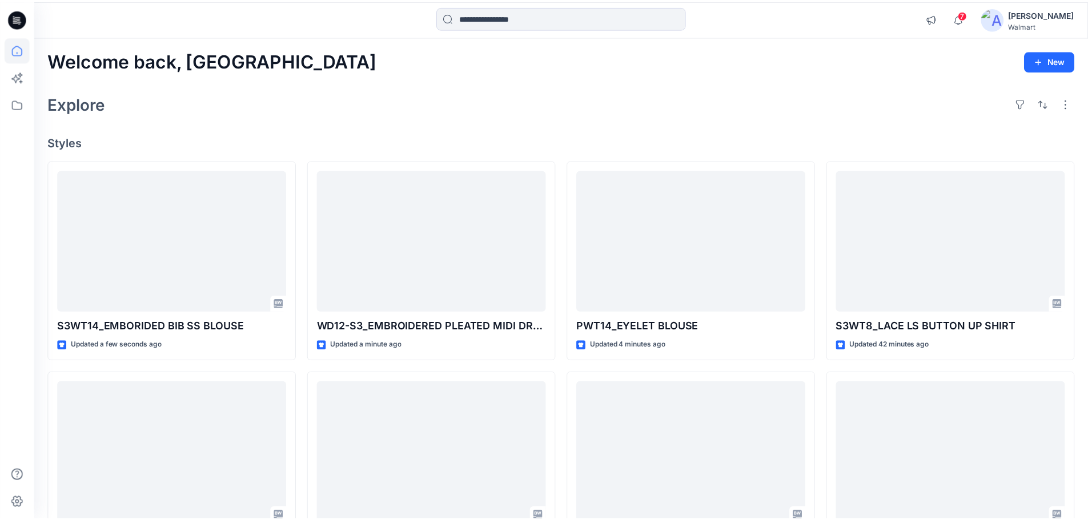
scroll to position [114, 0]
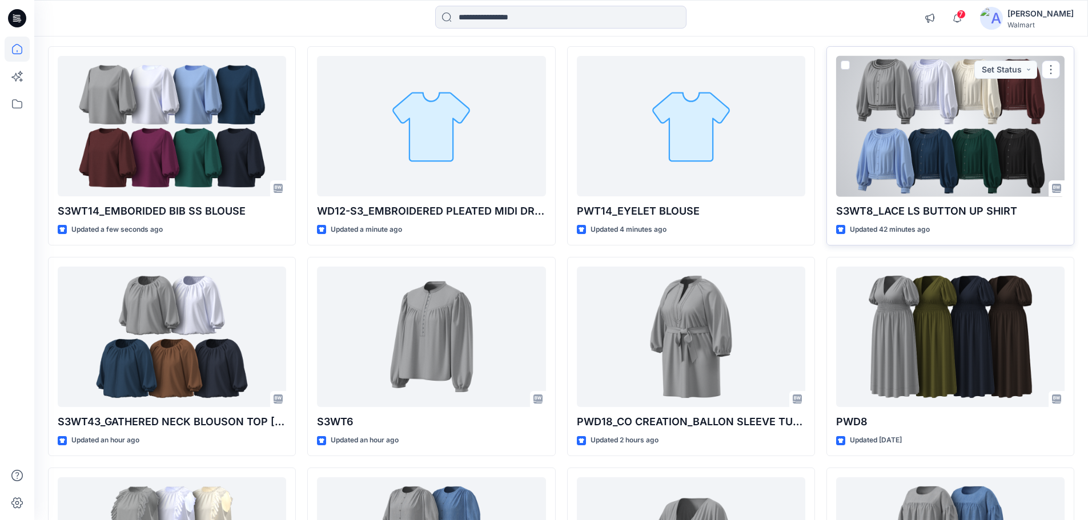
click at [961, 92] on div at bounding box center [950, 126] width 228 height 141
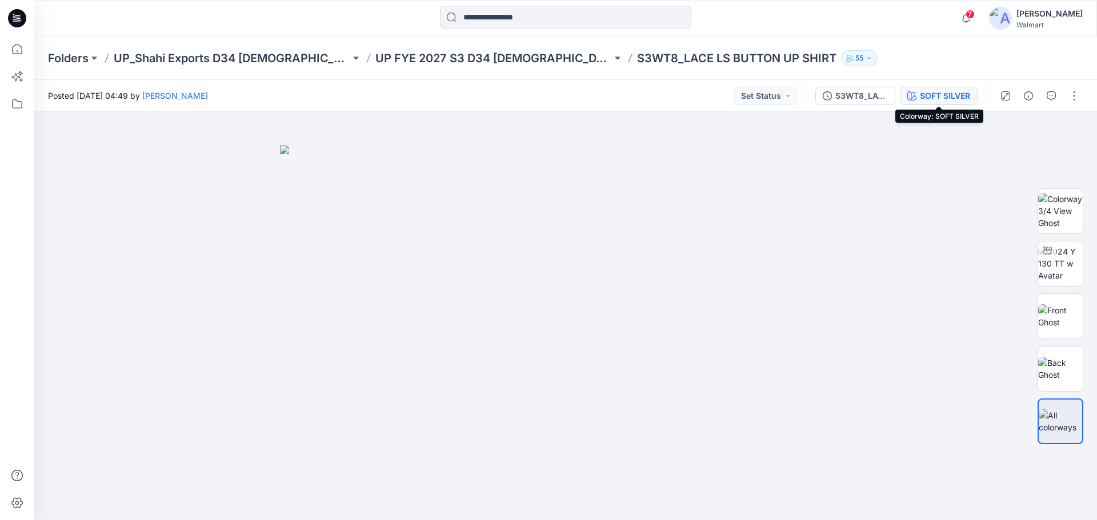
click at [948, 95] on div "SOFT SILVER" at bounding box center [945, 96] width 50 height 13
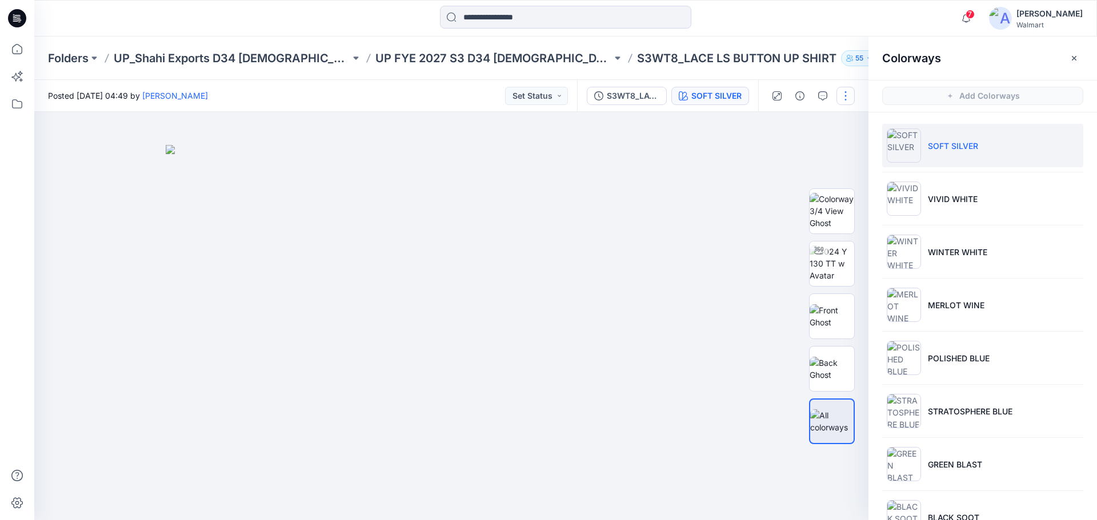
click at [847, 97] on button "button" at bounding box center [845, 96] width 18 height 18
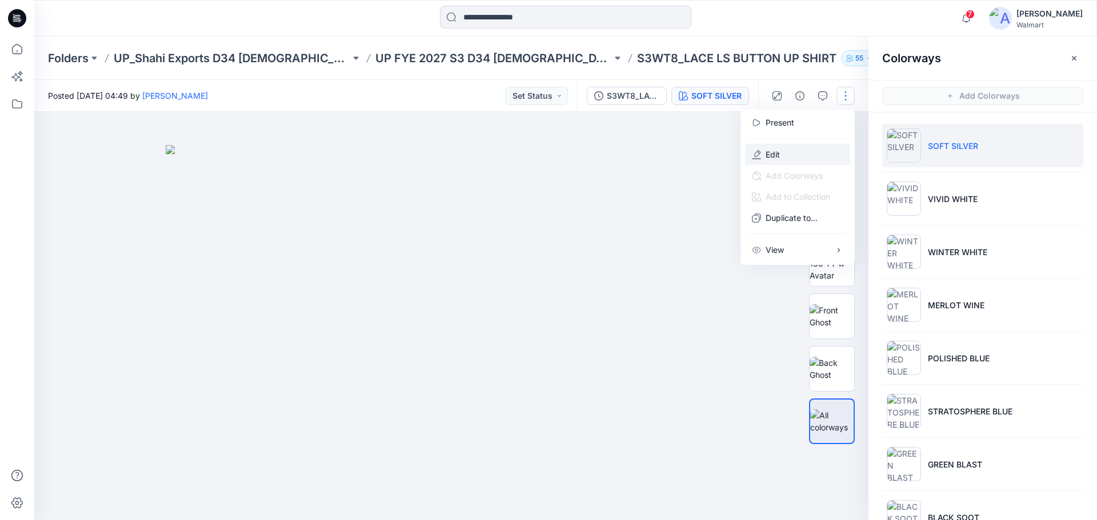
click at [768, 158] on p "Edit" at bounding box center [772, 154] width 14 height 12
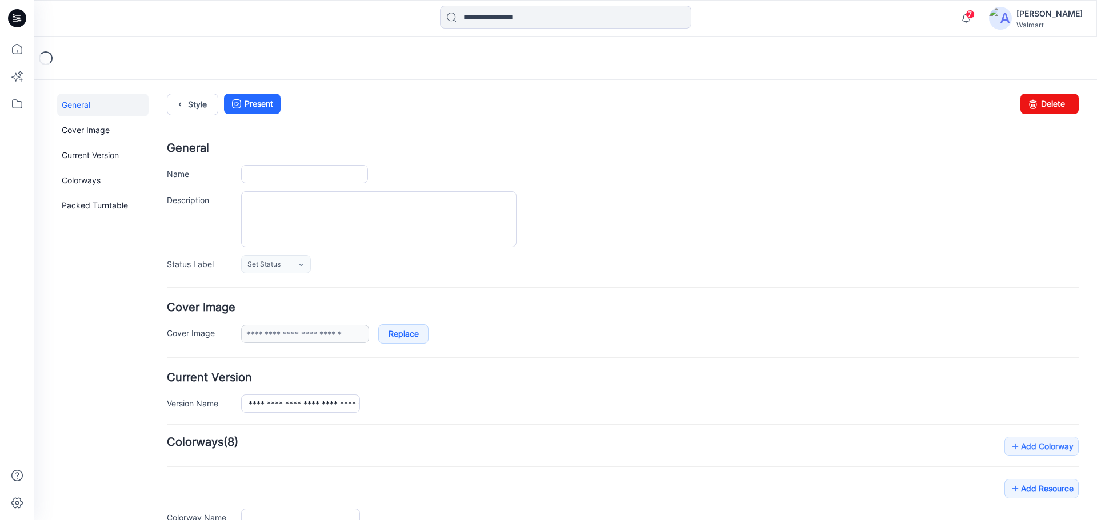
type input "**********"
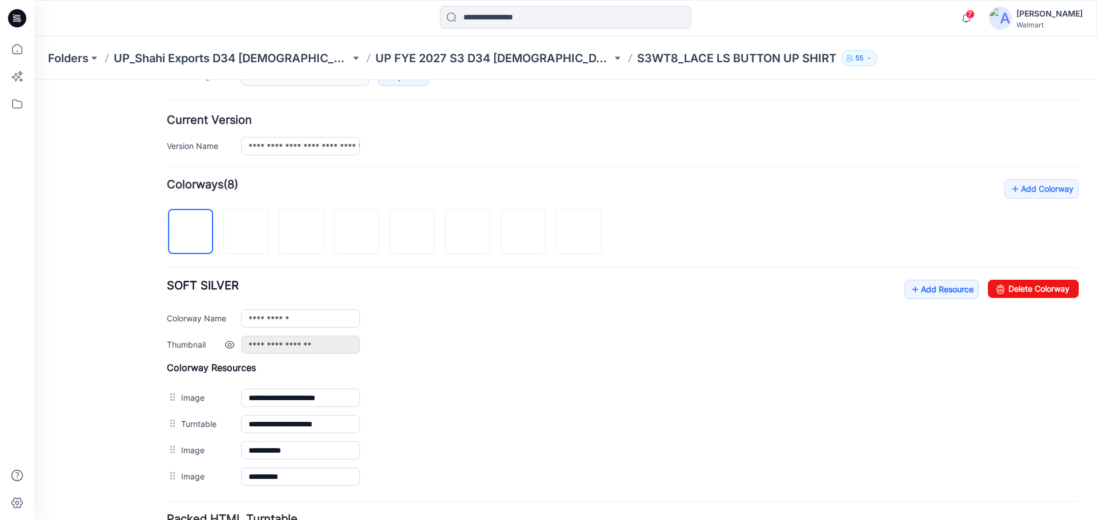
scroll to position [343, 0]
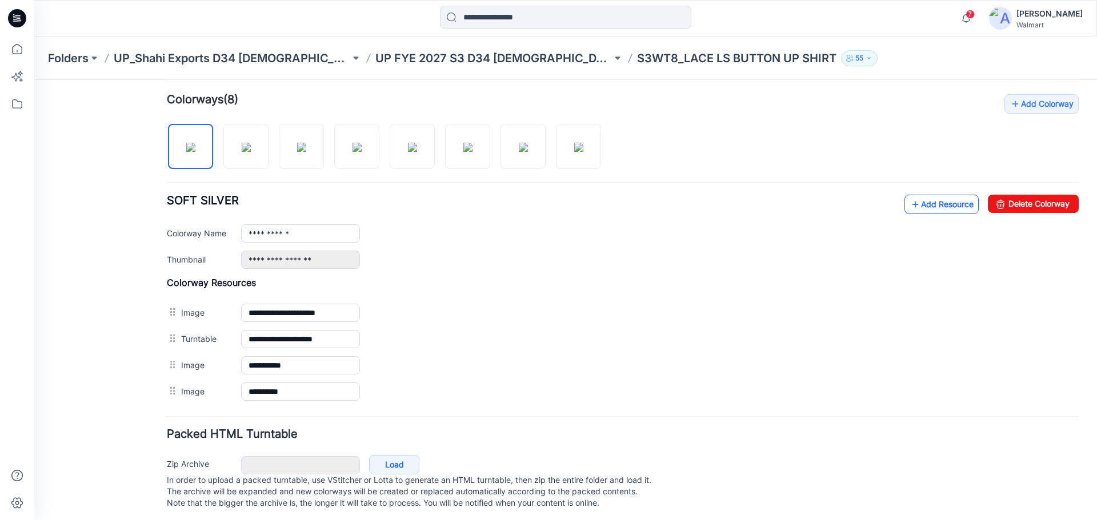
click at [922, 211] on link "Add Resource" at bounding box center [941, 204] width 74 height 19
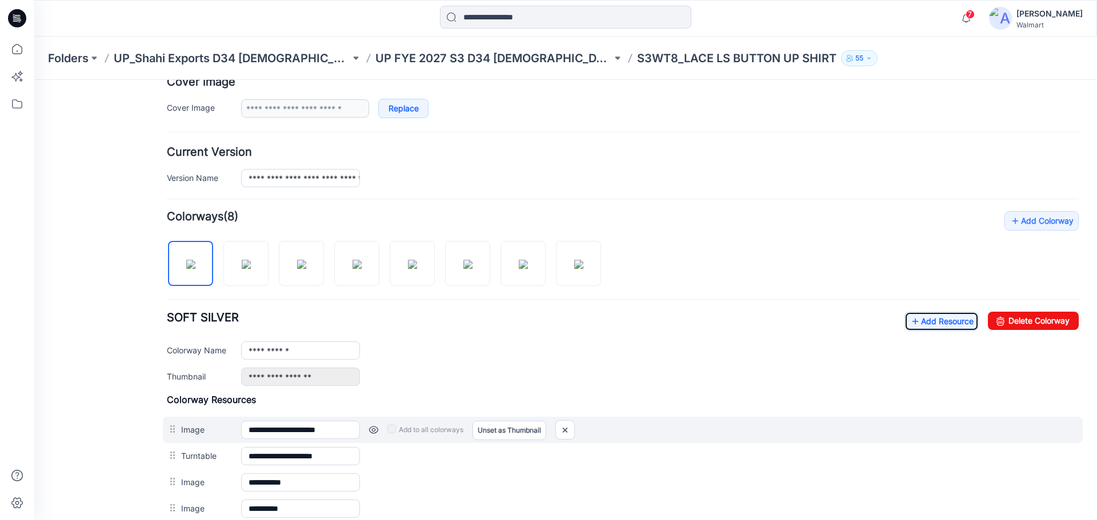
scroll to position [228, 0]
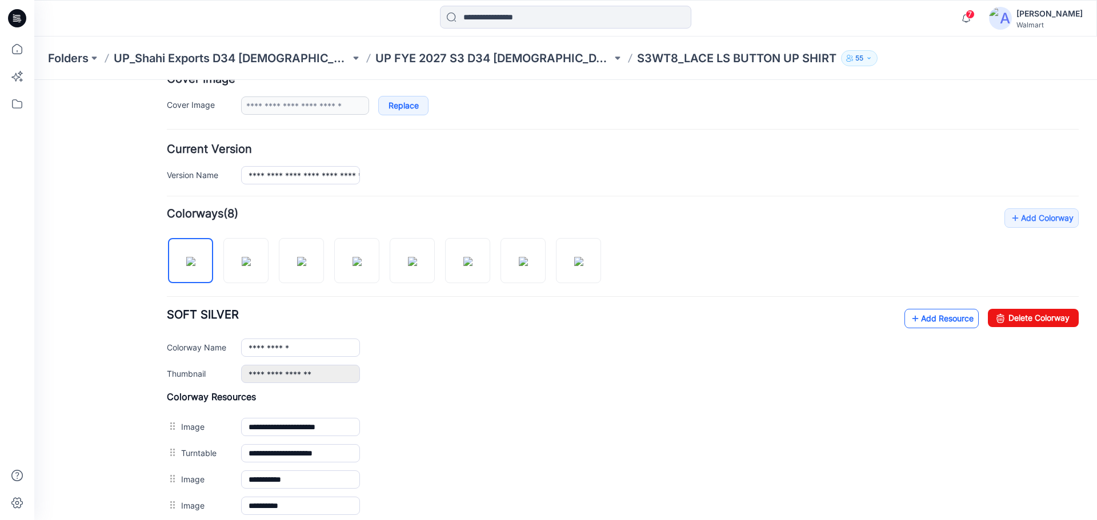
click at [922, 319] on link "Add Resource" at bounding box center [941, 318] width 74 height 19
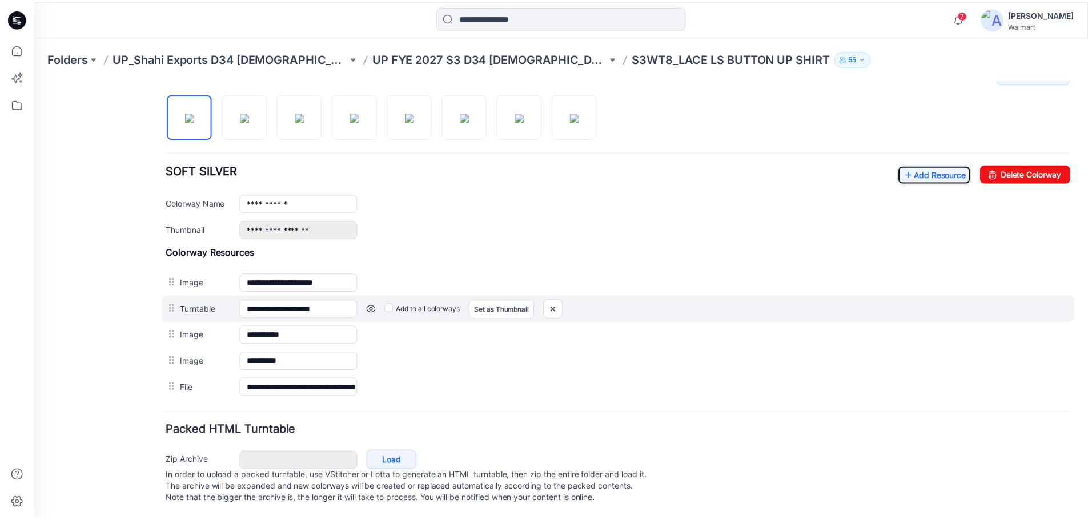
scroll to position [384, 0]
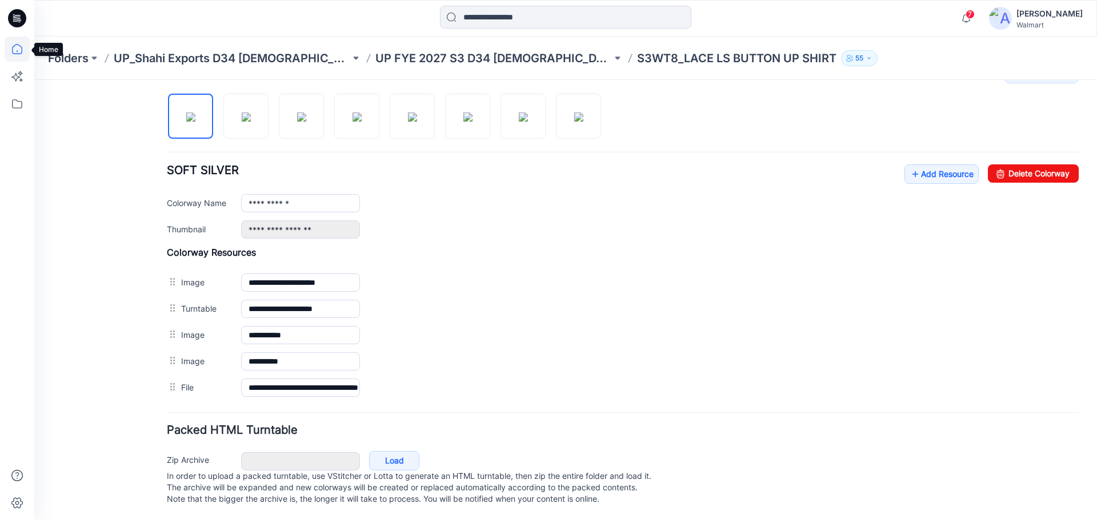
click at [17, 49] on icon at bounding box center [17, 49] width 25 height 25
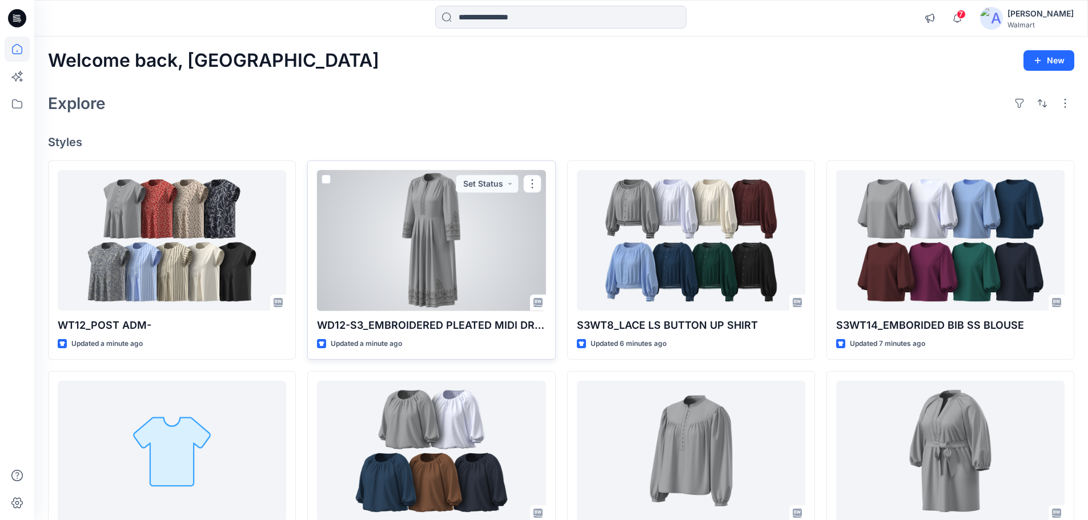
click at [424, 285] on div at bounding box center [431, 240] width 228 height 141
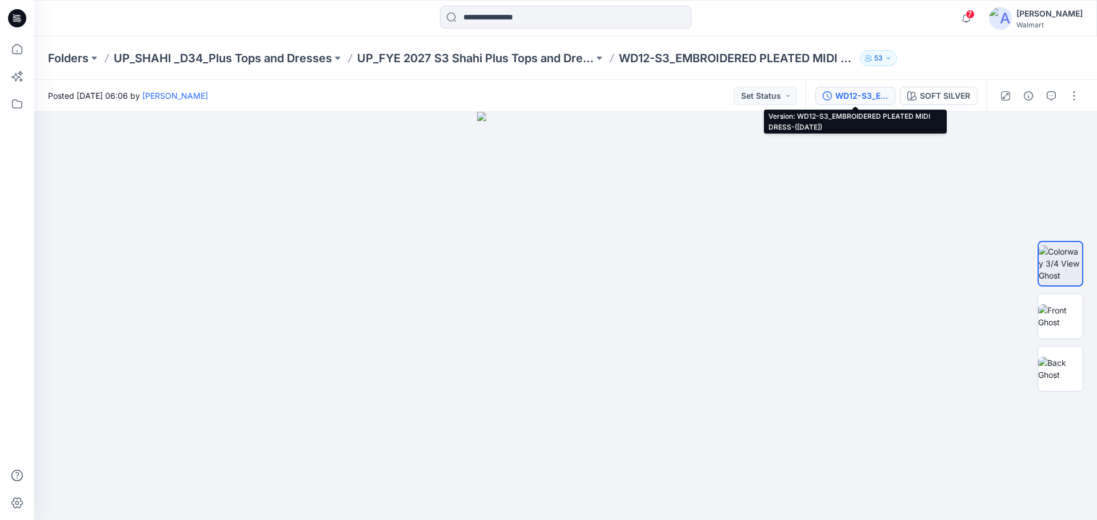
click at [854, 99] on div "WD12-S3_EMBROIDERED PLEATED MIDI DRESS-([DATE])" at bounding box center [861, 96] width 53 height 13
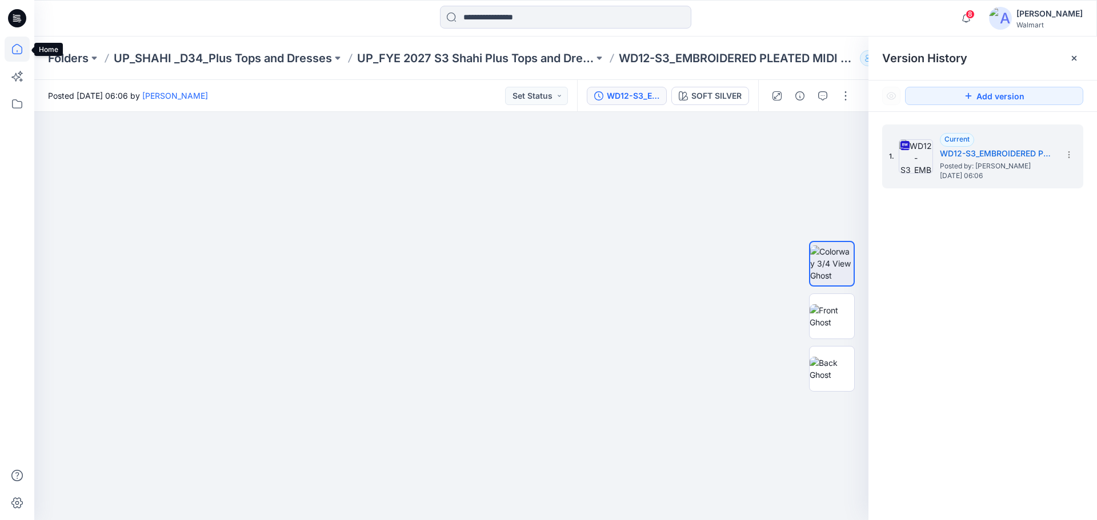
click at [17, 50] on icon at bounding box center [17, 49] width 25 height 25
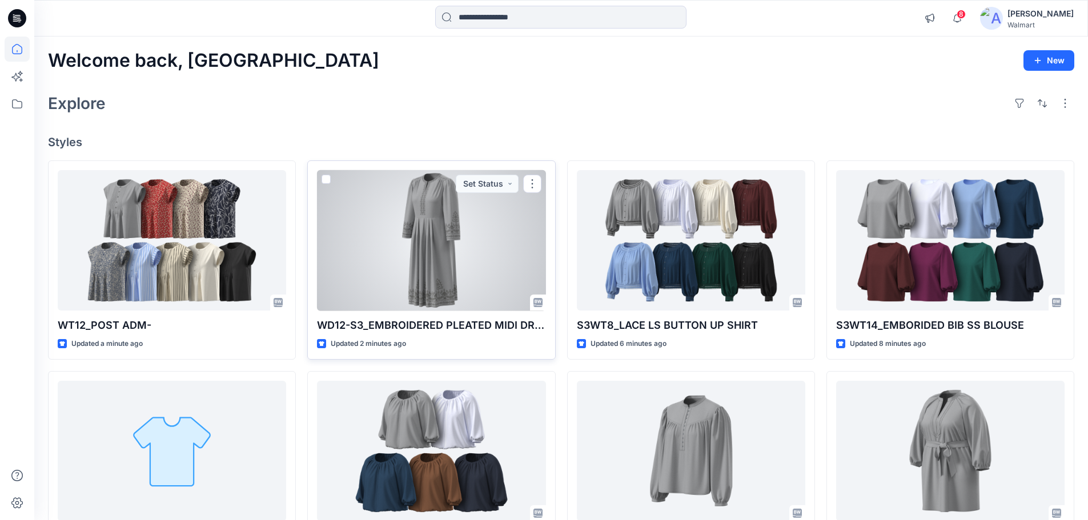
click at [421, 254] on div at bounding box center [431, 240] width 228 height 141
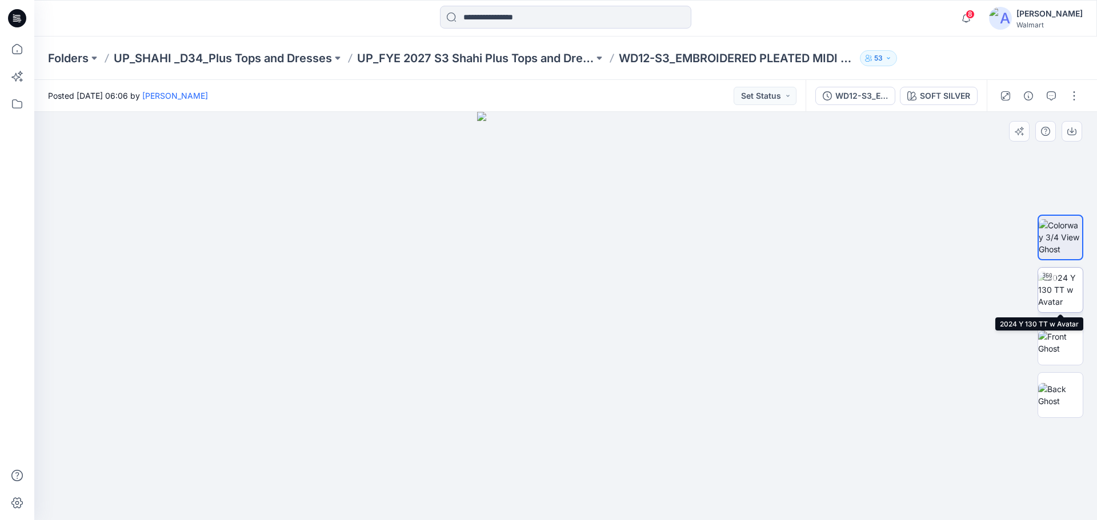
click at [1068, 287] on img at bounding box center [1060, 290] width 45 height 36
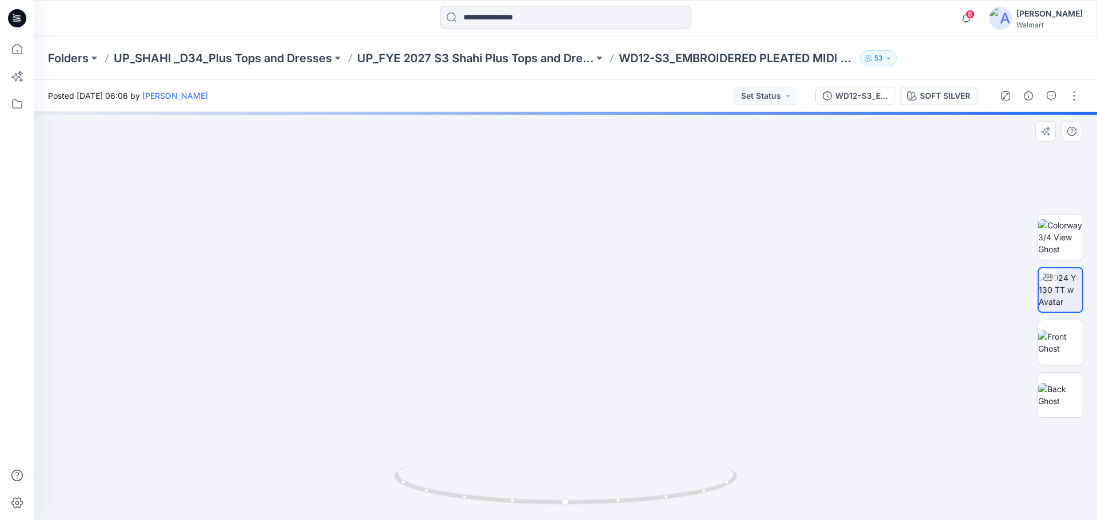
drag, startPoint x: 628, startPoint y: 443, endPoint x: 633, endPoint y: 392, distance: 51.6
click at [633, 392] on img at bounding box center [570, 93] width 1197 height 854
drag, startPoint x: 665, startPoint y: 417, endPoint x: 674, endPoint y: 372, distance: 46.0
click at [674, 372] on img at bounding box center [565, 115] width 1039 height 810
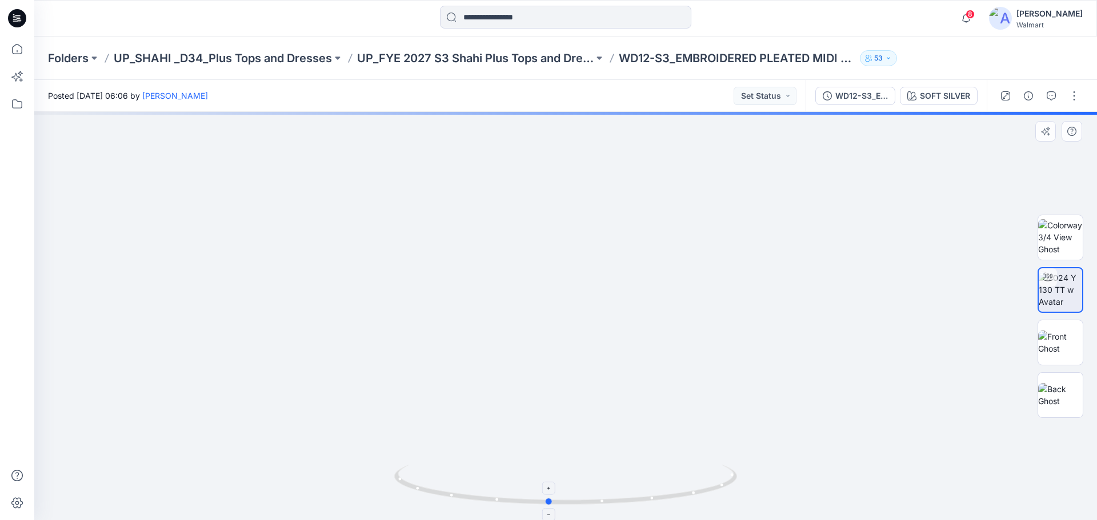
drag, startPoint x: 691, startPoint y: 496, endPoint x: 673, endPoint y: 488, distance: 18.9
click at [673, 488] on icon at bounding box center [567, 486] width 346 height 43
drag, startPoint x: 567, startPoint y: 381, endPoint x: 529, endPoint y: 223, distance: 162.1
drag, startPoint x: 567, startPoint y: 376, endPoint x: 541, endPoint y: 223, distance: 155.2
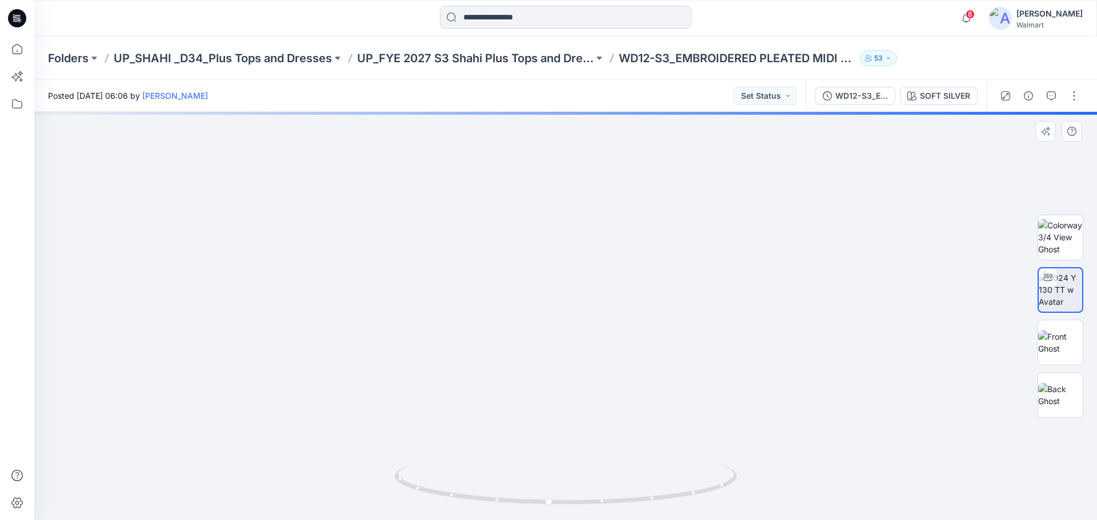
click at [541, 208] on img at bounding box center [557, 6] width 1078 height 1030
drag, startPoint x: 559, startPoint y: 314, endPoint x: 570, endPoint y: 375, distance: 62.6
click at [570, 375] on img at bounding box center [568, 30] width 1078 height 982
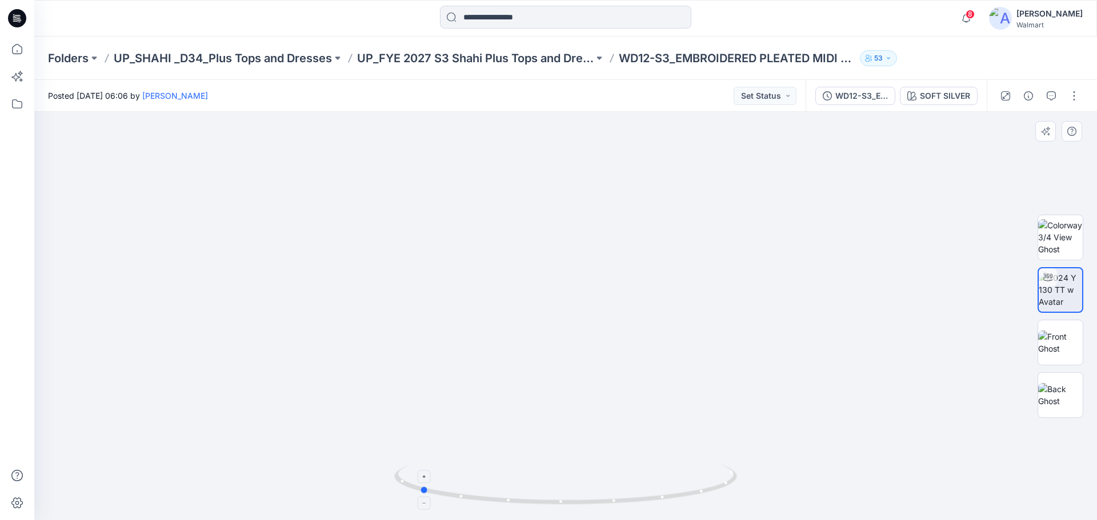
drag, startPoint x: 478, startPoint y: 503, endPoint x: 692, endPoint y: 482, distance: 214.7
click at [692, 482] on icon at bounding box center [567, 486] width 346 height 43
drag, startPoint x: 543, startPoint y: 167, endPoint x: 573, endPoint y: 438, distance: 273.0
drag, startPoint x: 559, startPoint y: 248, endPoint x: 547, endPoint y: 404, distance: 155.8
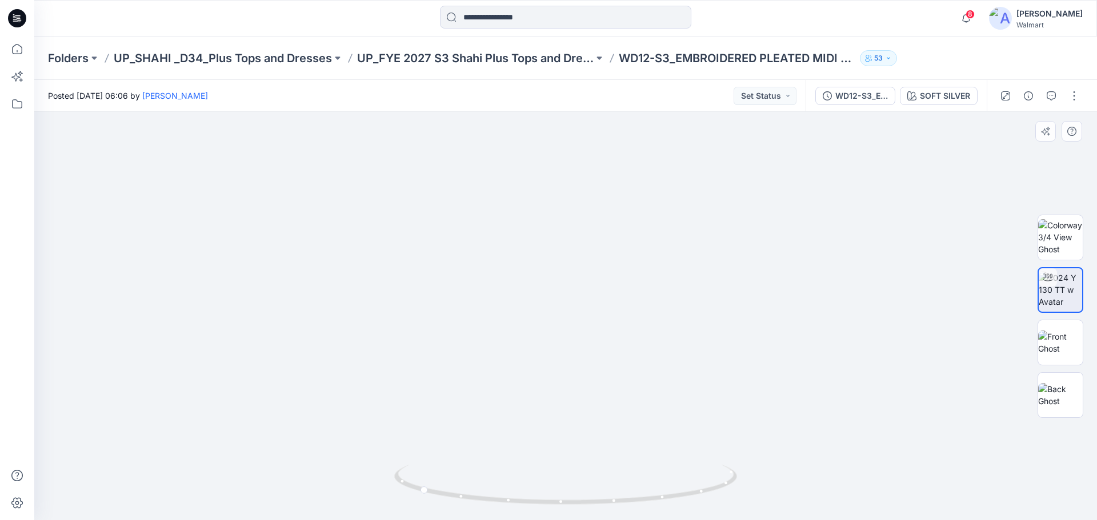
drag, startPoint x: 536, startPoint y: 178, endPoint x: 531, endPoint y: 411, distance: 233.1
drag, startPoint x: 490, startPoint y: 505, endPoint x: 648, endPoint y: 471, distance: 162.0
click at [648, 471] on icon at bounding box center [567, 486] width 346 height 43
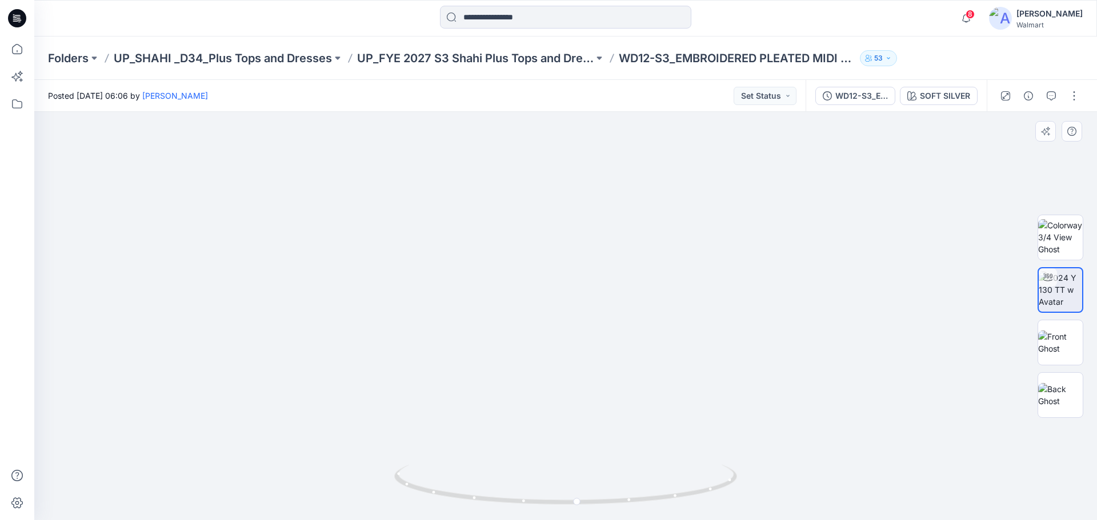
drag, startPoint x: 611, startPoint y: 426, endPoint x: 583, endPoint y: 256, distance: 172.5
drag, startPoint x: 551, startPoint y: 428, endPoint x: 546, endPoint y: 361, distance: 67.6
click at [546, 361] on img at bounding box center [565, 217] width 605 height 605
click at [18, 51] on icon at bounding box center [17, 49] width 25 height 25
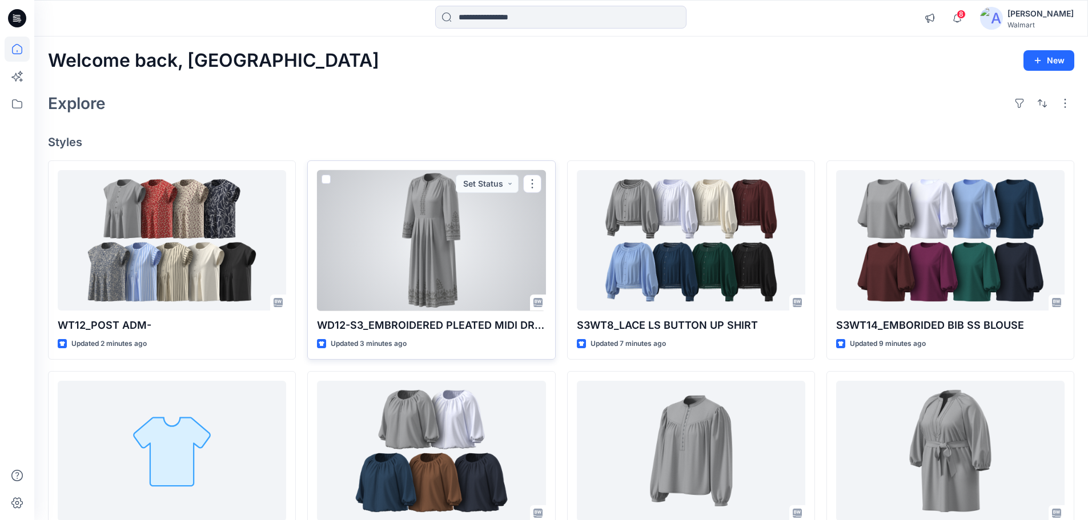
click at [477, 270] on div at bounding box center [431, 240] width 228 height 141
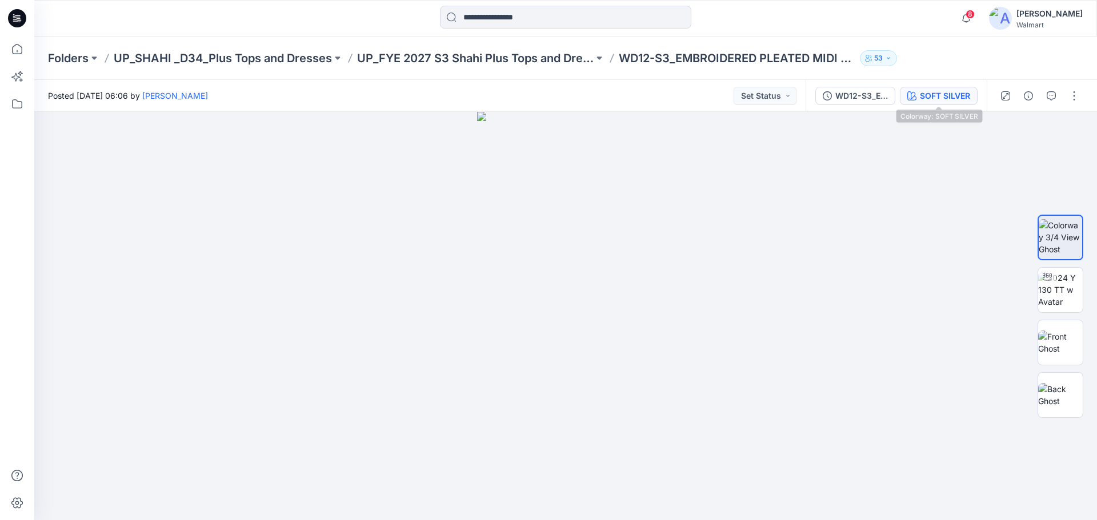
click at [955, 99] on div "SOFT SILVER" at bounding box center [945, 96] width 50 height 13
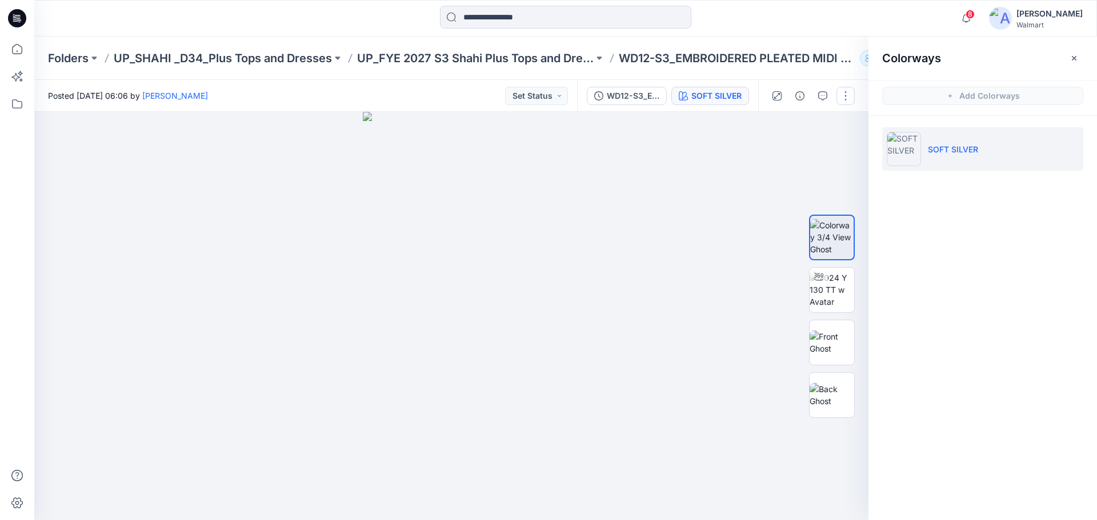
click at [848, 99] on button "button" at bounding box center [845, 96] width 18 height 18
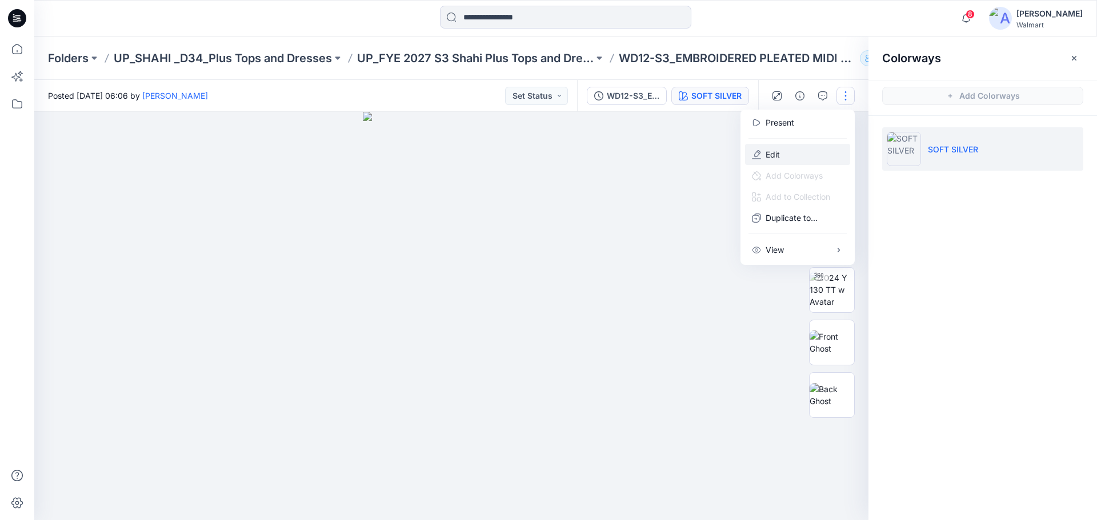
click at [769, 154] on p "Edit" at bounding box center [772, 154] width 14 height 12
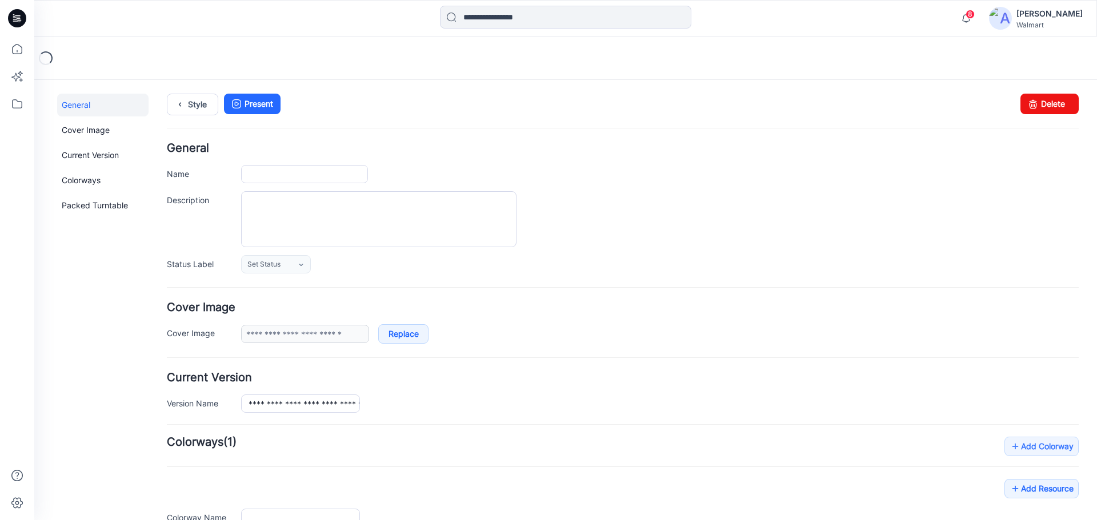
type input "**********"
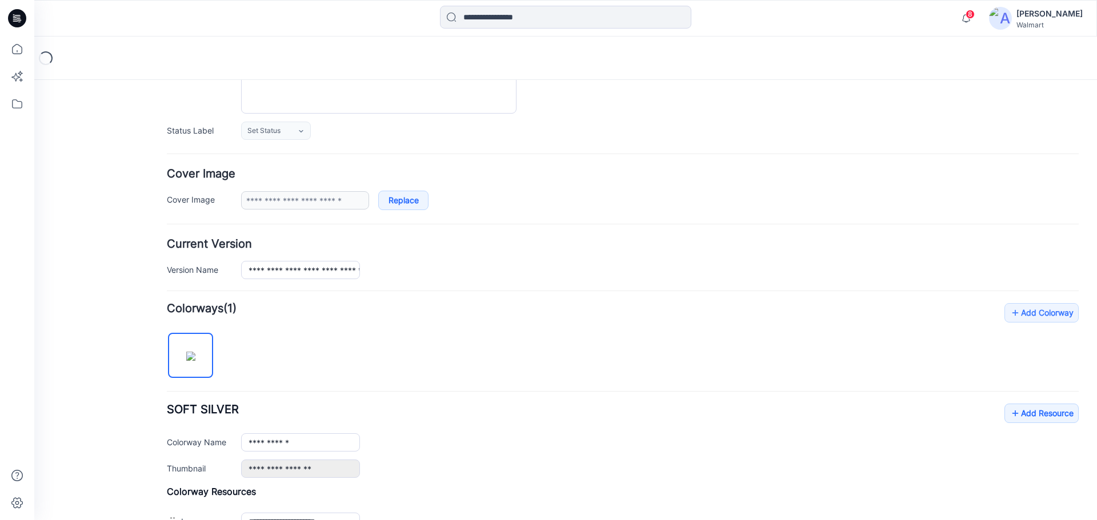
scroll to position [228, 0]
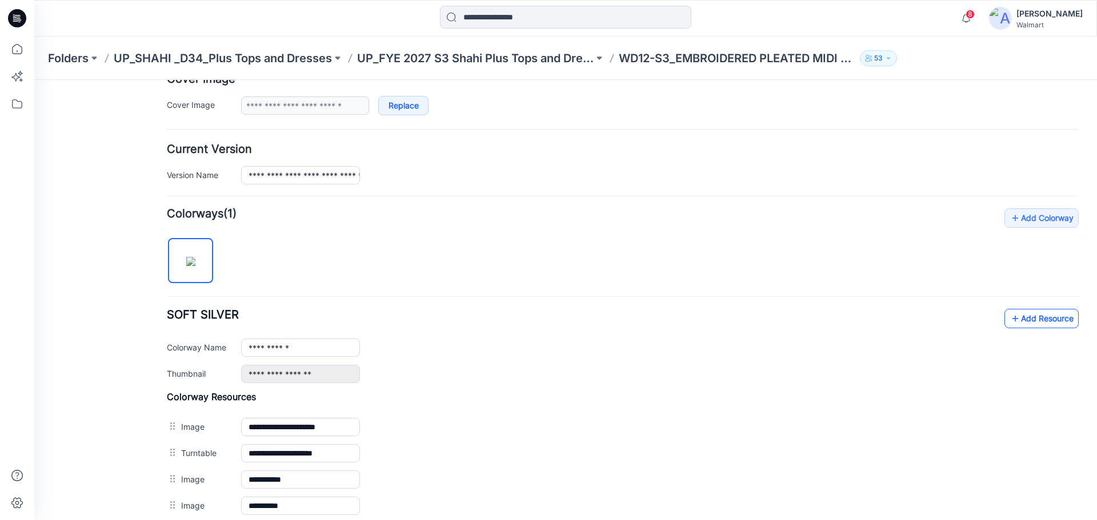
click at [1034, 319] on link "Add Resource" at bounding box center [1041, 318] width 74 height 19
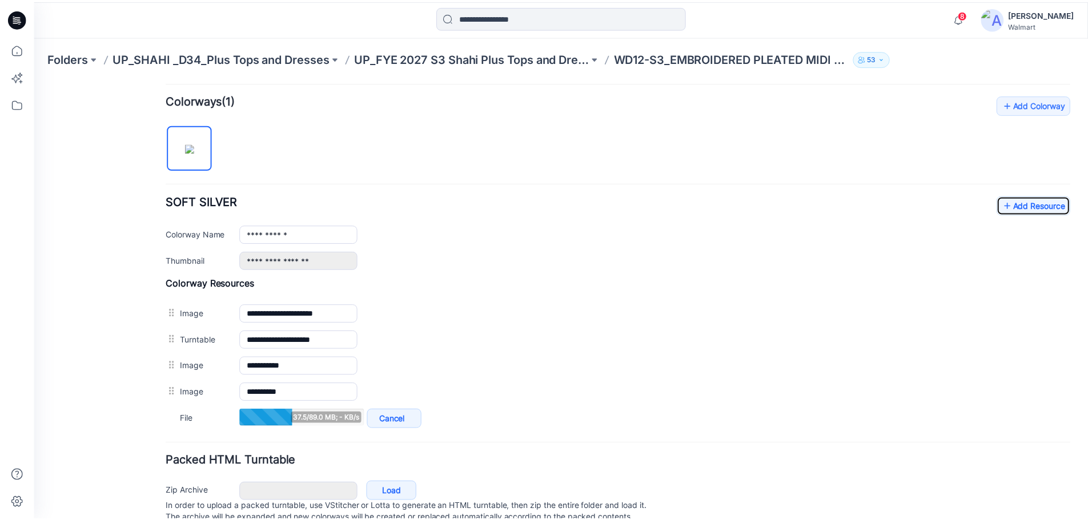
scroll to position [343, 0]
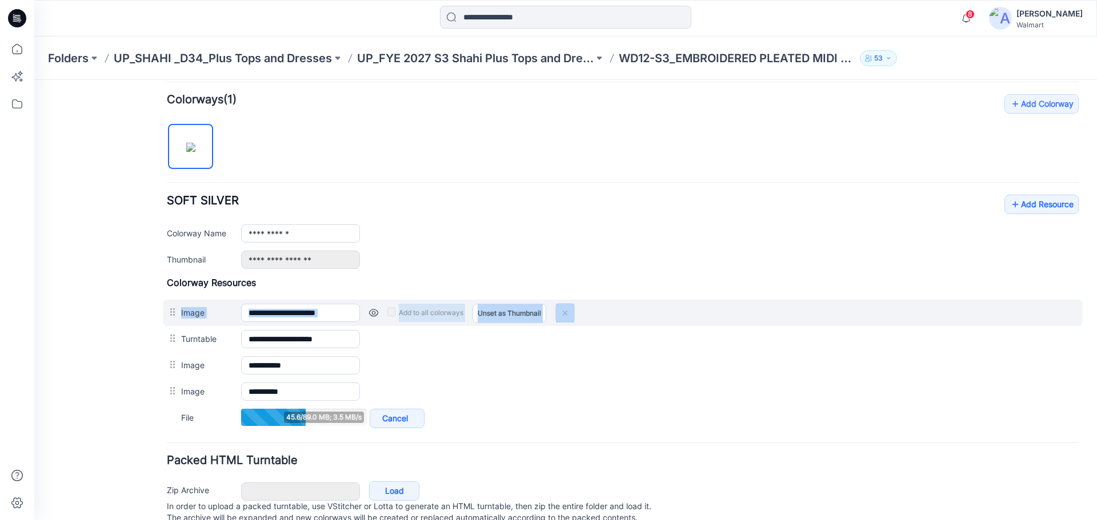
drag, startPoint x: 173, startPoint y: 340, endPoint x: 172, endPoint y: 308, distance: 32.0
click at [172, 308] on div "**********" at bounding box center [623, 354] width 912 height 154
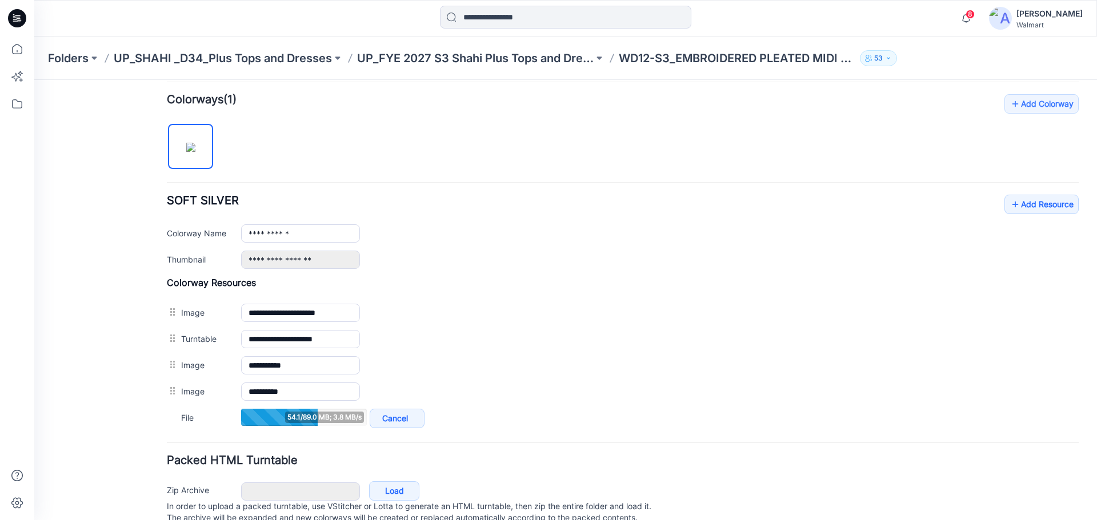
click at [109, 323] on div "General Cover Image Current Version Colorways Packed Turntable" at bounding box center [102, 151] width 91 height 800
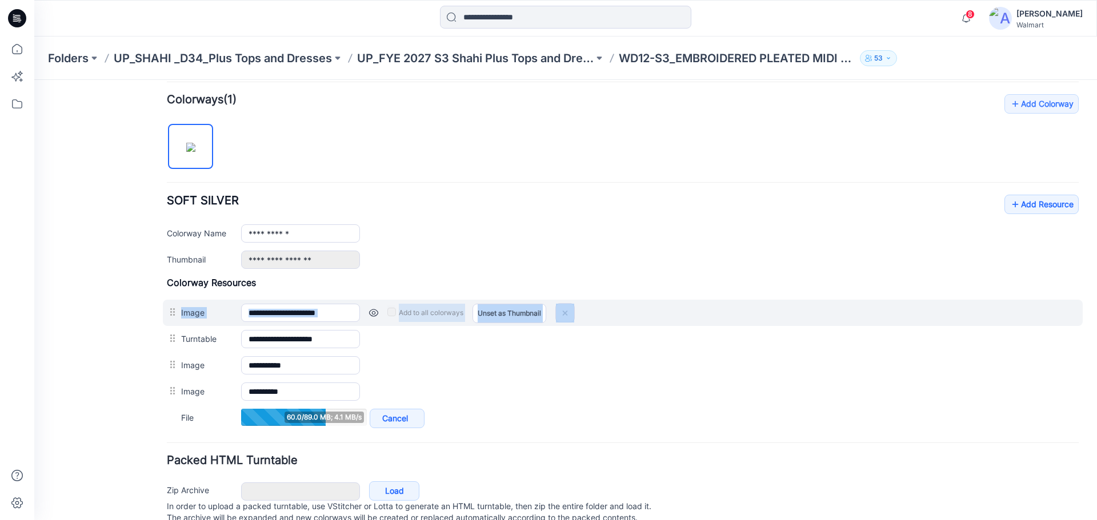
drag, startPoint x: 174, startPoint y: 339, endPoint x: 174, endPoint y: 304, distance: 34.8
click at [174, 304] on div "**********" at bounding box center [623, 354] width 912 height 154
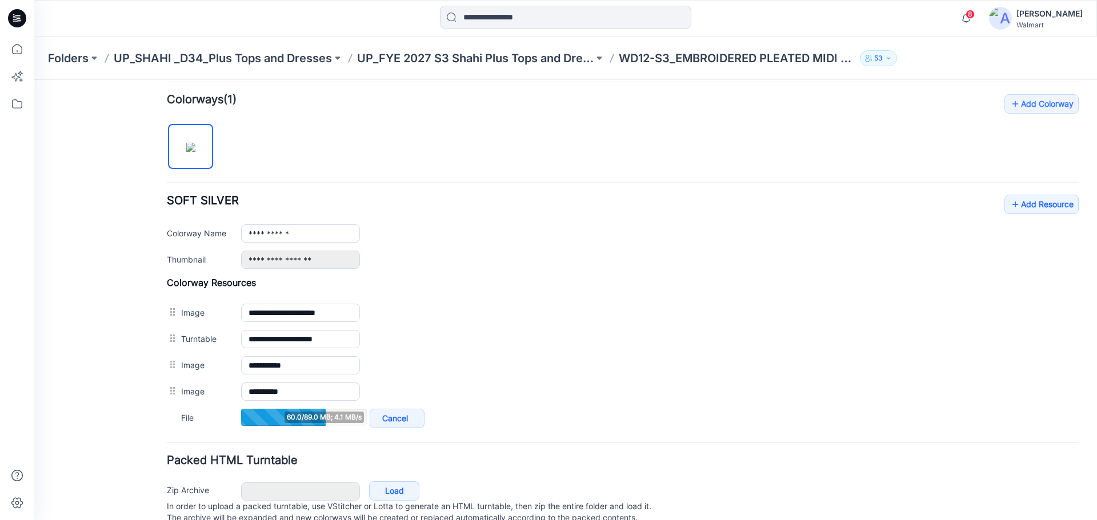
click at [107, 332] on div "General Cover Image Current Version Colorways Packed Turntable" at bounding box center [102, 151] width 91 height 800
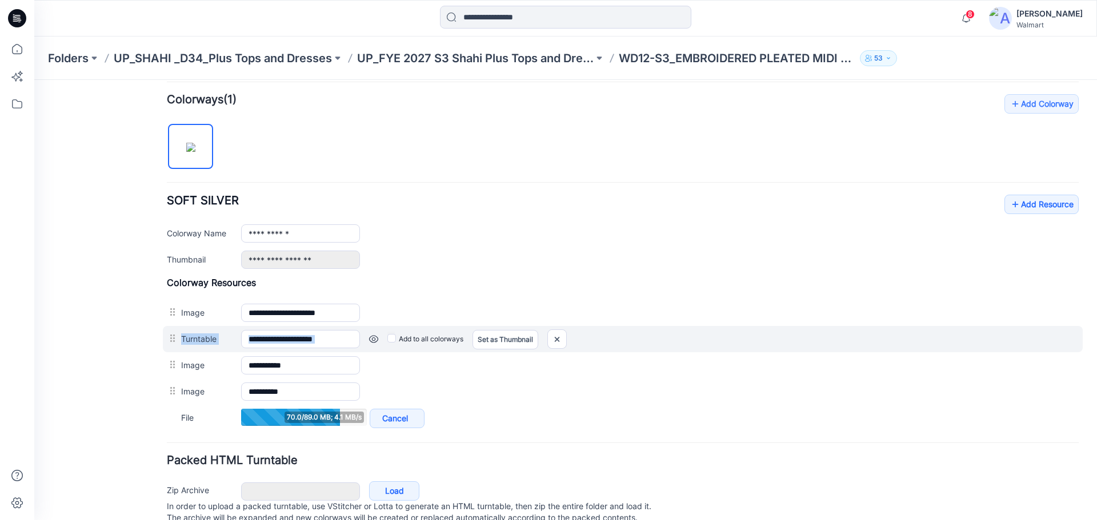
drag, startPoint x: 174, startPoint y: 342, endPoint x: 175, endPoint y: 351, distance: 9.2
click at [175, 351] on div "**********" at bounding box center [623, 339] width 920 height 26
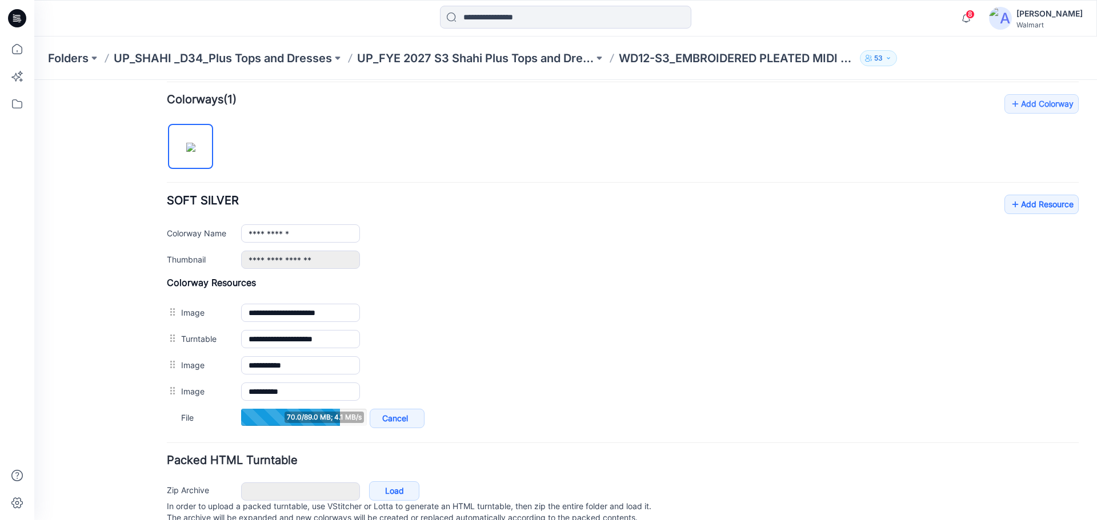
click at [123, 338] on div "General Cover Image Current Version Colorways Packed Turntable" at bounding box center [102, 151] width 91 height 800
click at [16, 52] on icon at bounding box center [17, 49] width 25 height 25
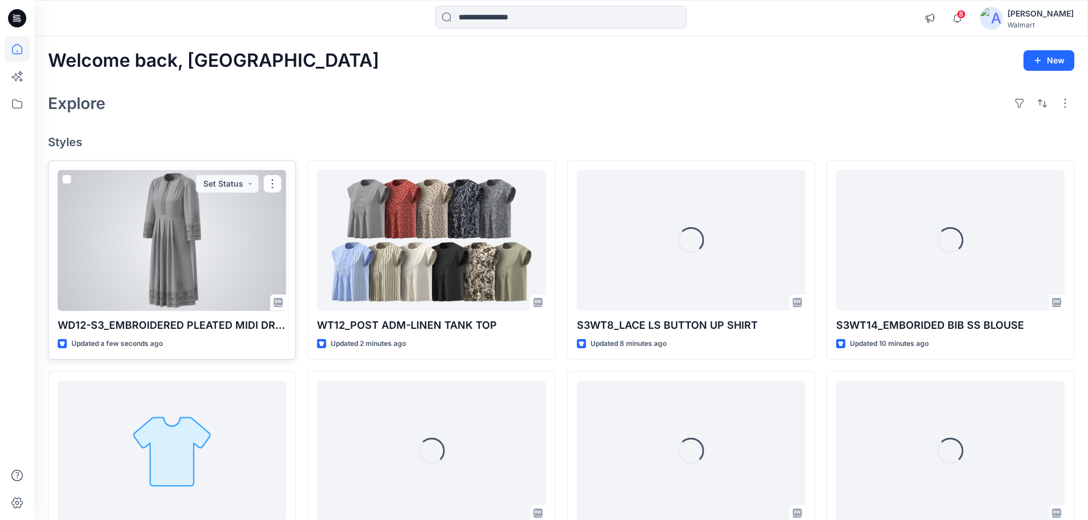
click at [155, 228] on div at bounding box center [172, 240] width 228 height 141
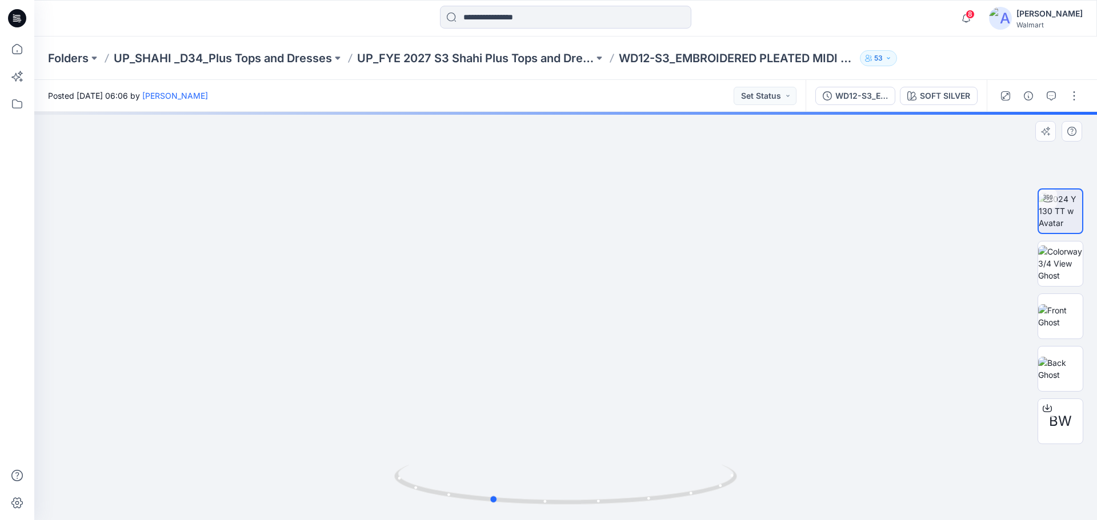
drag, startPoint x: 666, startPoint y: 499, endPoint x: 713, endPoint y: 436, distance: 78.2
click at [601, 497] on icon at bounding box center [567, 486] width 346 height 43
drag, startPoint x: 753, startPoint y: 388, endPoint x: 755, endPoint y: 204, distance: 183.3
drag, startPoint x: 768, startPoint y: 268, endPoint x: 771, endPoint y: 303, distance: 35.5
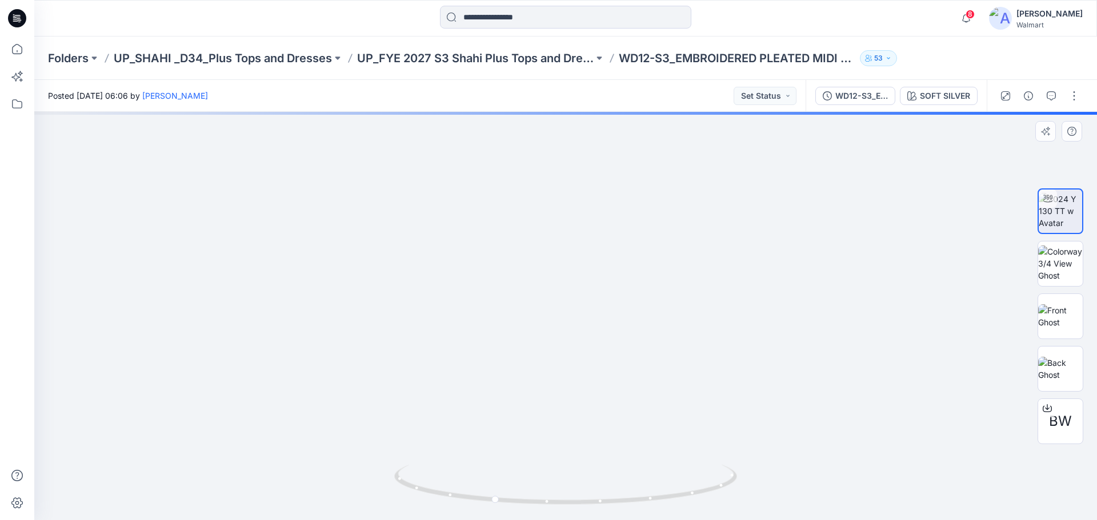
drag, startPoint x: 492, startPoint y: 443, endPoint x: 494, endPoint y: 321, distance: 121.7
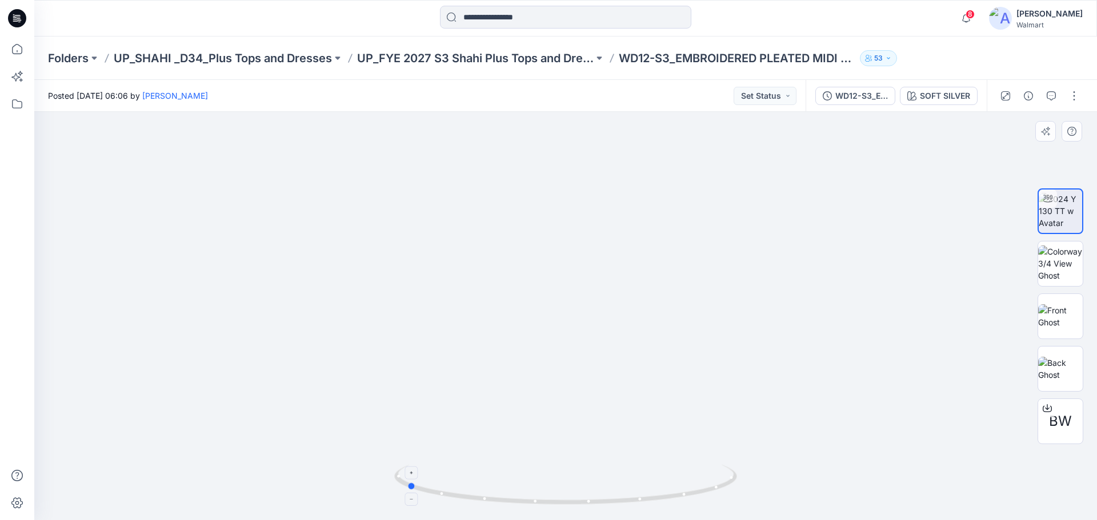
drag, startPoint x: 581, startPoint y: 510, endPoint x: 495, endPoint y: 494, distance: 88.3
click at [495, 494] on div at bounding box center [565, 491] width 343 height 57
drag, startPoint x: 567, startPoint y: 249, endPoint x: 544, endPoint y: 452, distance: 204.6
drag, startPoint x: 575, startPoint y: 500, endPoint x: 729, endPoint y: 487, distance: 154.8
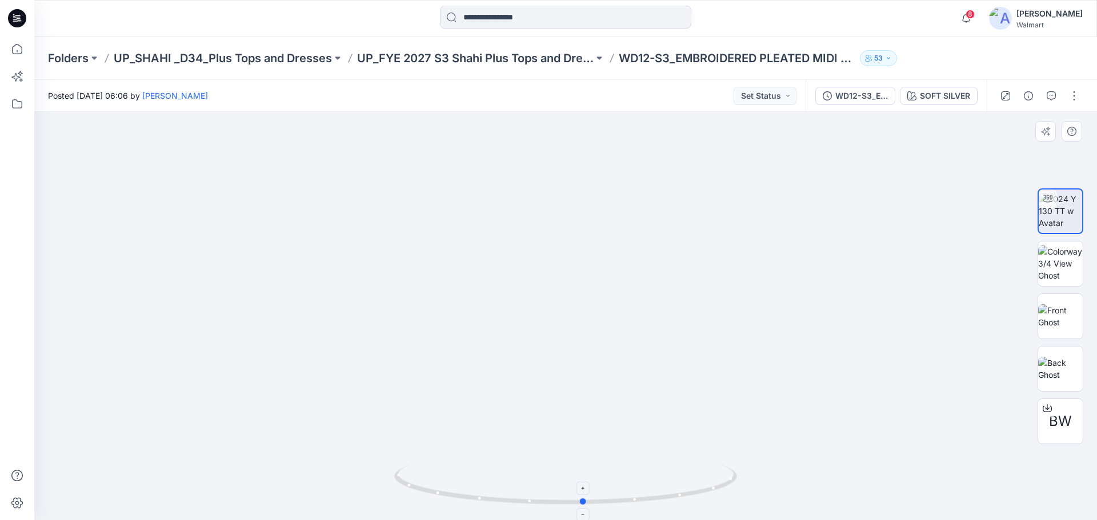
click at [729, 487] on icon at bounding box center [567, 486] width 346 height 43
click at [1061, 304] on img at bounding box center [1060, 316] width 45 height 24
drag, startPoint x: 582, startPoint y: 271, endPoint x: 586, endPoint y: 361, distance: 89.8
click at [586, 361] on img at bounding box center [565, 316] width 210 height 408
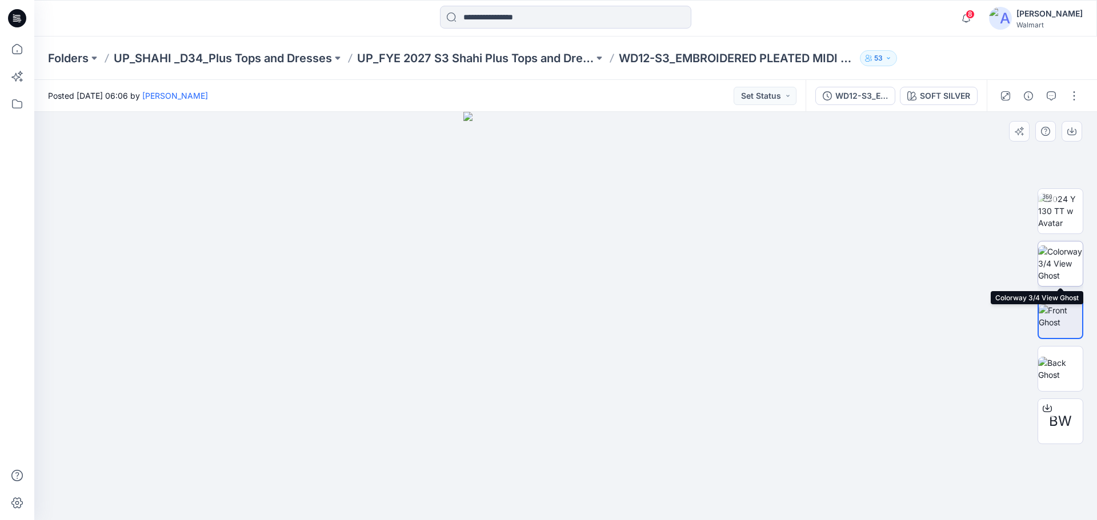
click at [1064, 263] on img at bounding box center [1060, 264] width 45 height 36
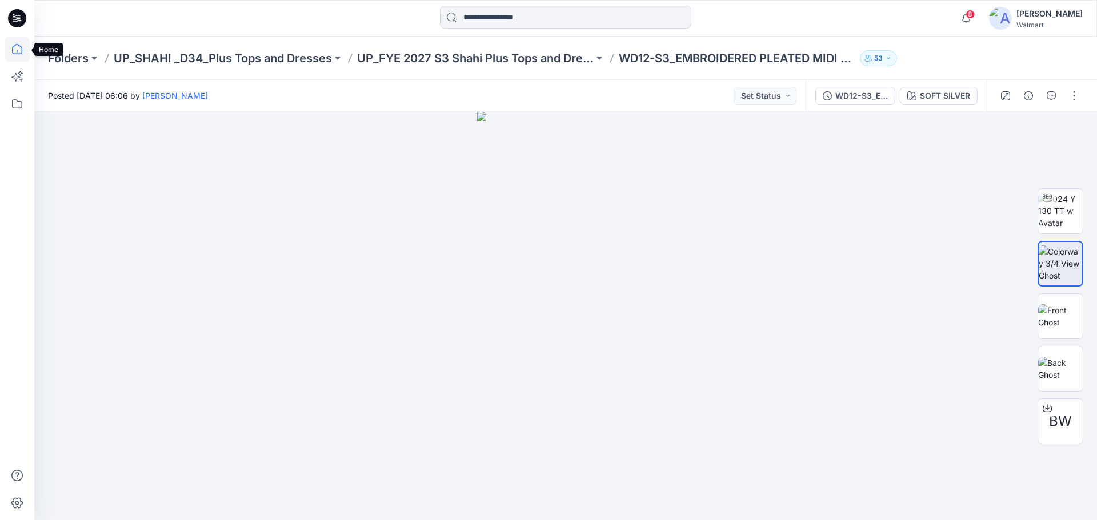
click at [22, 46] on icon at bounding box center [17, 49] width 25 height 25
